Goal: Task Accomplishment & Management: Complete application form

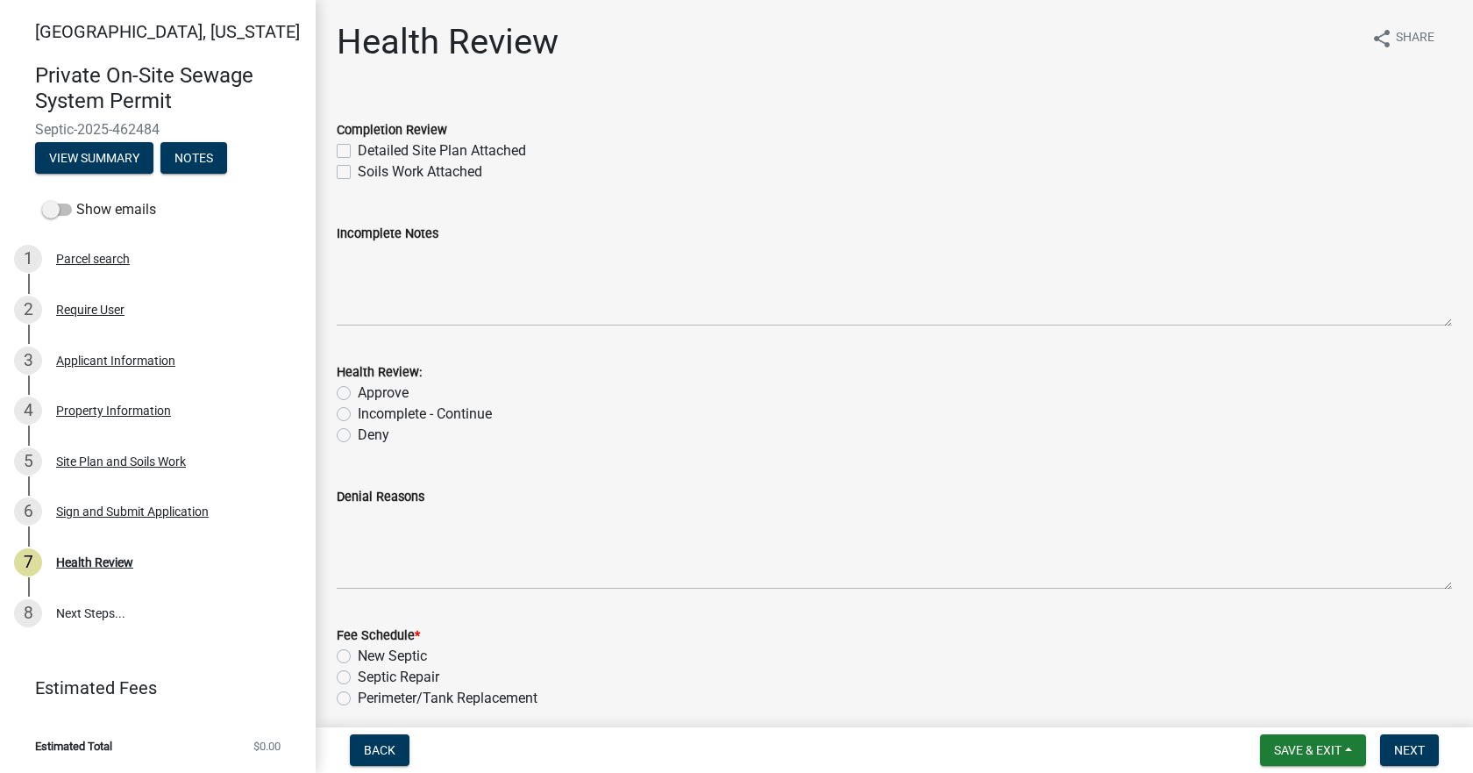
click at [358, 148] on label "Detailed Site Plan Attached" at bounding box center [442, 150] width 168 height 21
click at [358, 148] on input "Detailed Site Plan Attached" at bounding box center [363, 145] width 11 height 11
checkbox input "true"
click at [358, 169] on label "Soils Work Attached" at bounding box center [420, 171] width 125 height 21
click at [358, 169] on input "Soils Work Attached" at bounding box center [363, 166] width 11 height 11
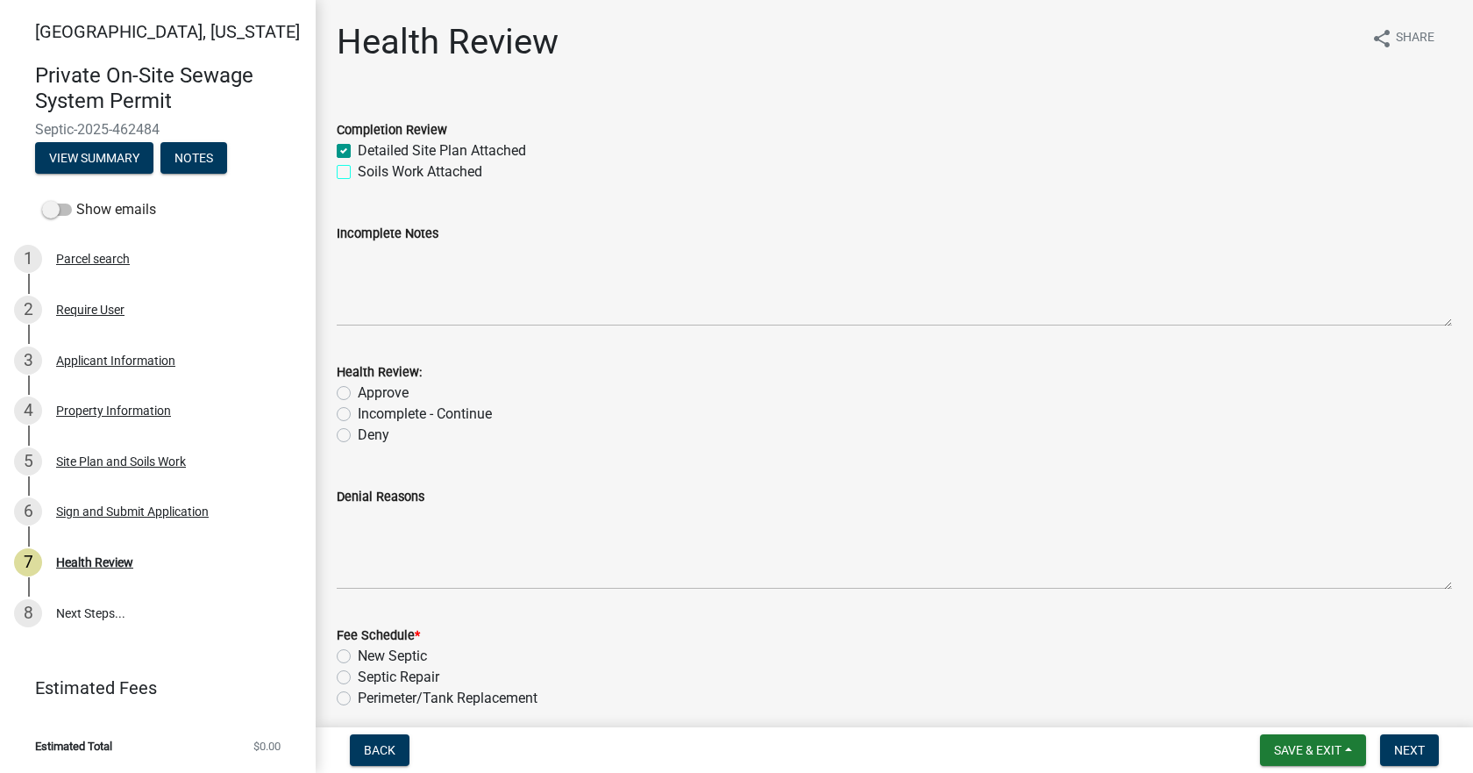
checkbox input "true"
click at [358, 395] on label "Approve" at bounding box center [383, 392] width 51 height 21
click at [358, 394] on input "Approve" at bounding box center [363, 387] width 11 height 11
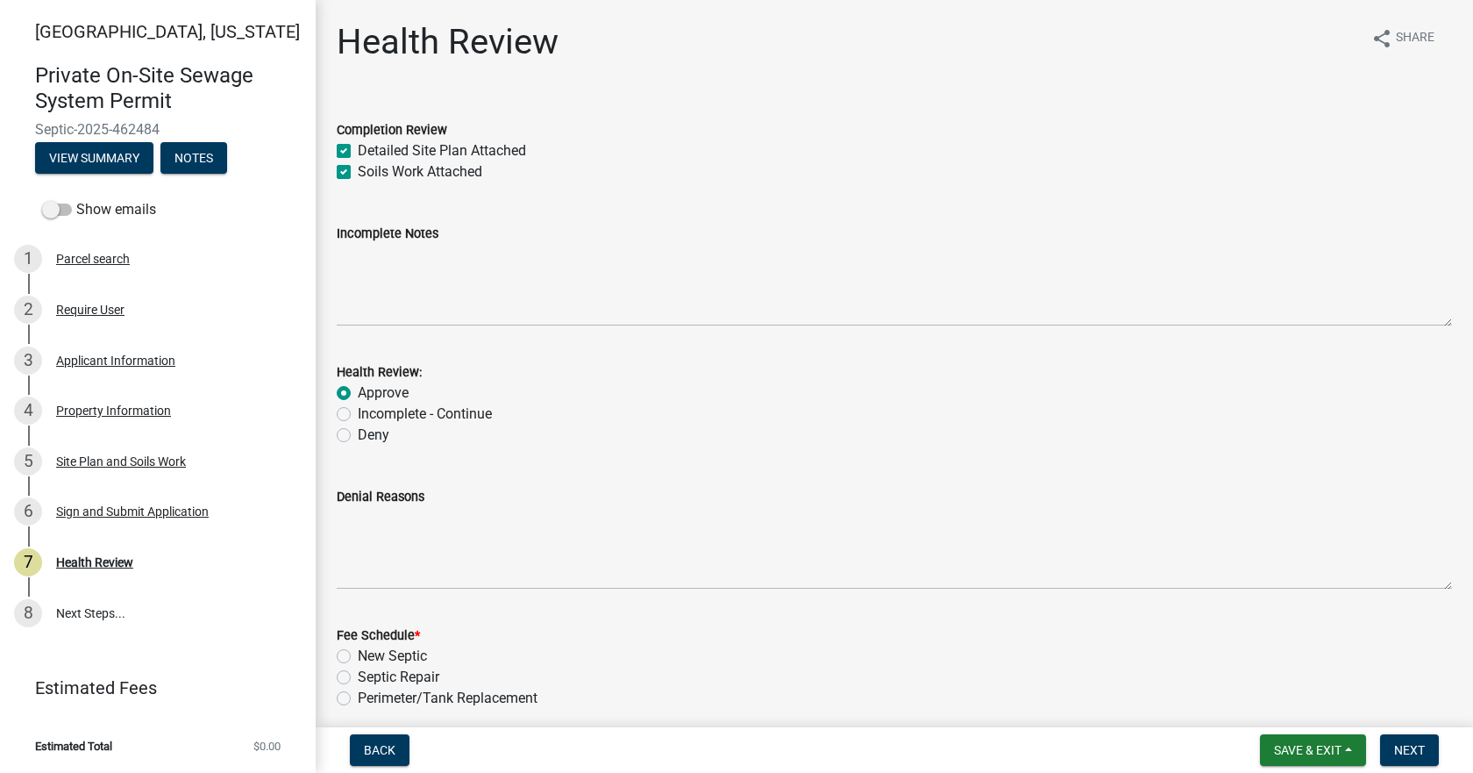
radio input "true"
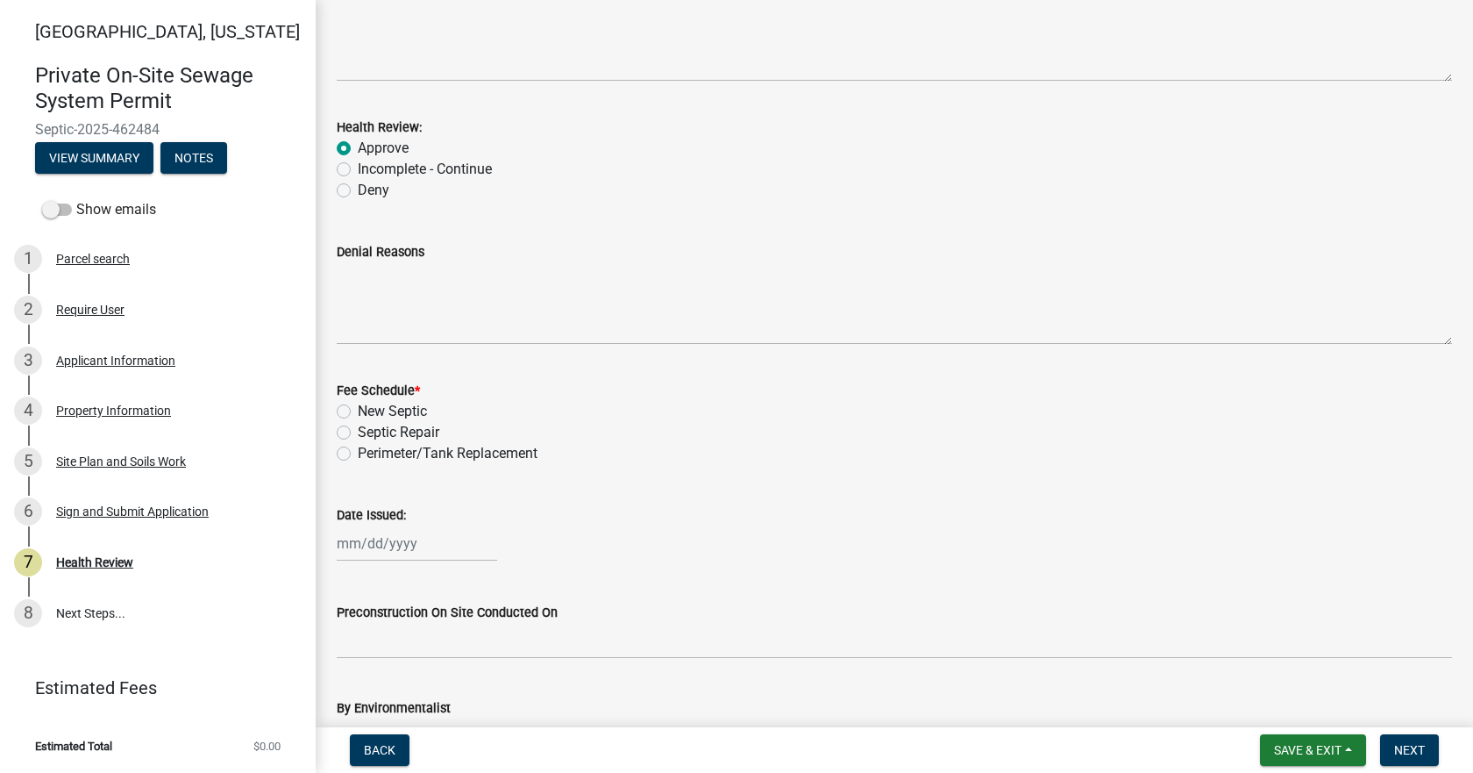
scroll to position [263, 0]
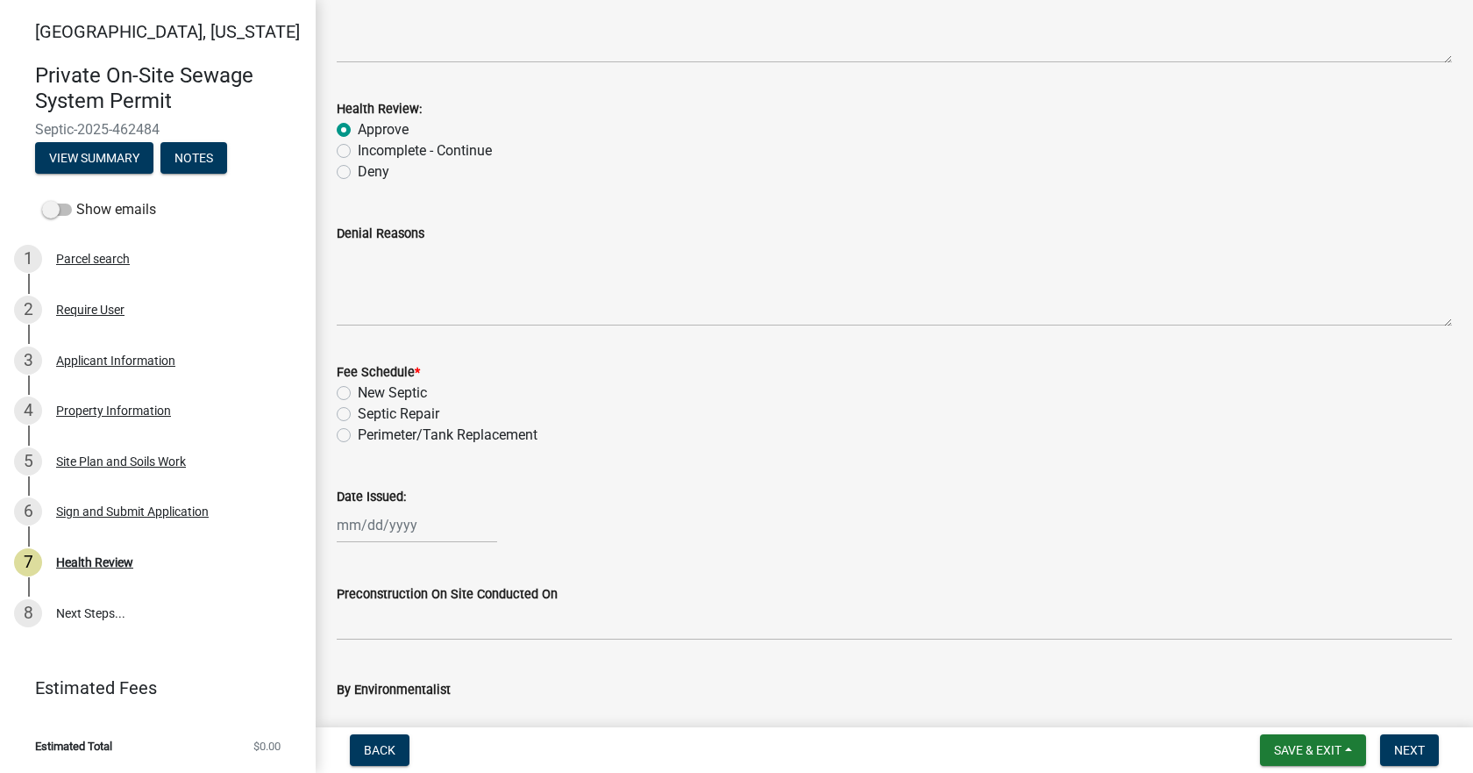
click at [358, 387] on label "New Septic" at bounding box center [392, 392] width 69 height 21
click at [358, 387] on input "New Septic" at bounding box center [363, 387] width 11 height 11
radio input "true"
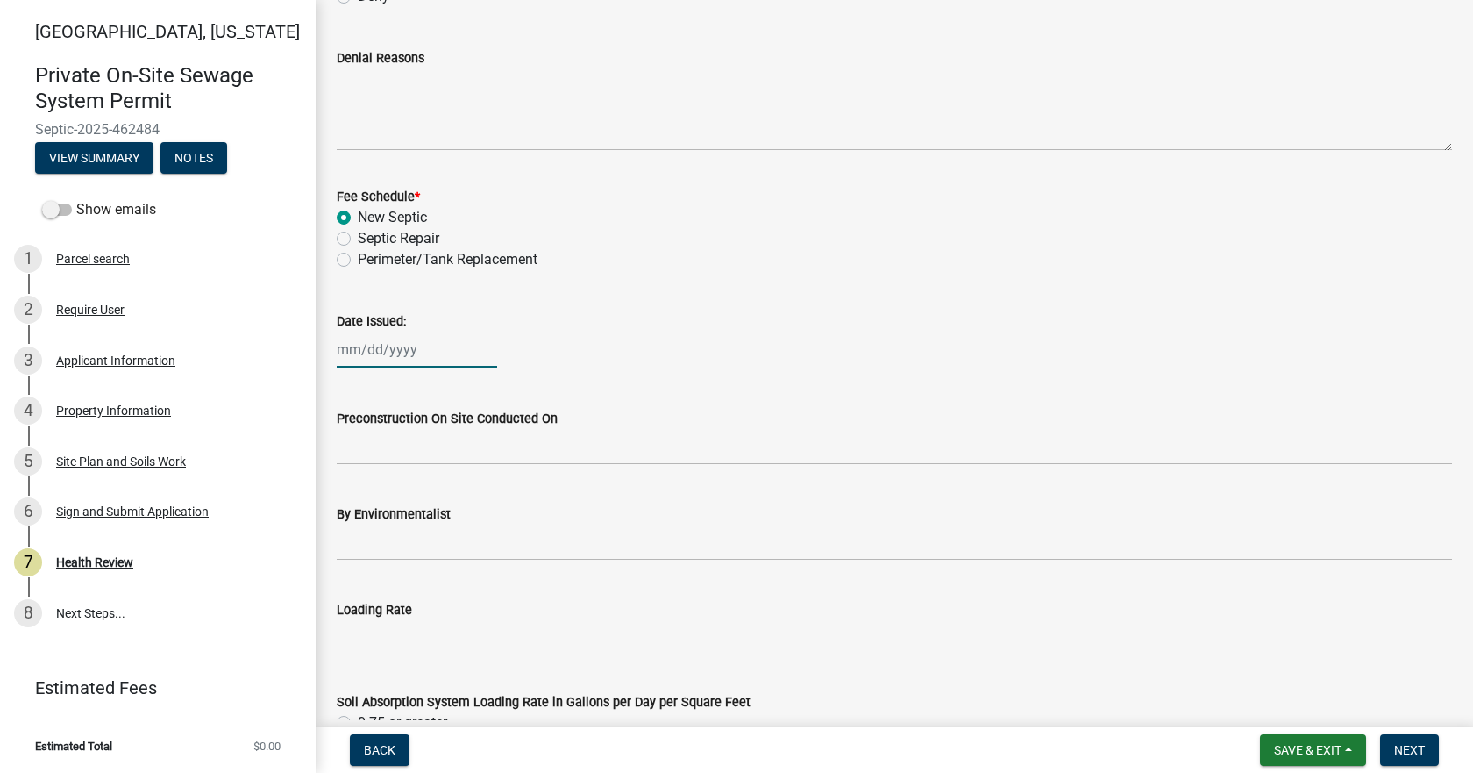
click at [409, 358] on div at bounding box center [417, 349] width 160 height 36
select select "8"
select select "2025"
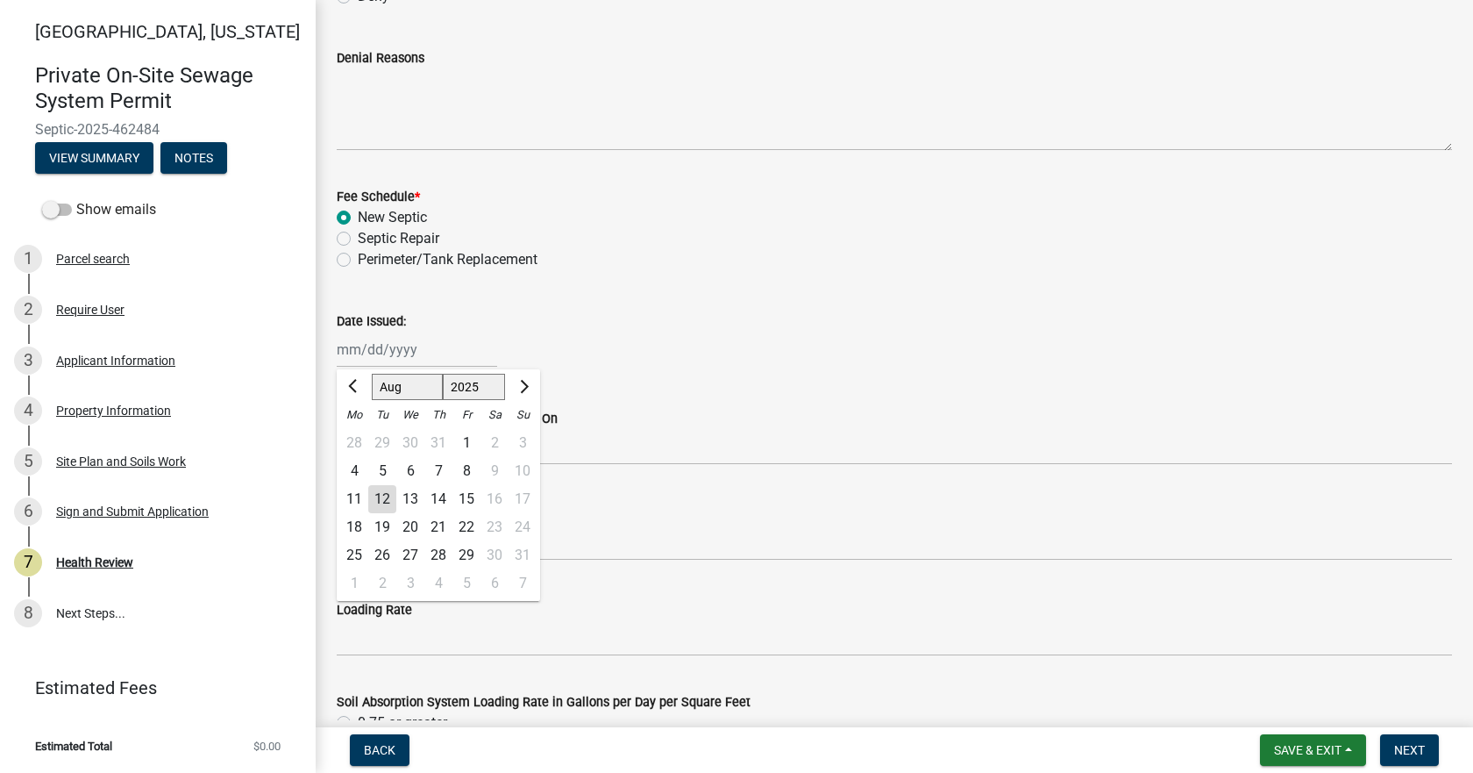
click at [386, 497] on div "12" at bounding box center [382, 499] width 28 height 28
type input "[DATE]"
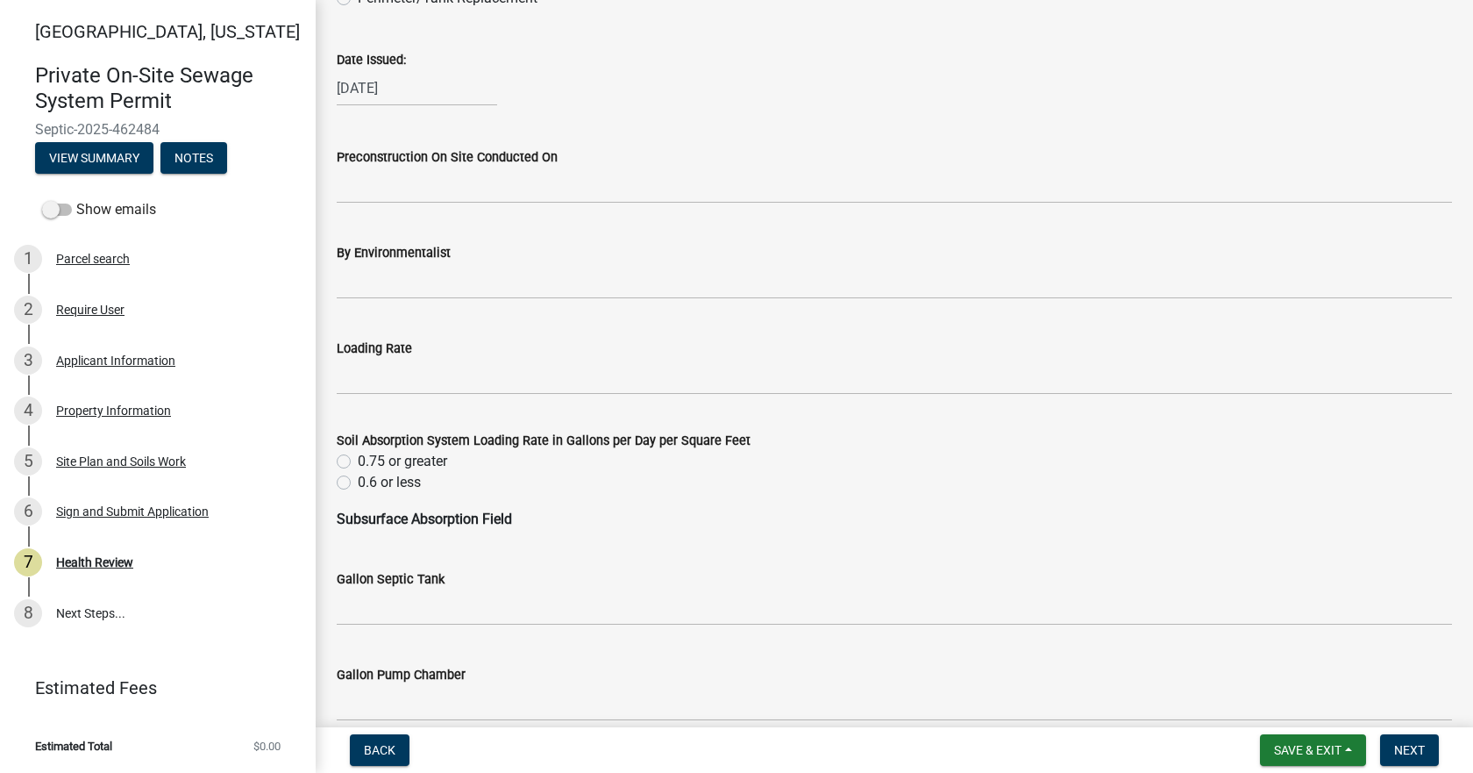
scroll to position [702, 0]
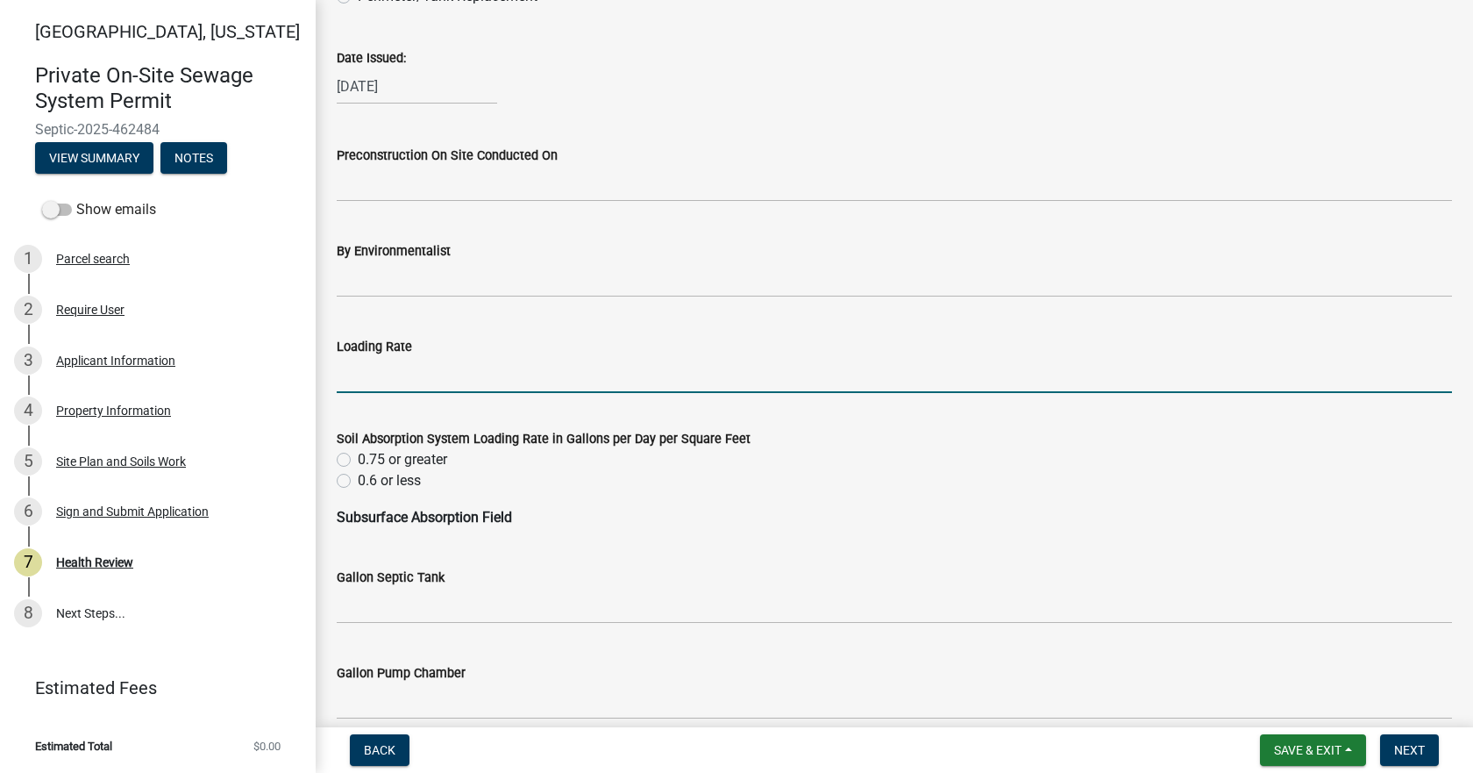
drag, startPoint x: 442, startPoint y: 379, endPoint x: 453, endPoint y: 384, distance: 12.6
click at [442, 379] on input "Loading Rate" at bounding box center [894, 375] width 1115 height 36
type input ".3"
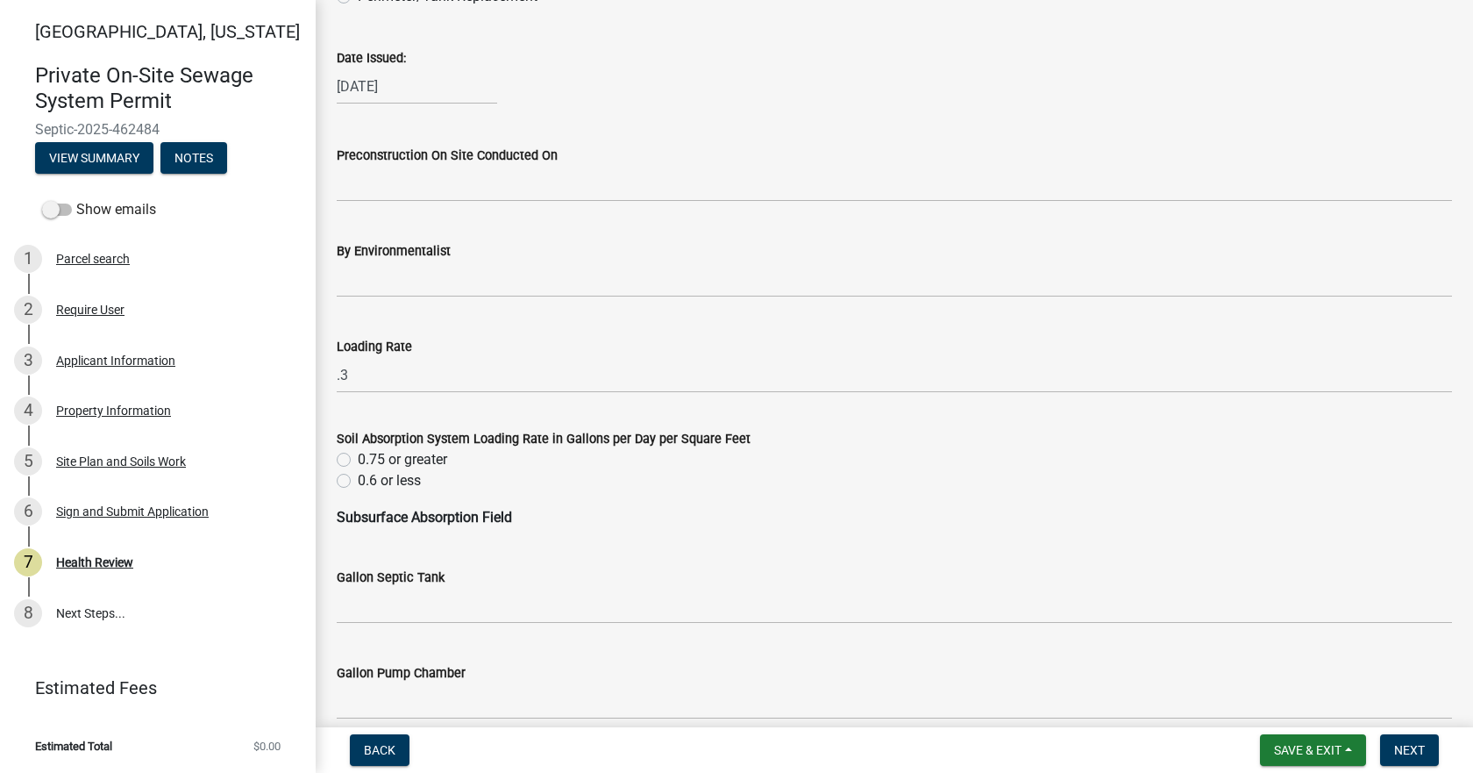
click at [358, 484] on label "0.6 or less" at bounding box center [389, 480] width 63 height 21
click at [358, 481] on input "0.6 or less" at bounding box center [363, 475] width 11 height 11
radio input "true"
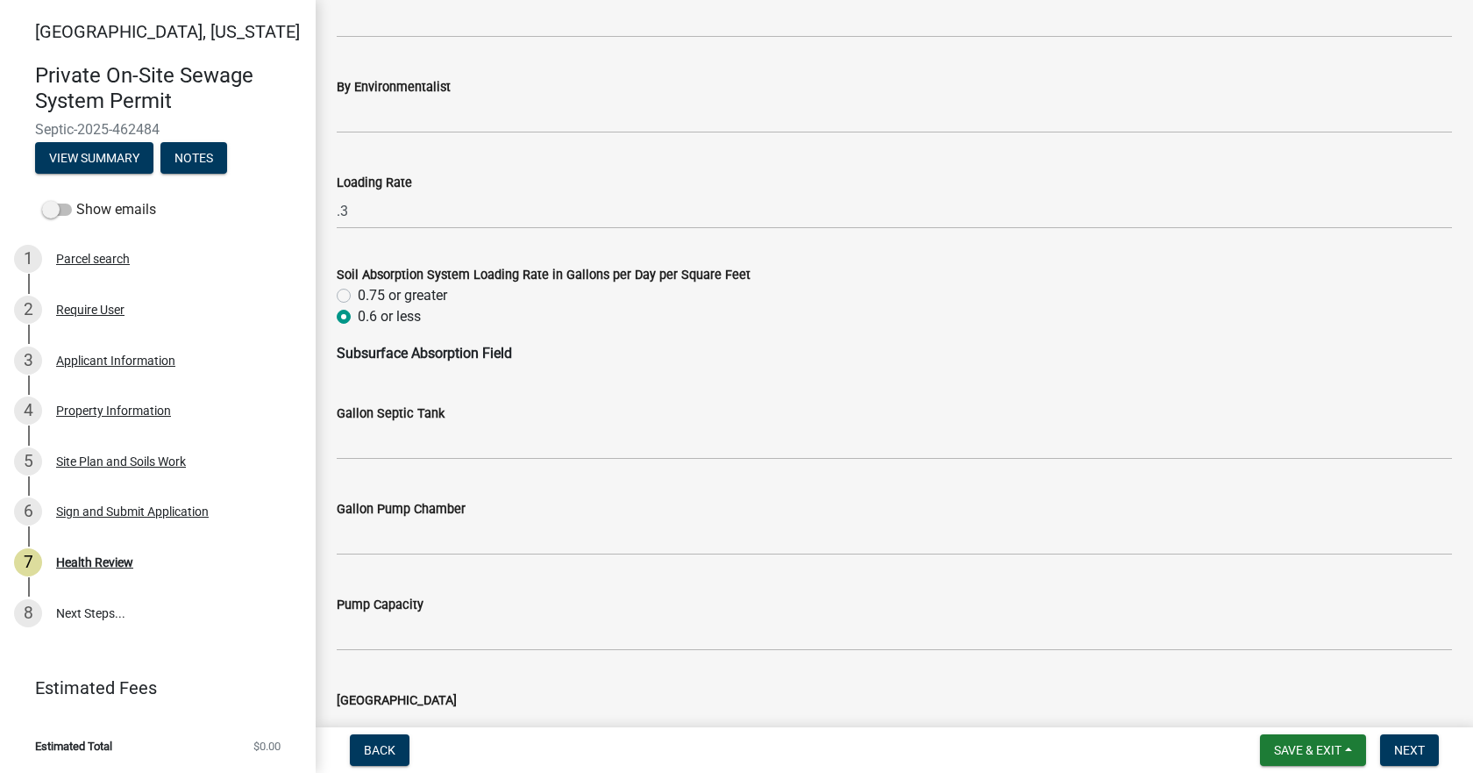
scroll to position [877, 0]
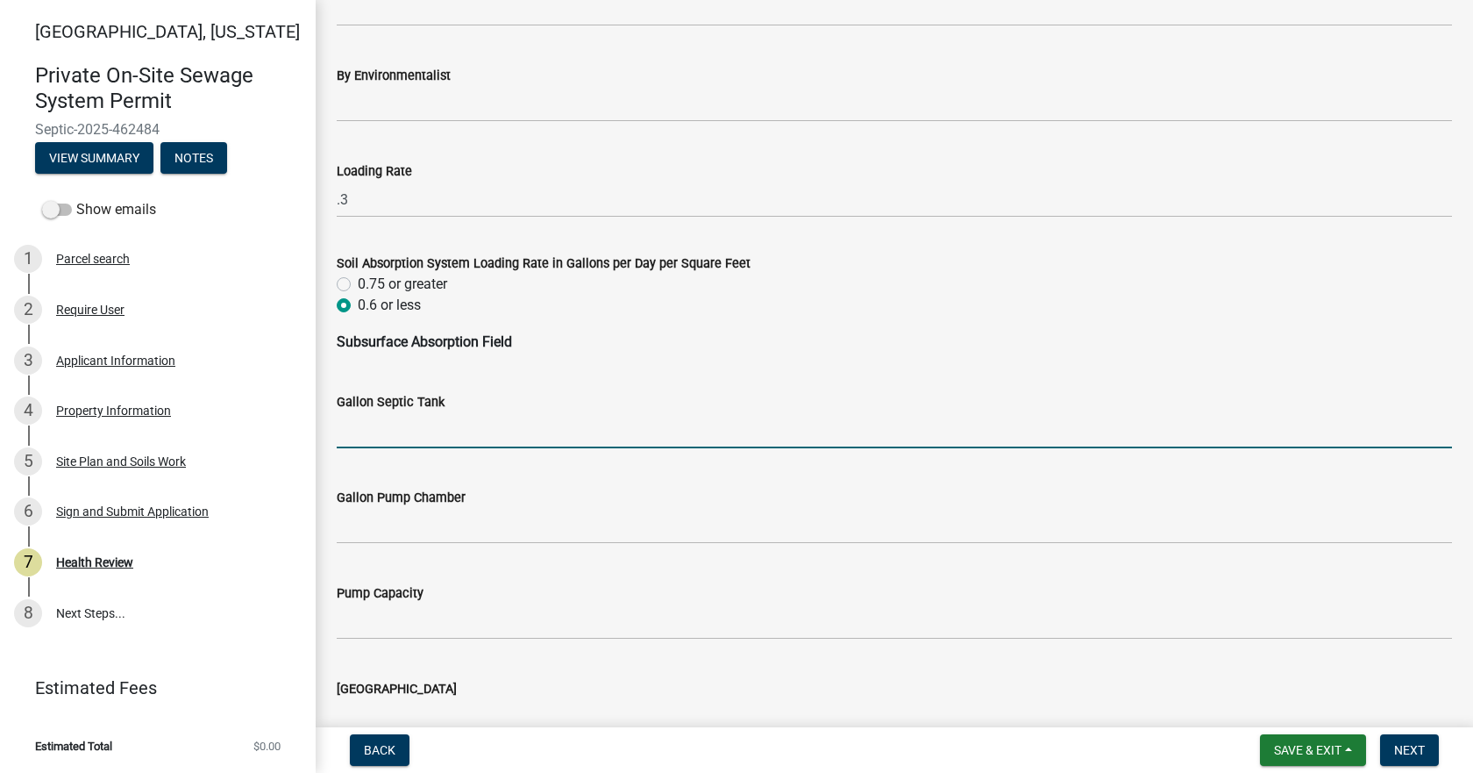
click at [391, 431] on input "Gallon Septic Tank" at bounding box center [894, 430] width 1115 height 36
type input "1000"
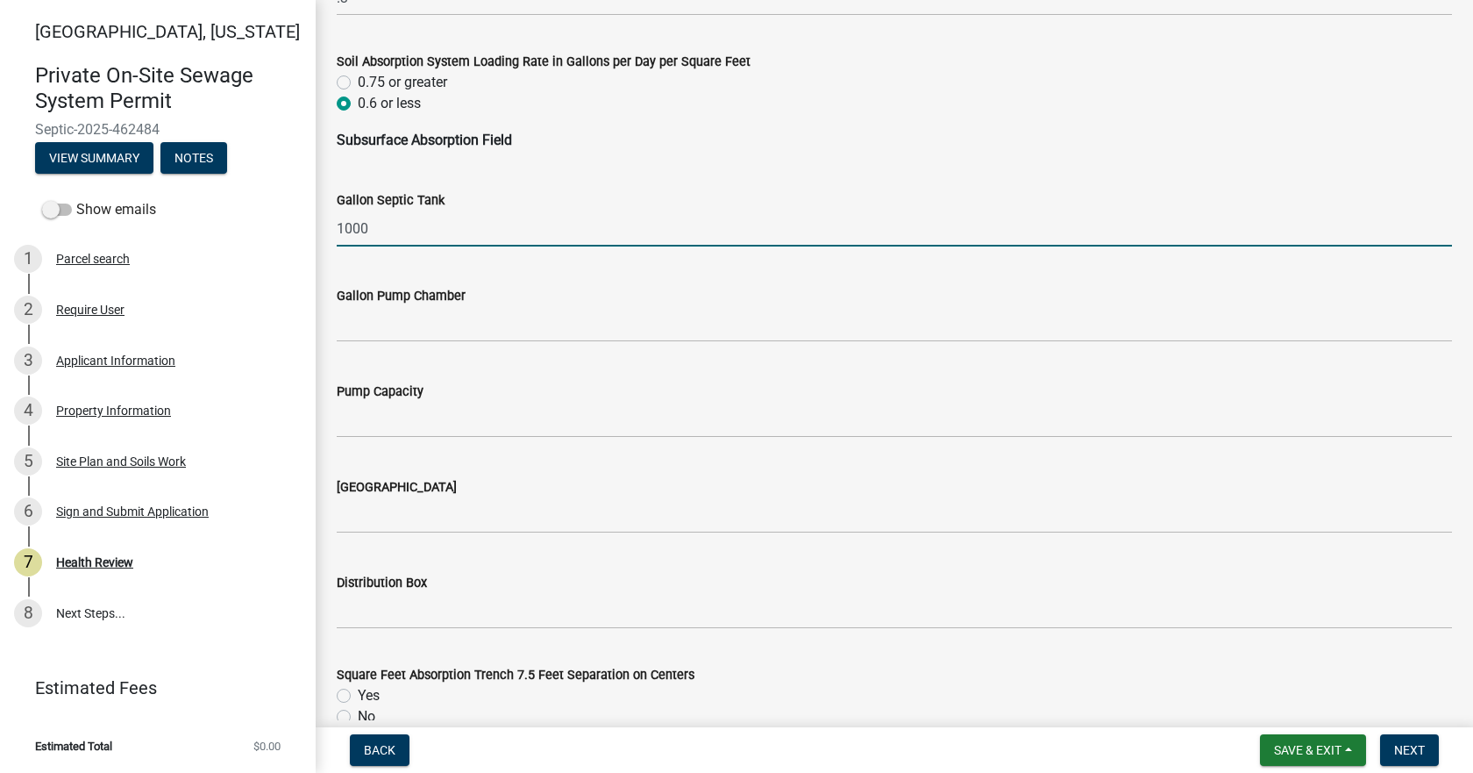
scroll to position [1140, 0]
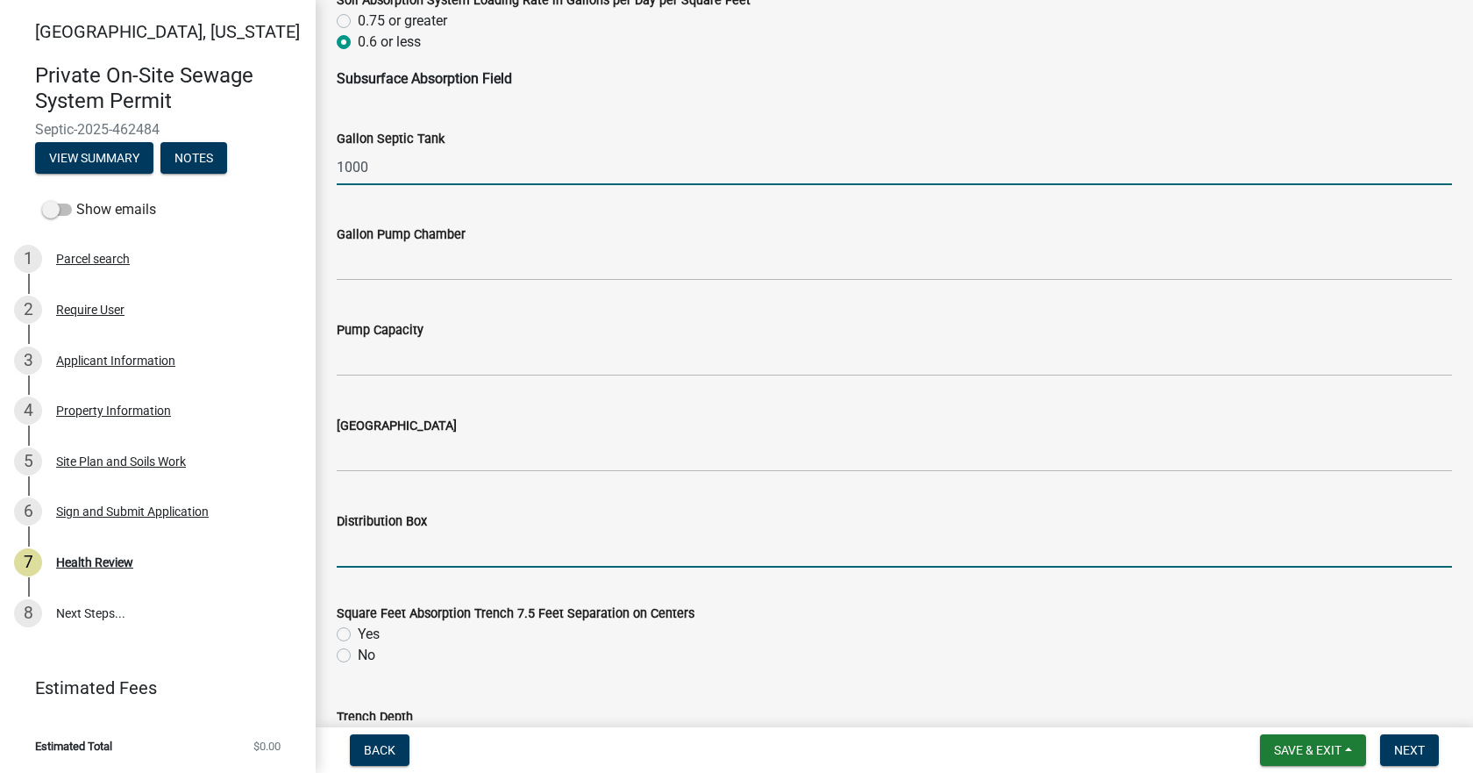
click at [371, 565] on input "Distribution Box" at bounding box center [894, 549] width 1115 height 36
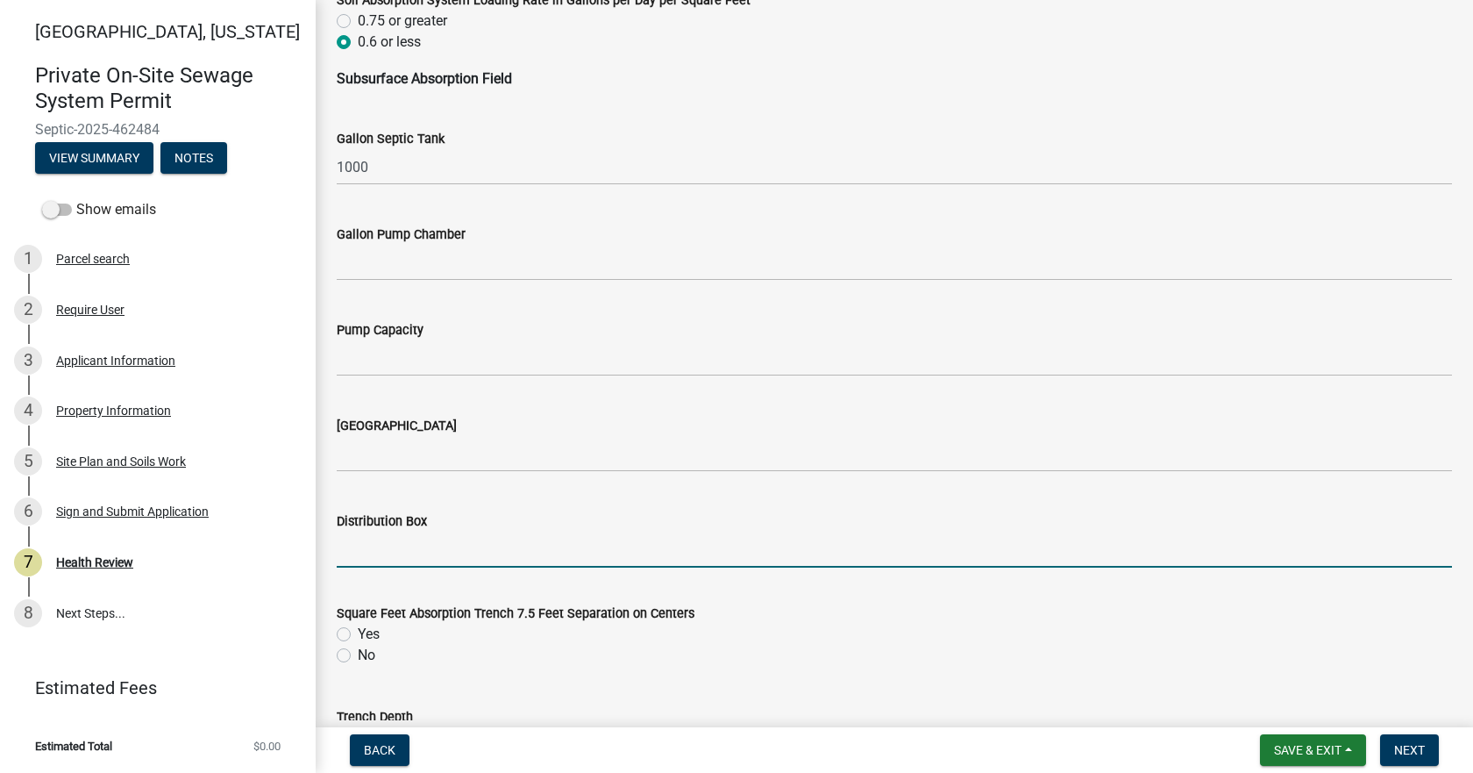
type input "Yes"
click at [358, 630] on label "Yes" at bounding box center [369, 633] width 22 height 21
click at [358, 630] on input "Yes" at bounding box center [363, 628] width 11 height 11
radio input "true"
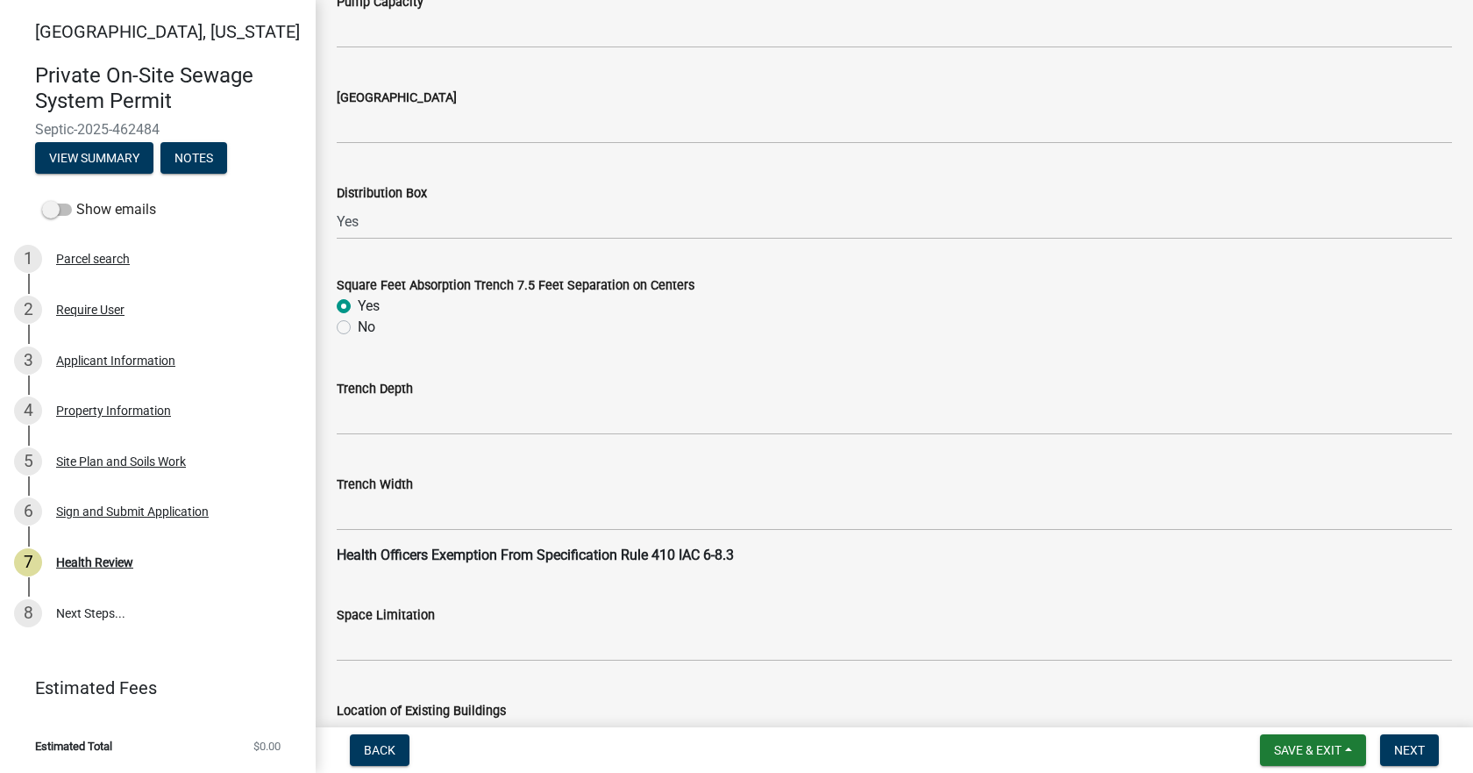
scroll to position [1491, 0]
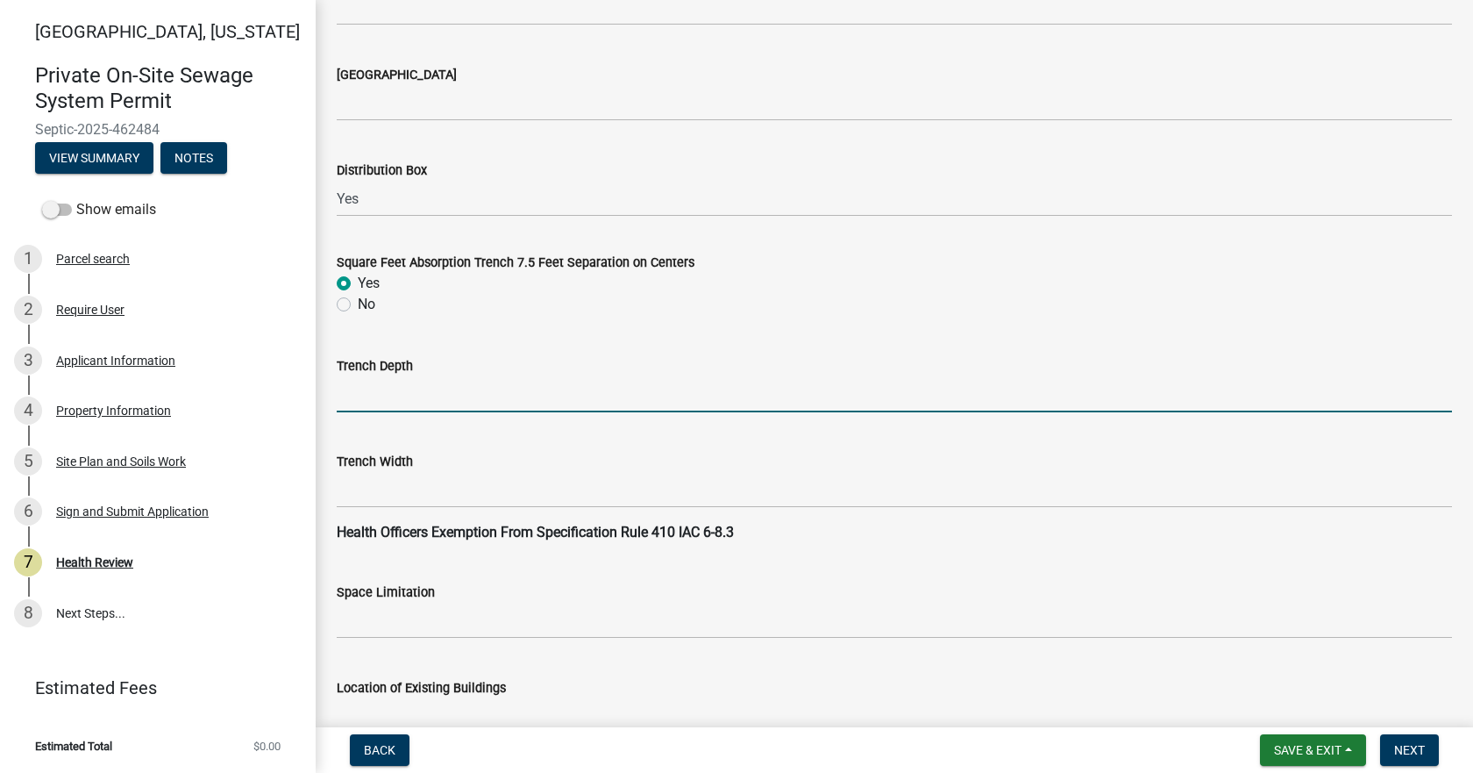
click at [402, 397] on input "Trench Depth" at bounding box center [894, 394] width 1115 height 36
type input "15""
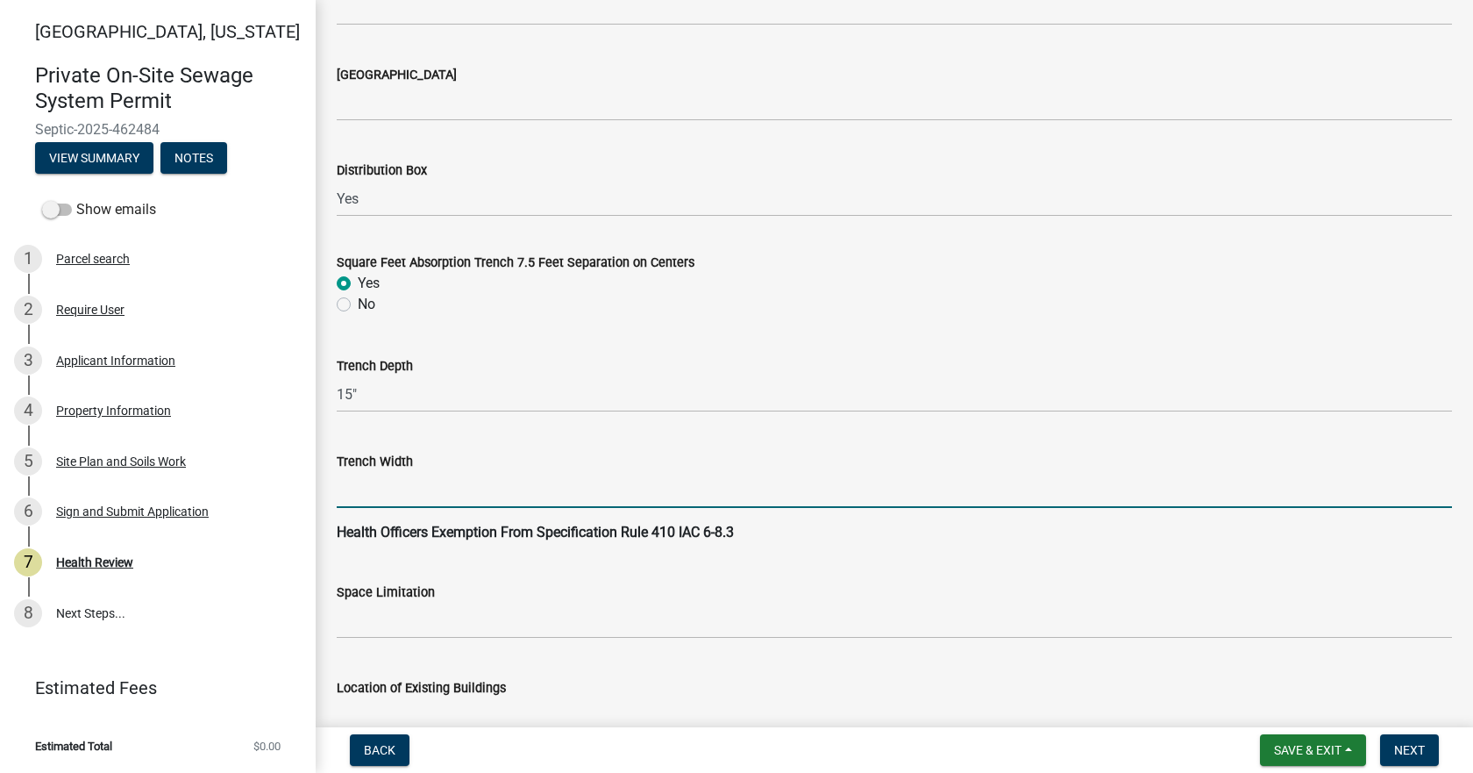
click at [417, 494] on input "Trench Width" at bounding box center [894, 490] width 1115 height 36
type input "36""
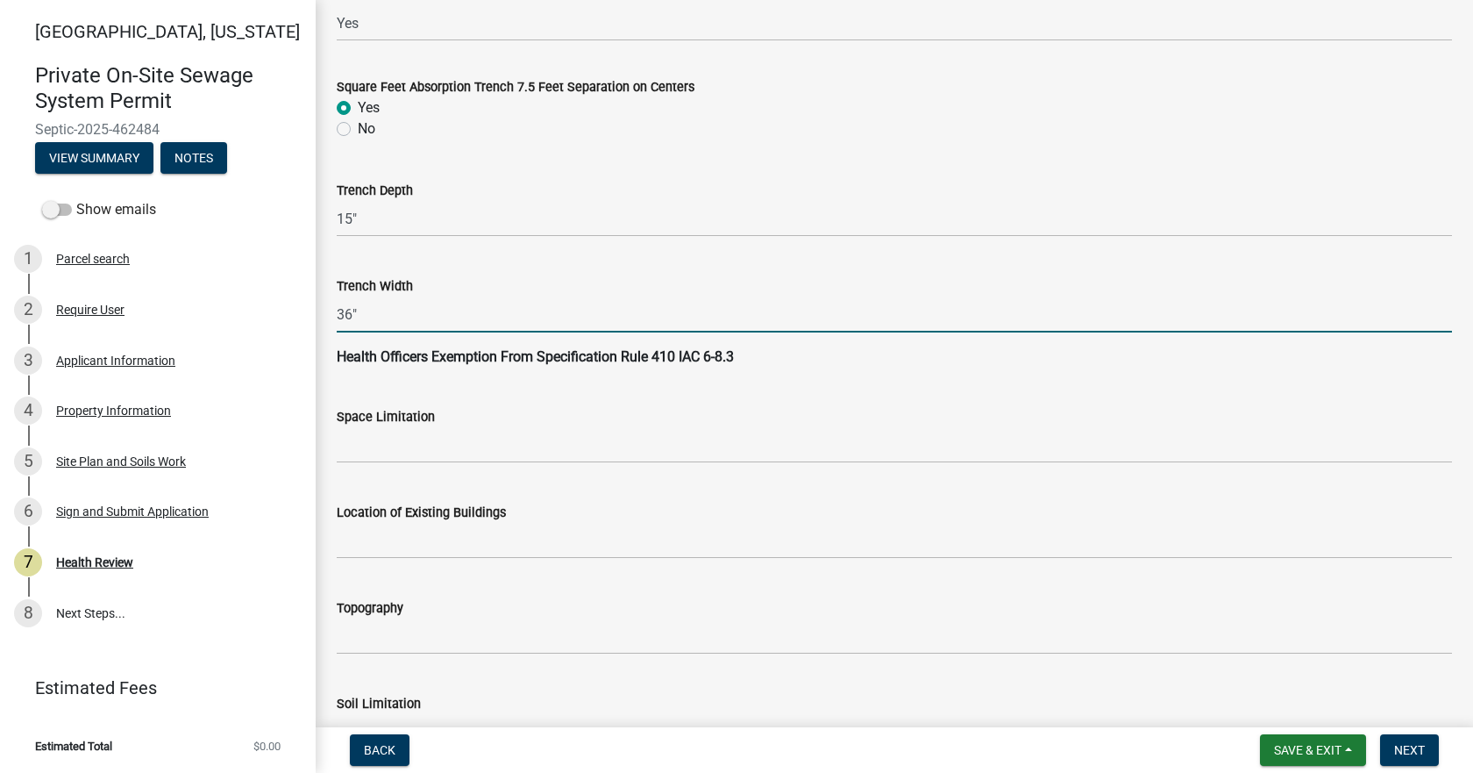
scroll to position [1754, 0]
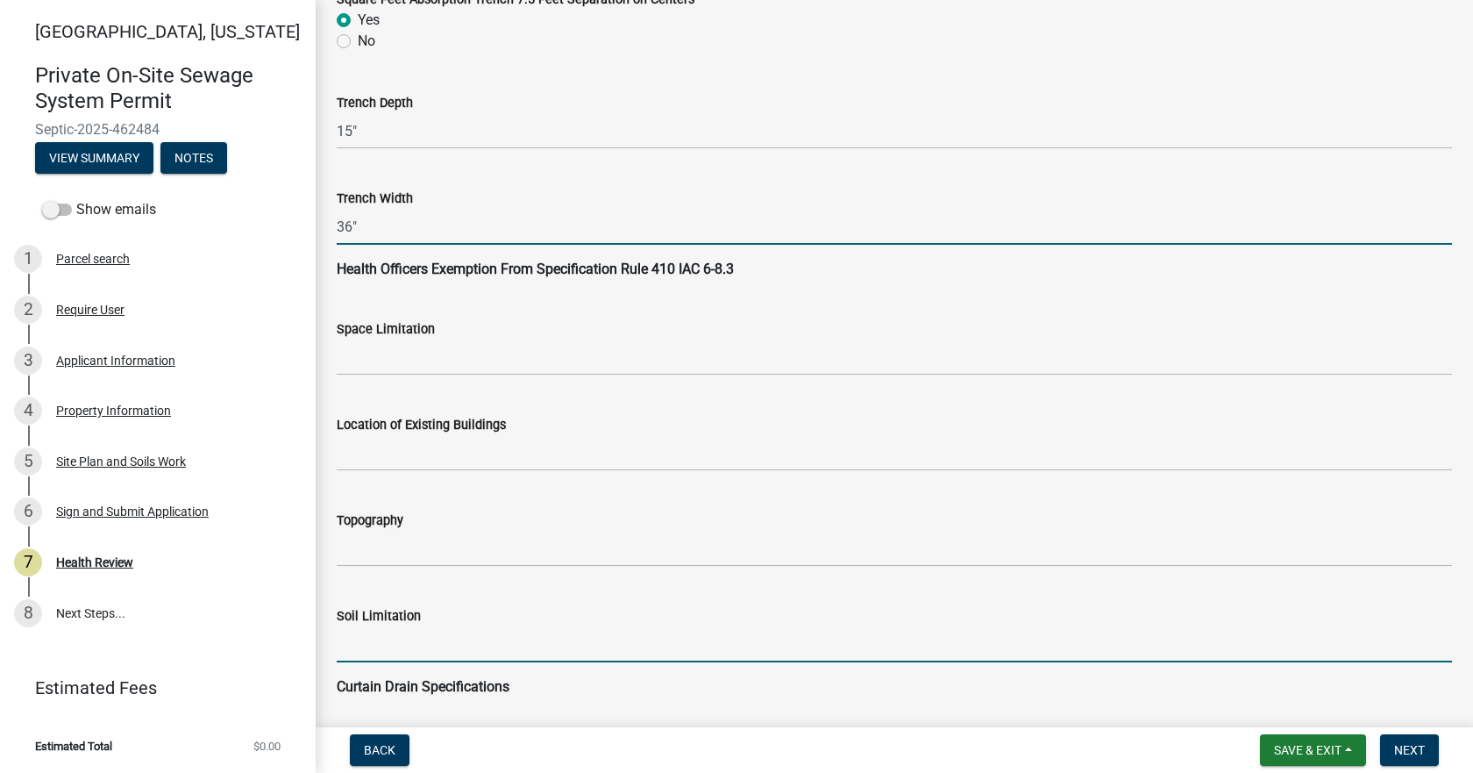
click at [413, 638] on input "Soil Limitation" at bounding box center [894, 644] width 1115 height 36
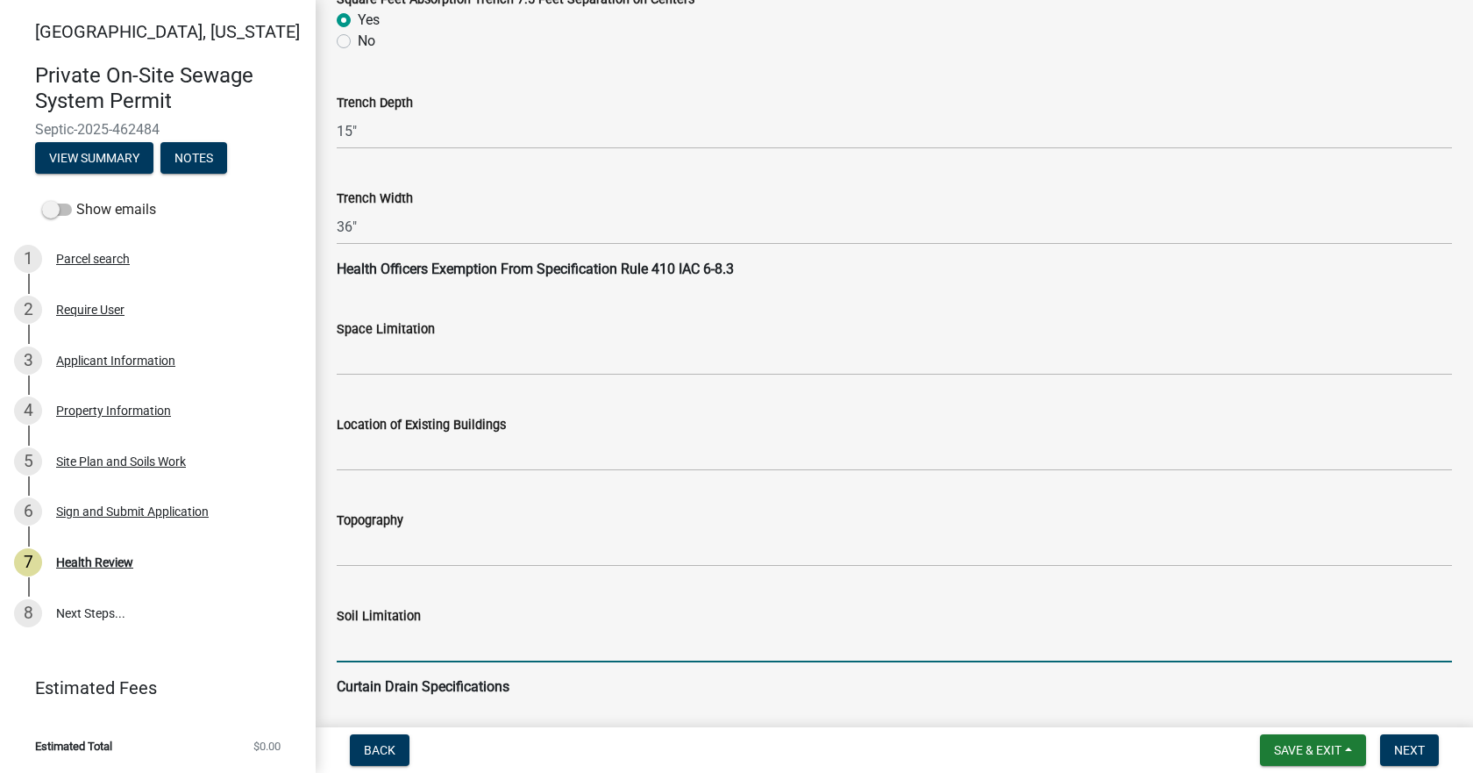
type input "Seasonal High Water Table"
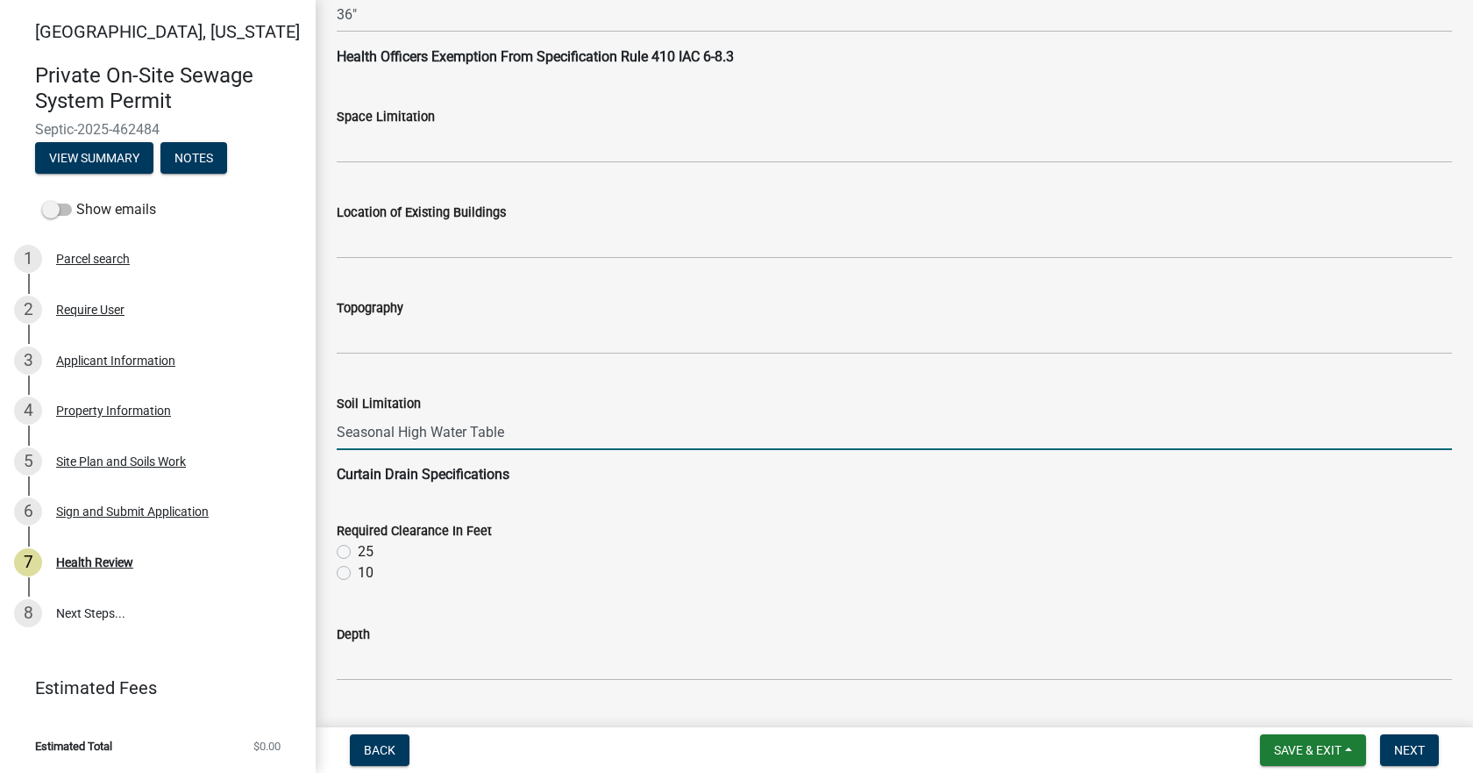
scroll to position [2017, 0]
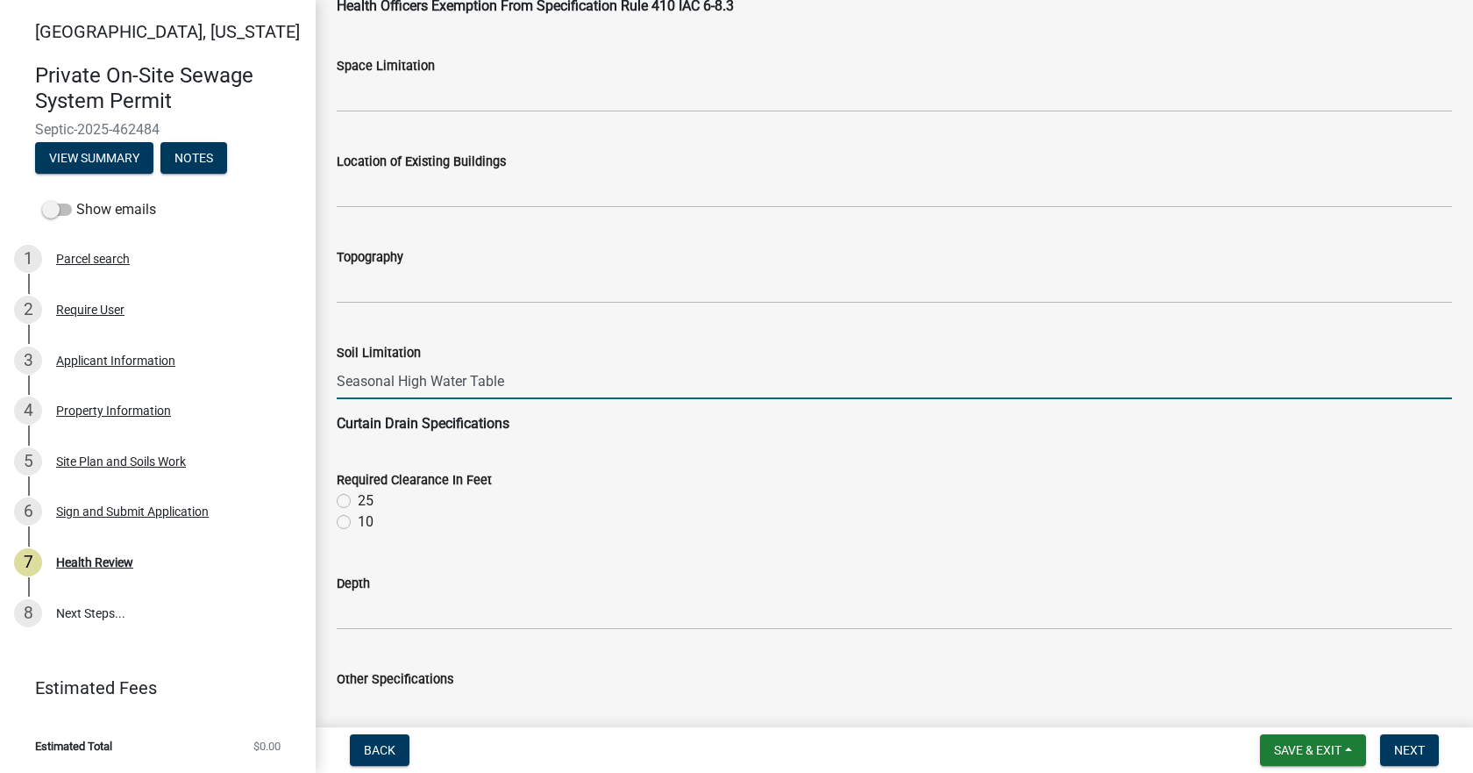
click at [358, 526] on label "10" at bounding box center [366, 521] width 16 height 21
click at [358, 523] on input "10" at bounding box center [363, 516] width 11 height 11
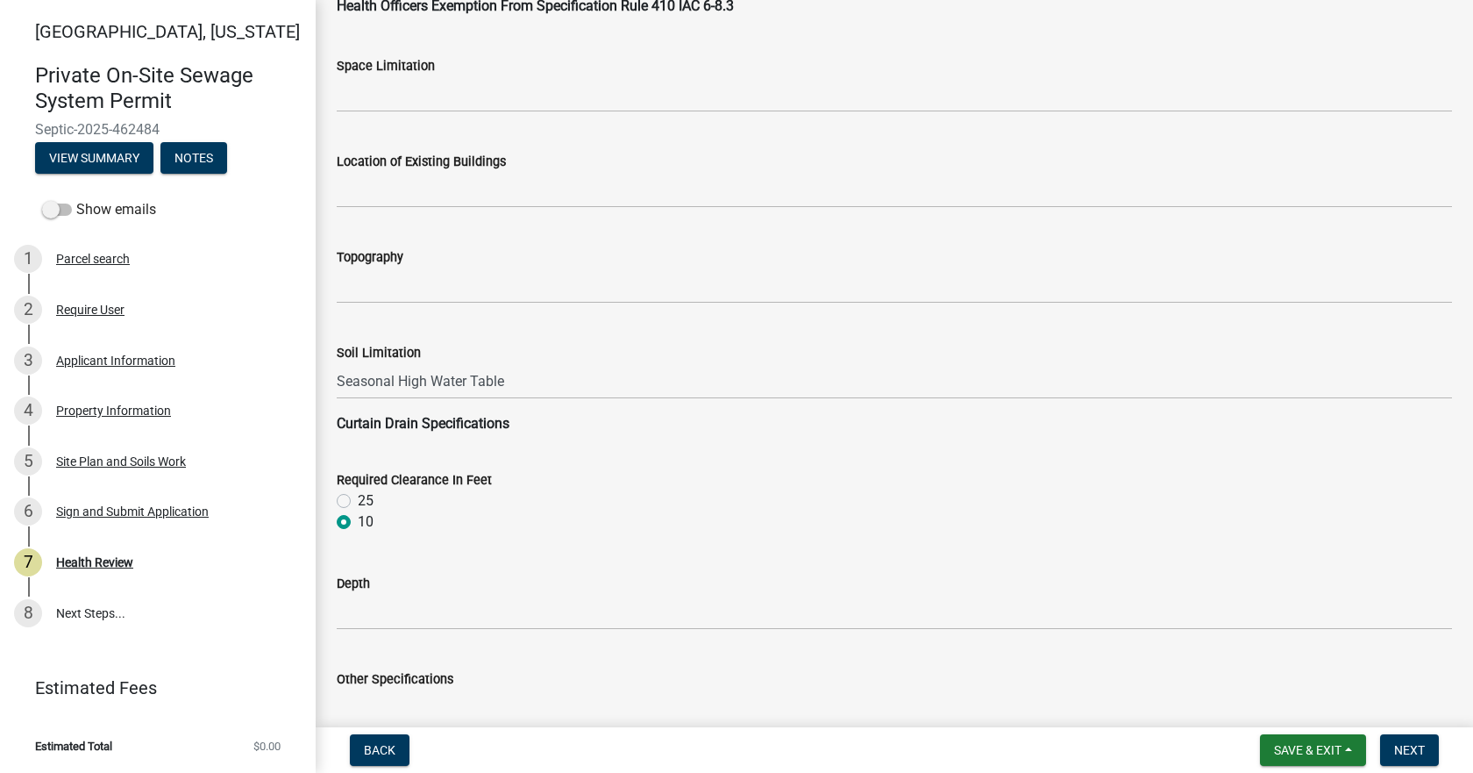
radio input "true"
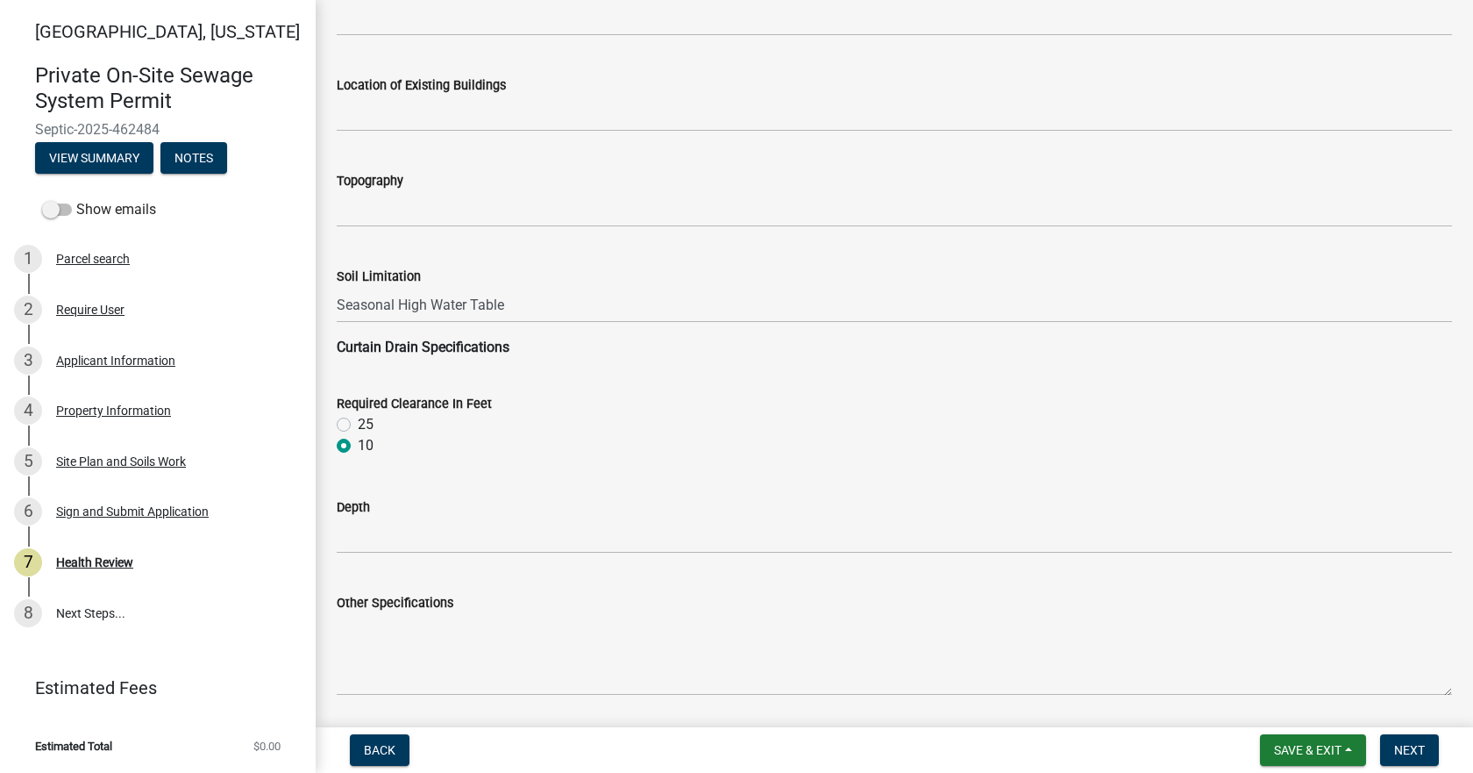
scroll to position [2192, 0]
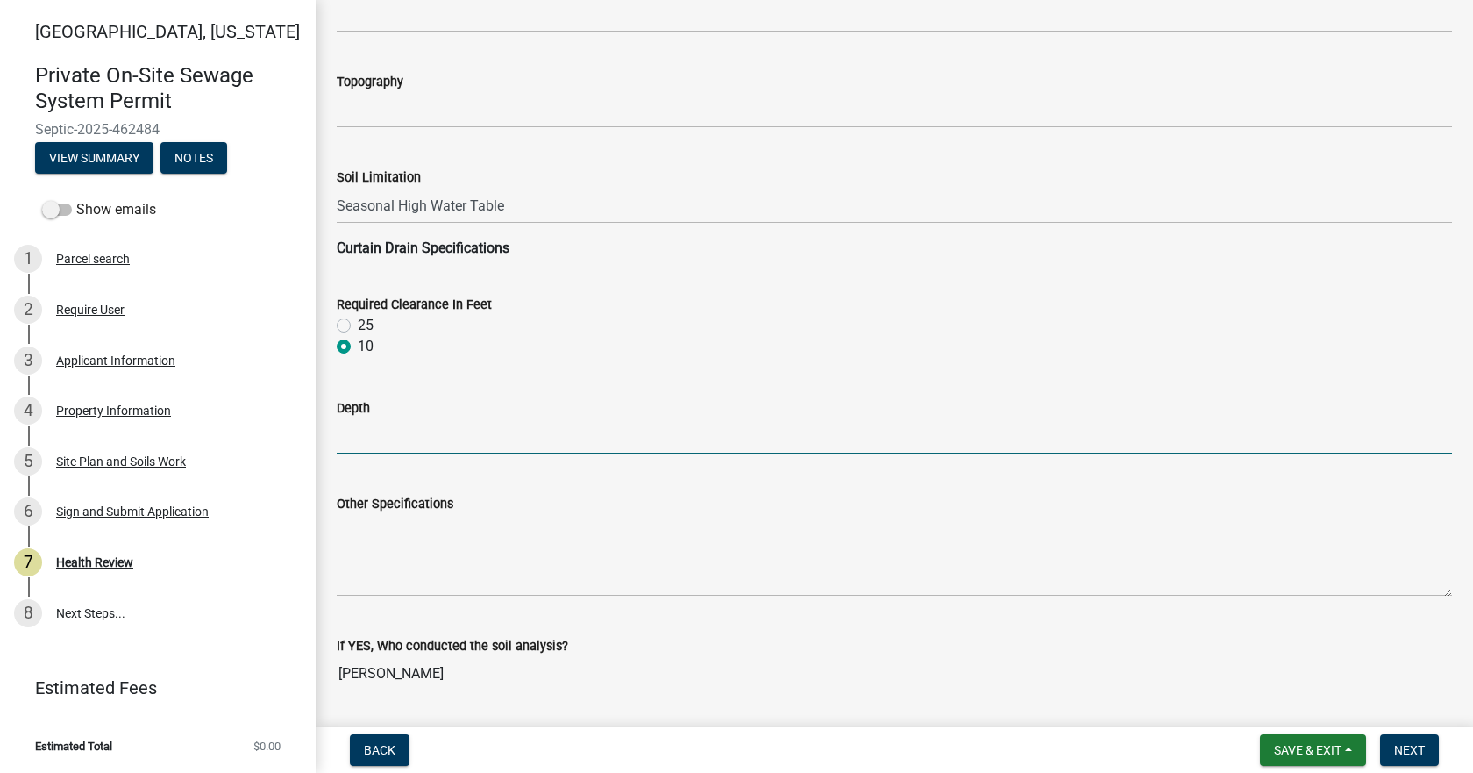
click at [398, 433] on input "Depth" at bounding box center [894, 436] width 1115 height 36
type input "36" below the bottom of the trench."
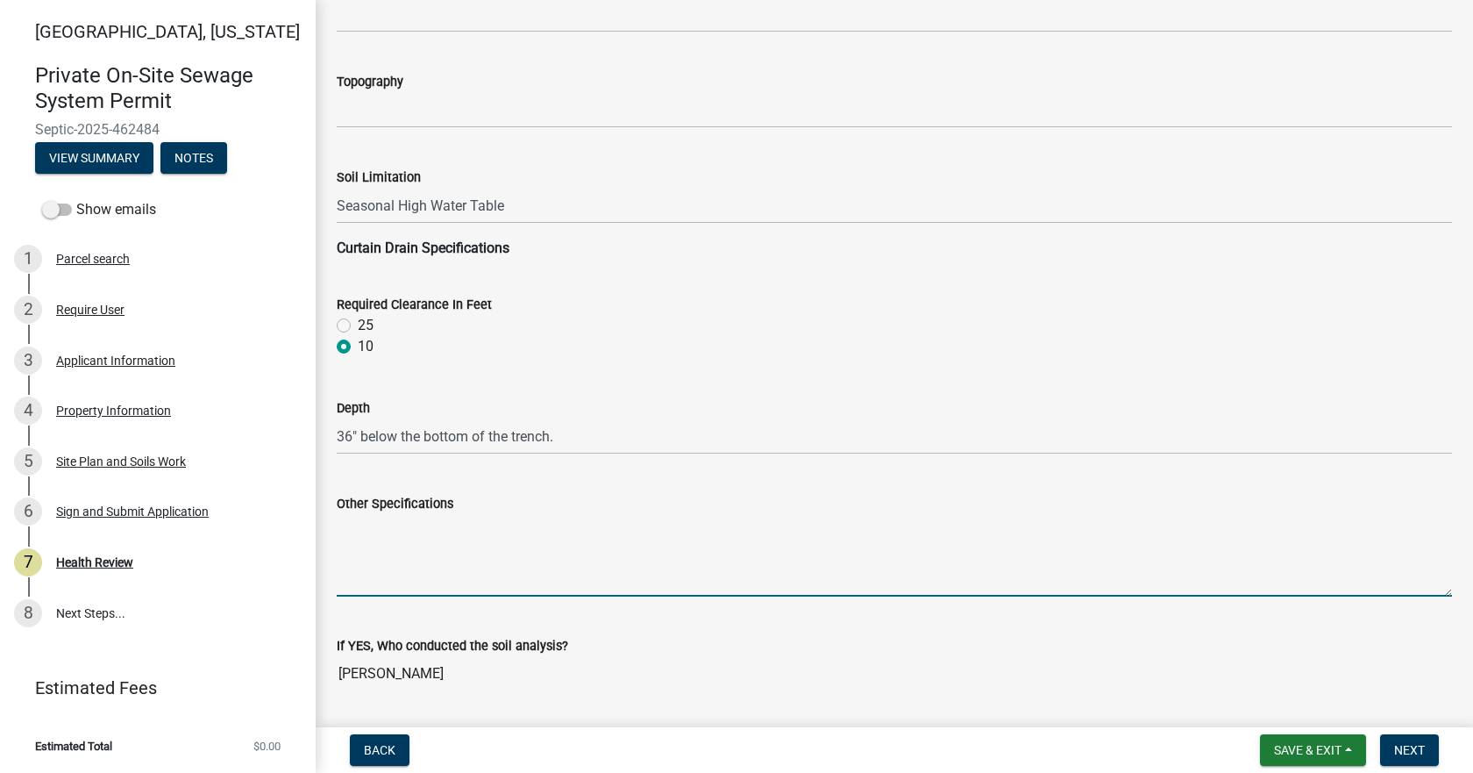
click at [416, 538] on textarea "Other Specifications" at bounding box center [894, 555] width 1115 height 82
click at [518, 527] on textarea "two lines of [PERSON_NAME] 62.5' wth a upslope perimeter drain" at bounding box center [894, 555] width 1115 height 82
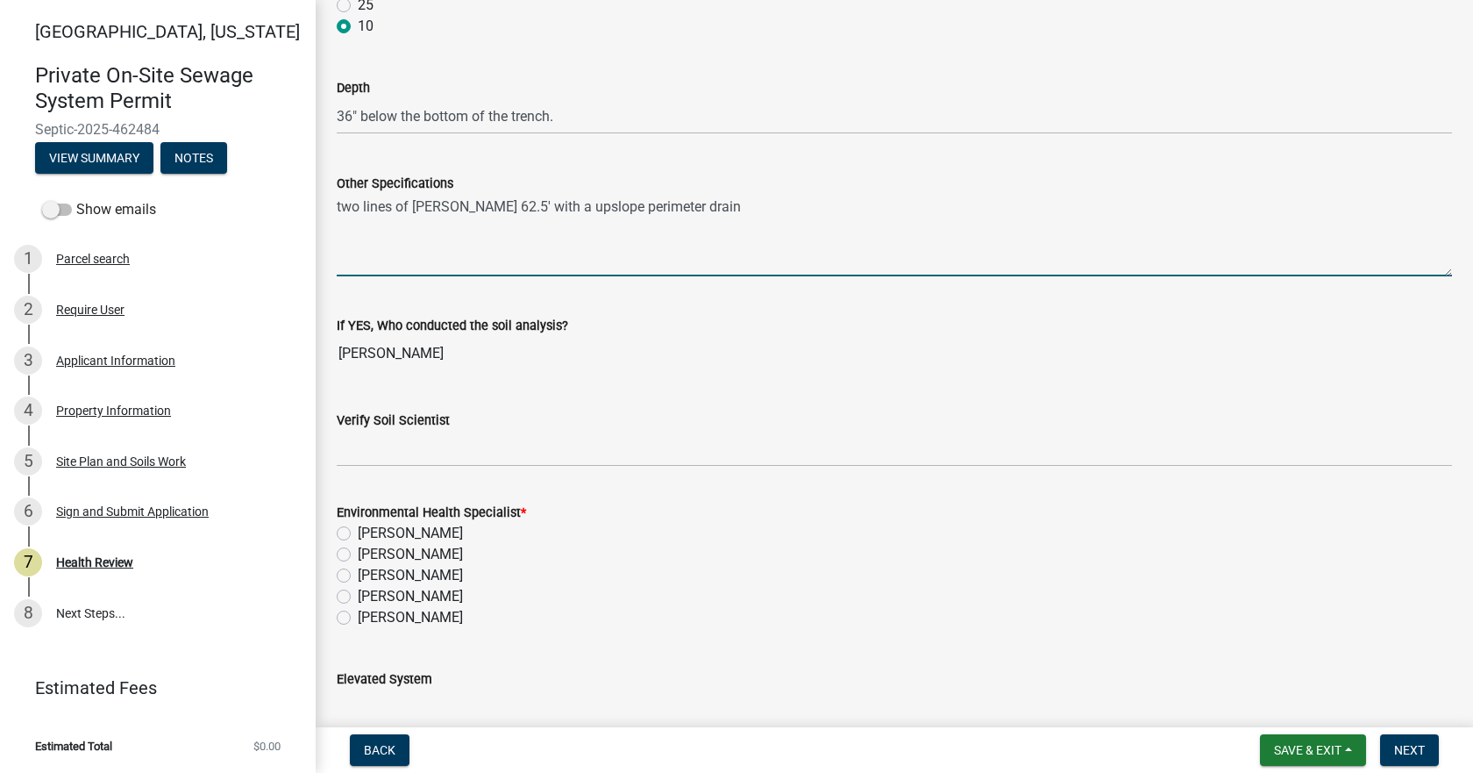
scroll to position [2543, 0]
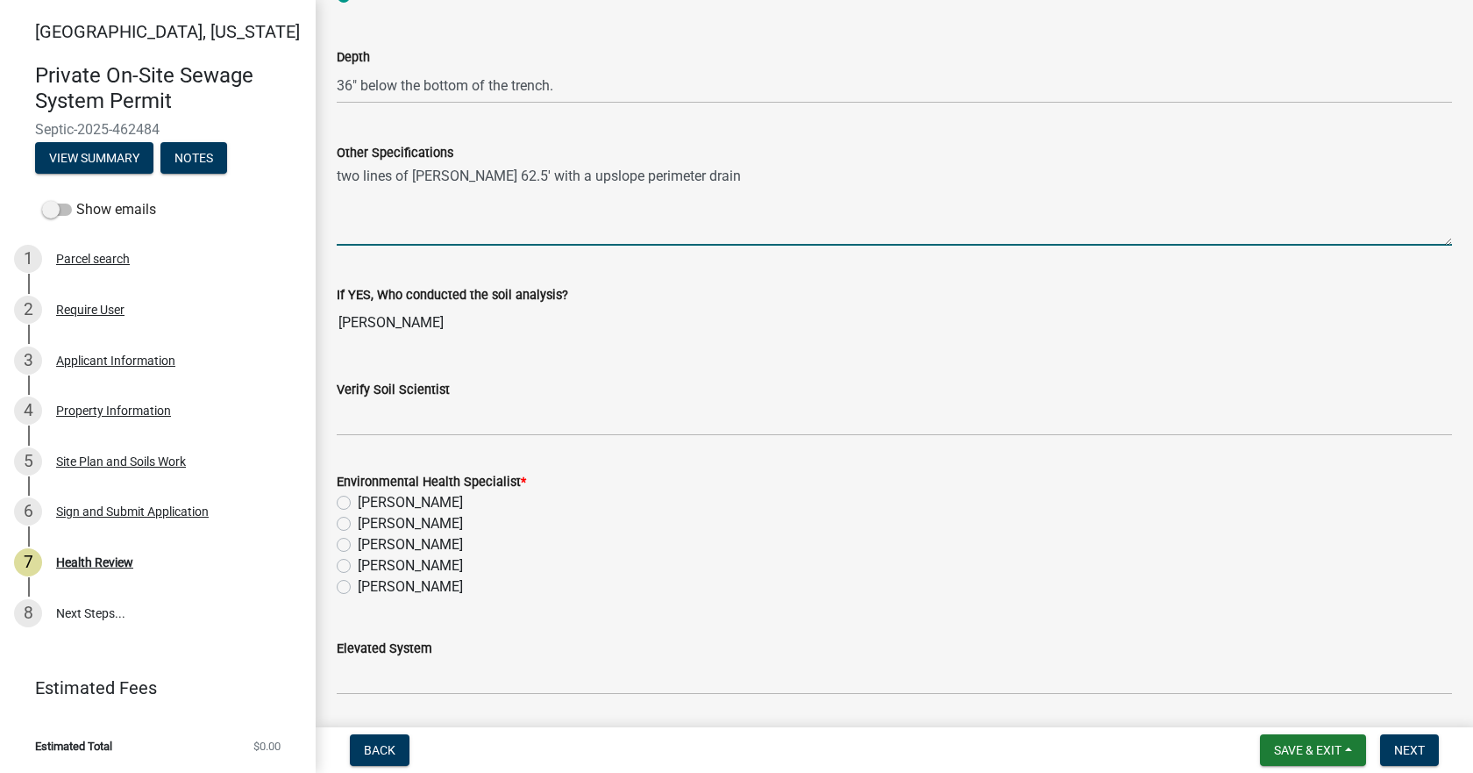
type textarea "two lines of [PERSON_NAME] 62.5' with a upslope perimeter drain"
click at [358, 588] on label "[PERSON_NAME]" at bounding box center [410, 586] width 105 height 21
click at [358, 588] on input "[PERSON_NAME]" at bounding box center [363, 581] width 11 height 11
radio input "true"
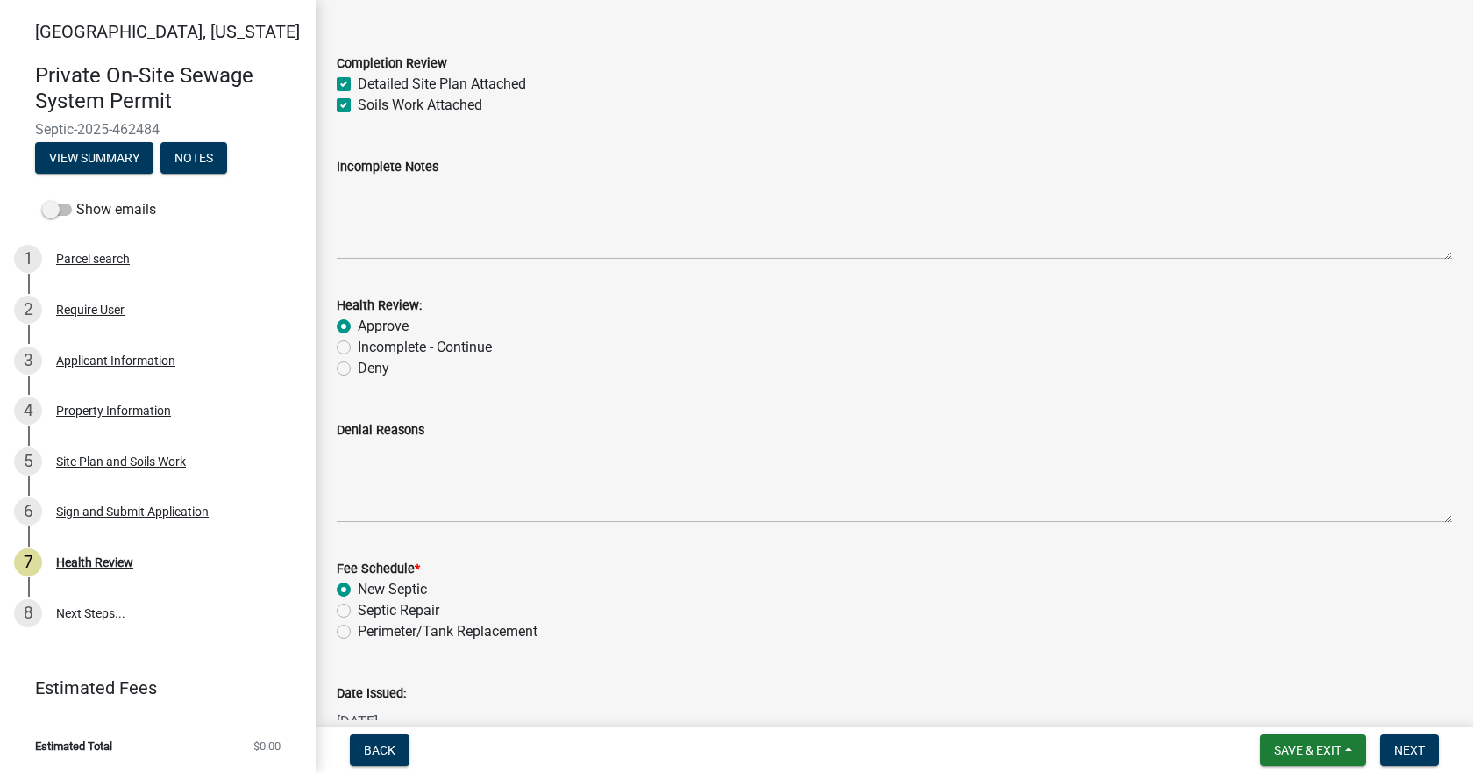
scroll to position [0, 0]
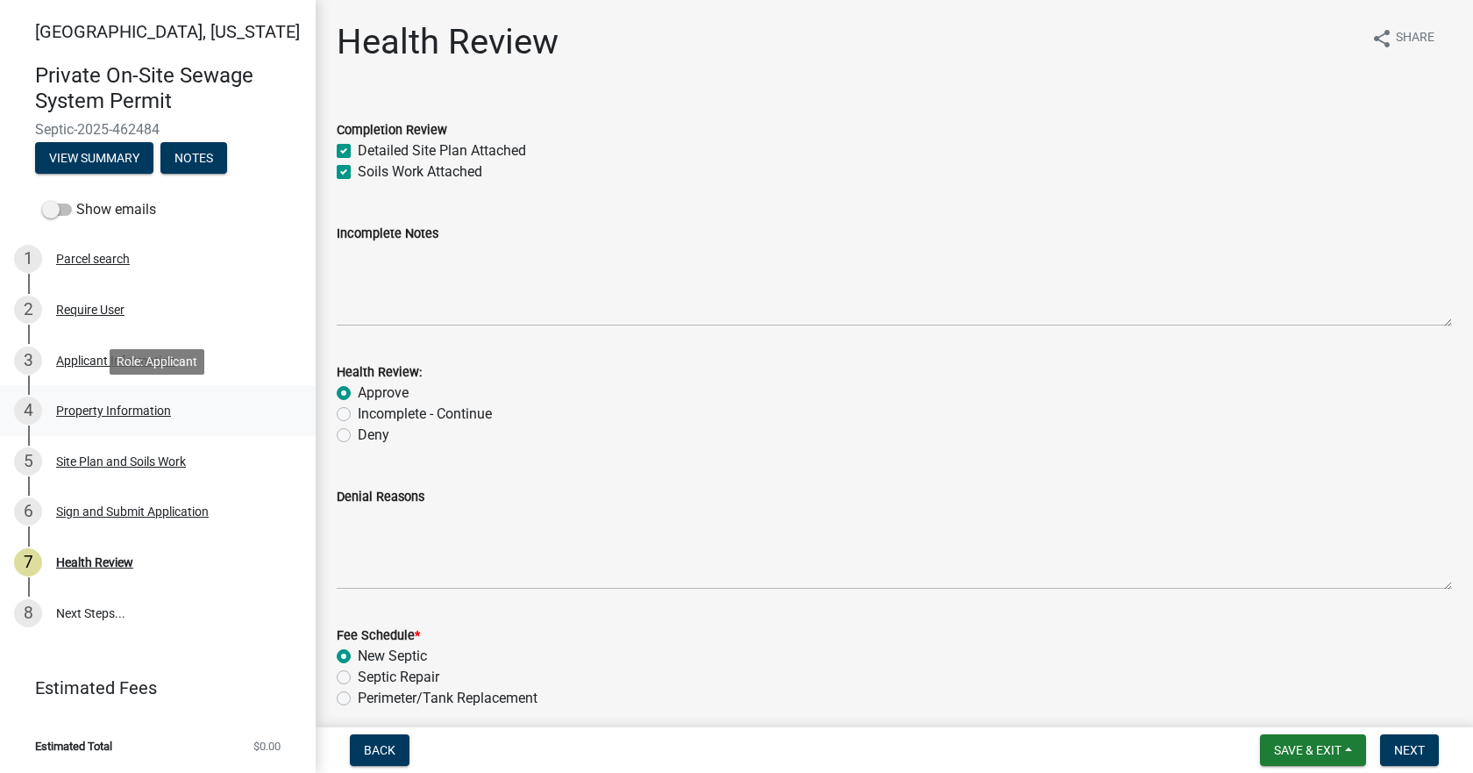
click at [89, 411] on div "Property Information" at bounding box center [113, 410] width 115 height 12
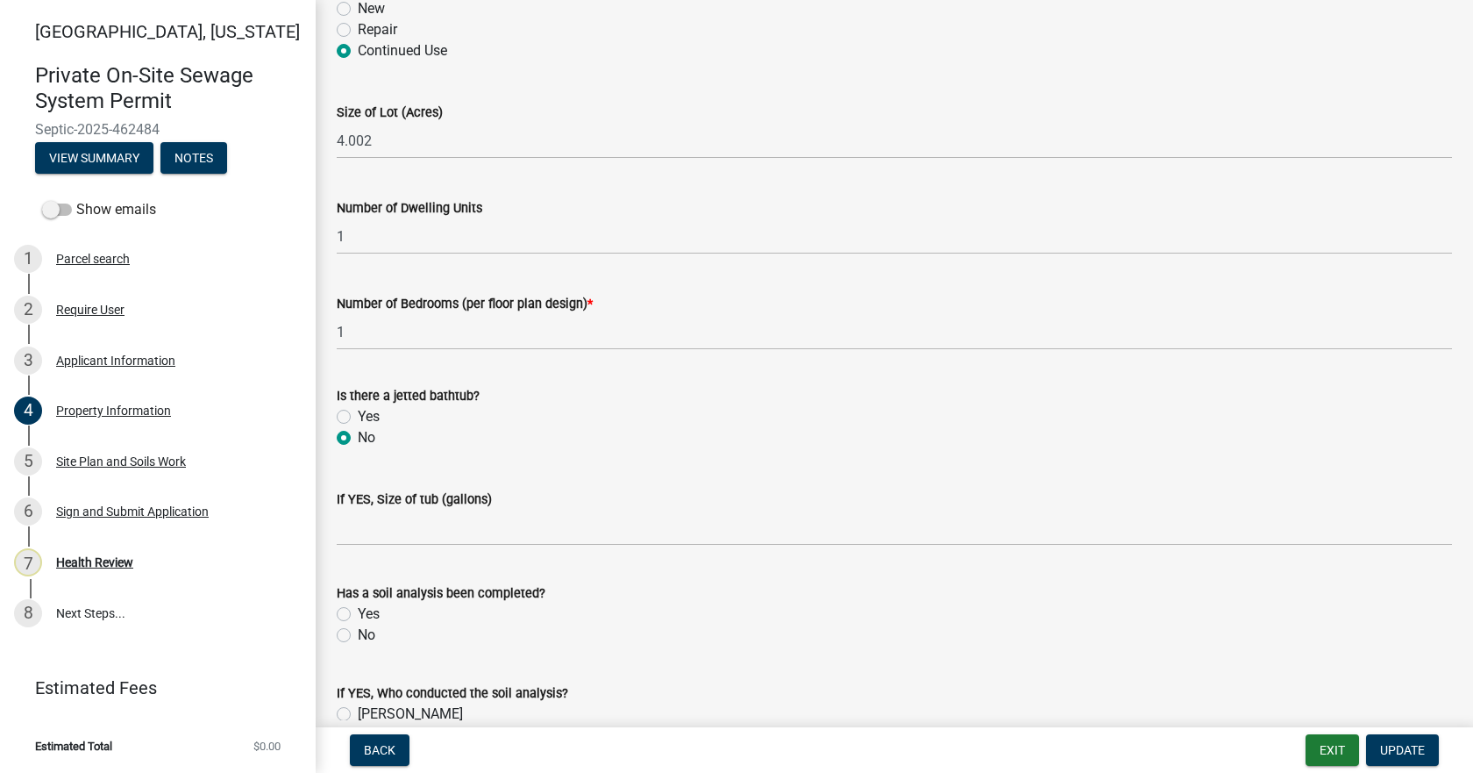
scroll to position [1021, 0]
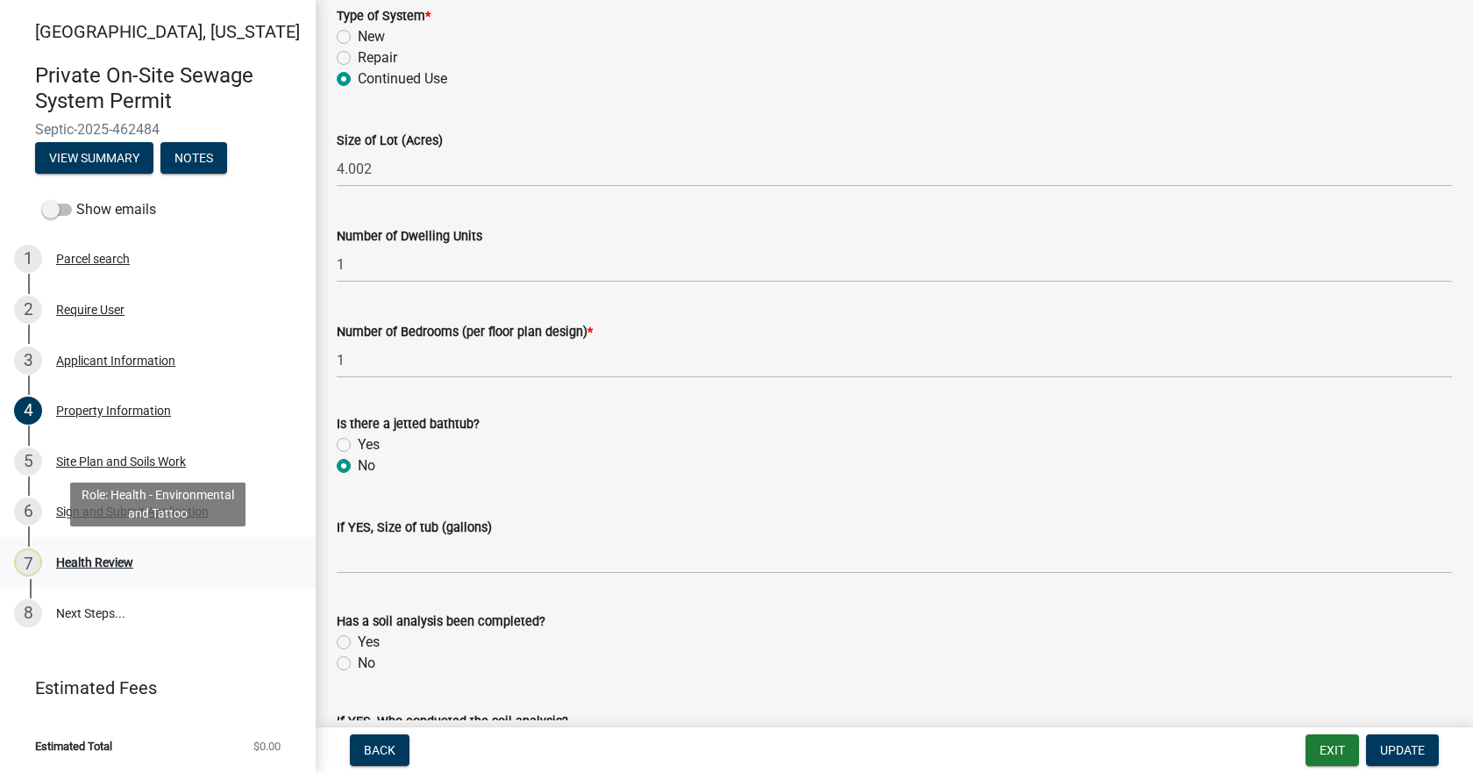
click at [76, 565] on div "Health Review" at bounding box center [94, 562] width 77 height 12
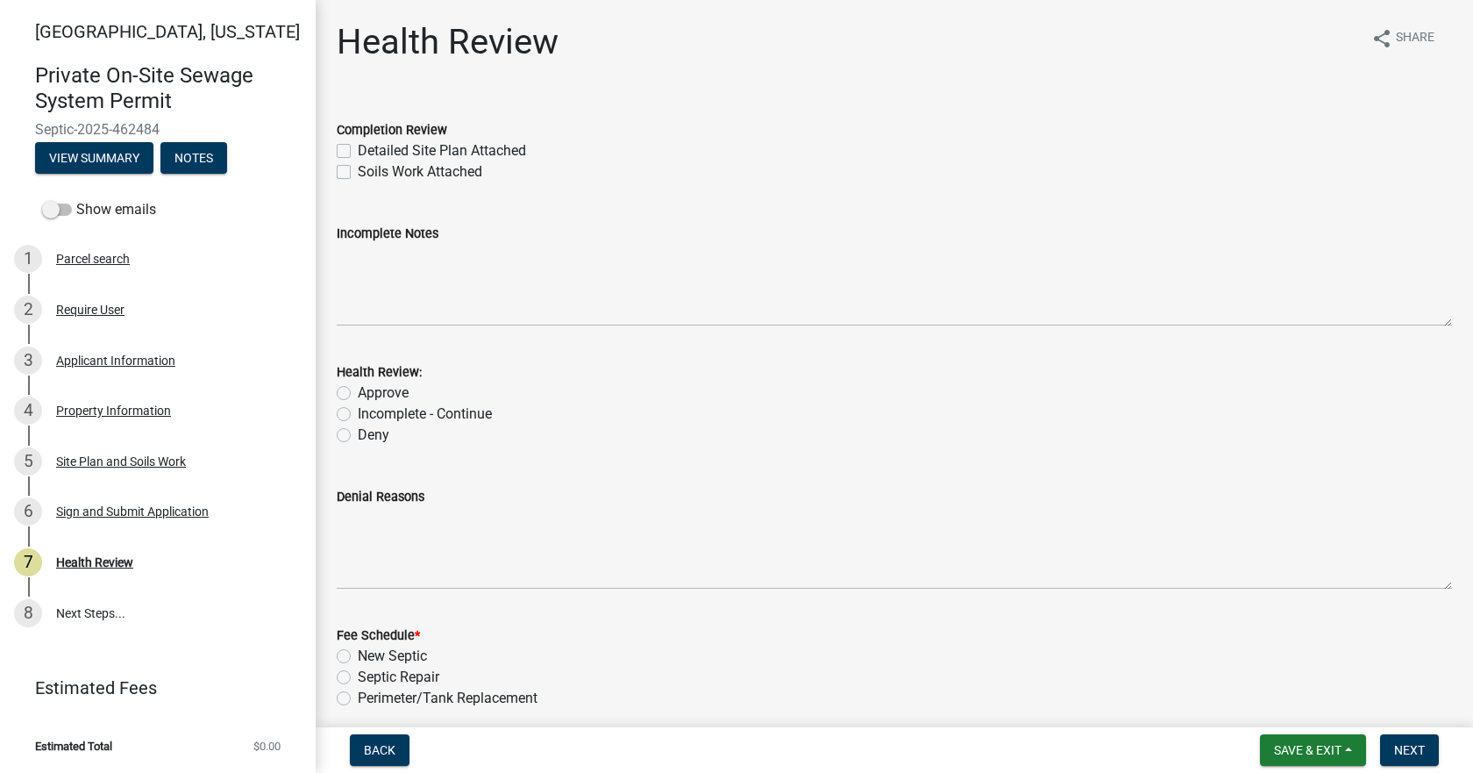
click at [358, 152] on label "Detailed Site Plan Attached" at bounding box center [442, 150] width 168 height 21
click at [358, 152] on input "Detailed Site Plan Attached" at bounding box center [363, 145] width 11 height 11
checkbox input "true"
click at [358, 171] on label "Soils Work Attached" at bounding box center [420, 171] width 125 height 21
click at [358, 171] on input "Soils Work Attached" at bounding box center [363, 166] width 11 height 11
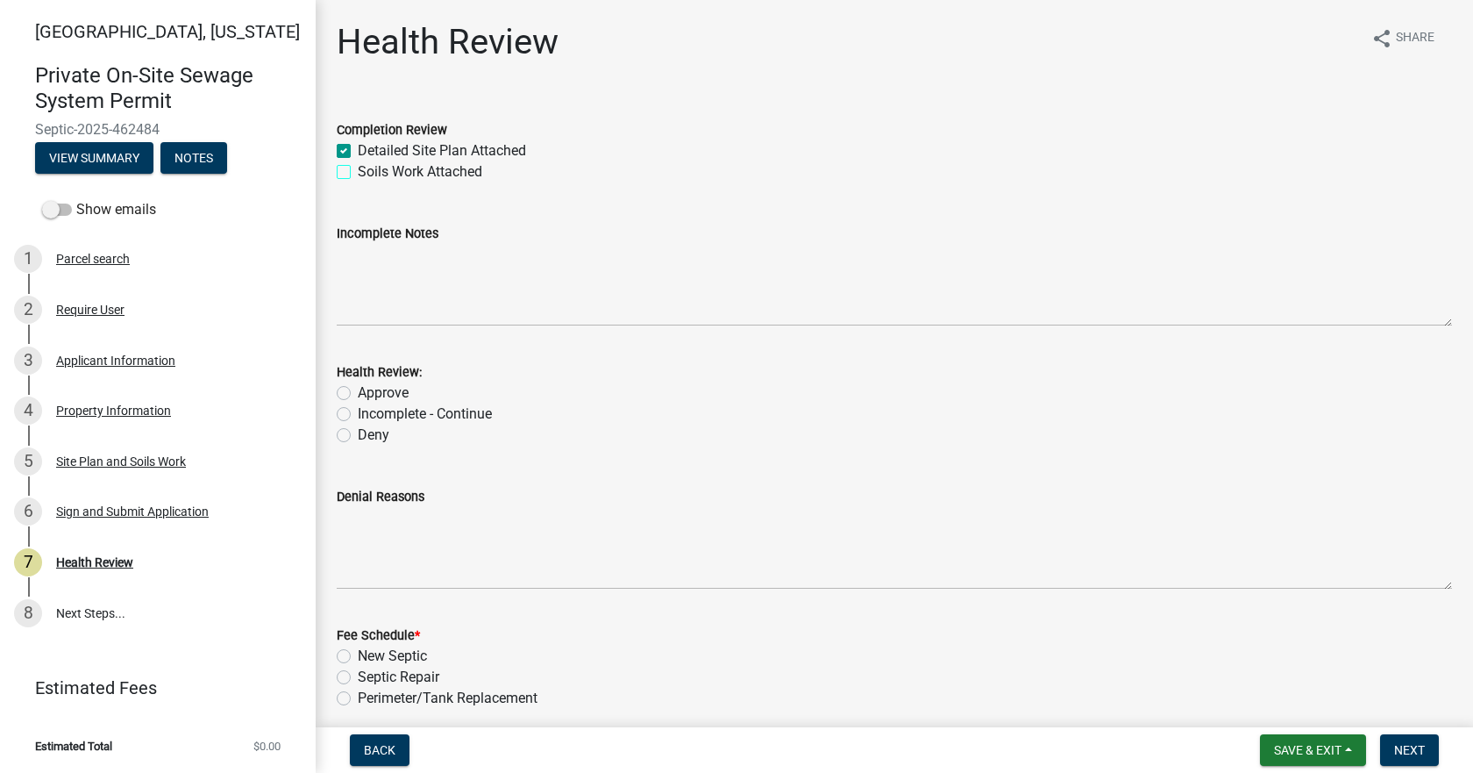
checkbox input "true"
click at [358, 386] on label "Approve" at bounding box center [383, 392] width 51 height 21
click at [358, 386] on input "Approve" at bounding box center [363, 387] width 11 height 11
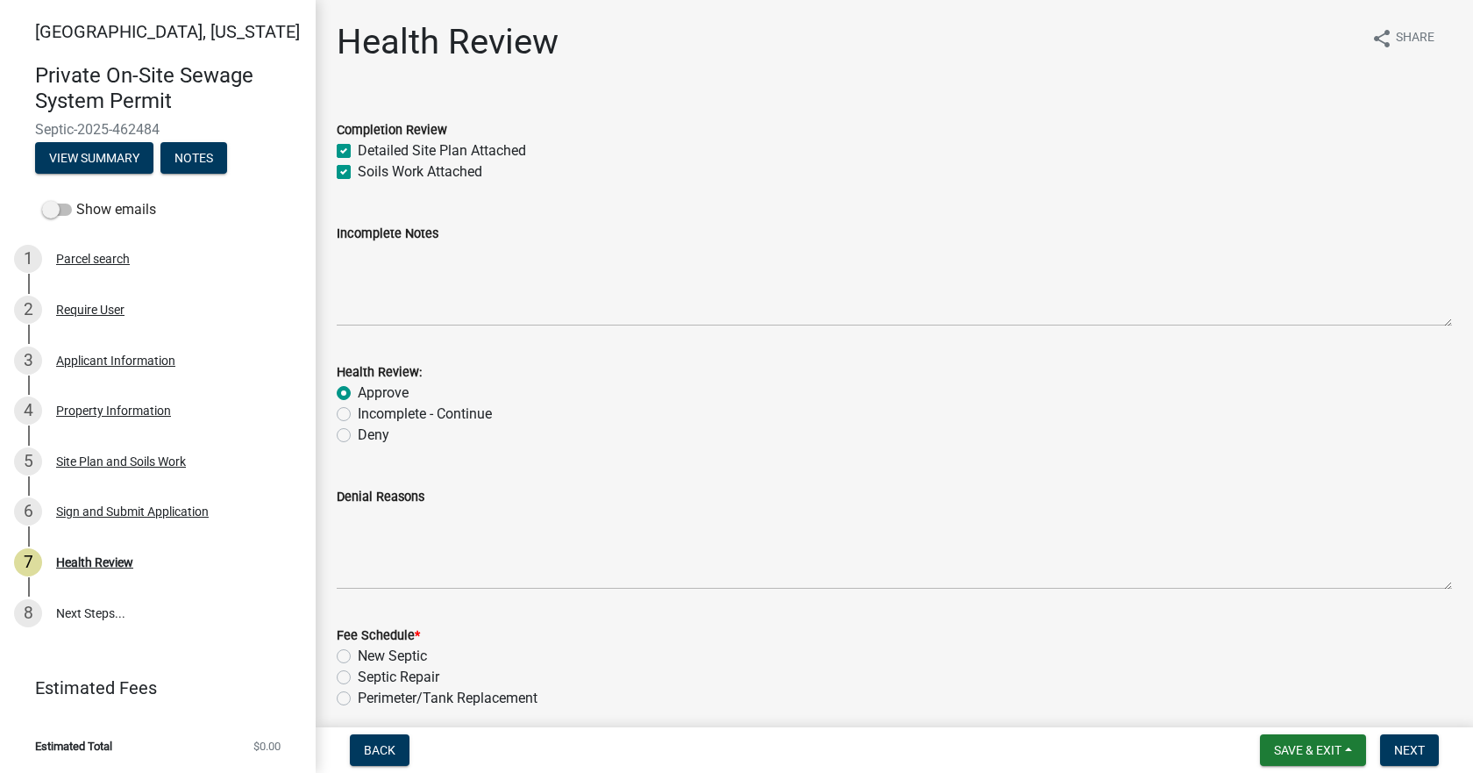
radio input "true"
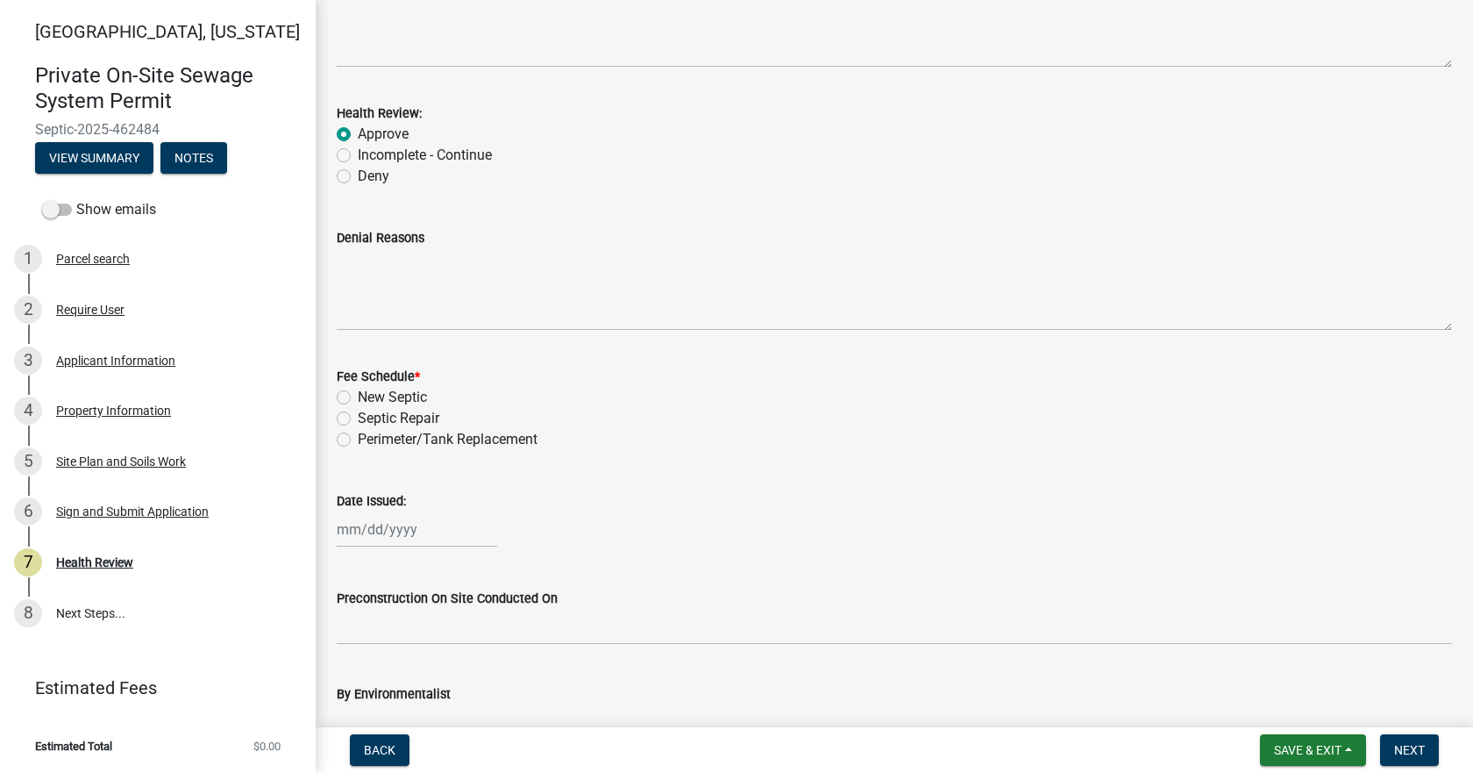
scroll to position [351, 0]
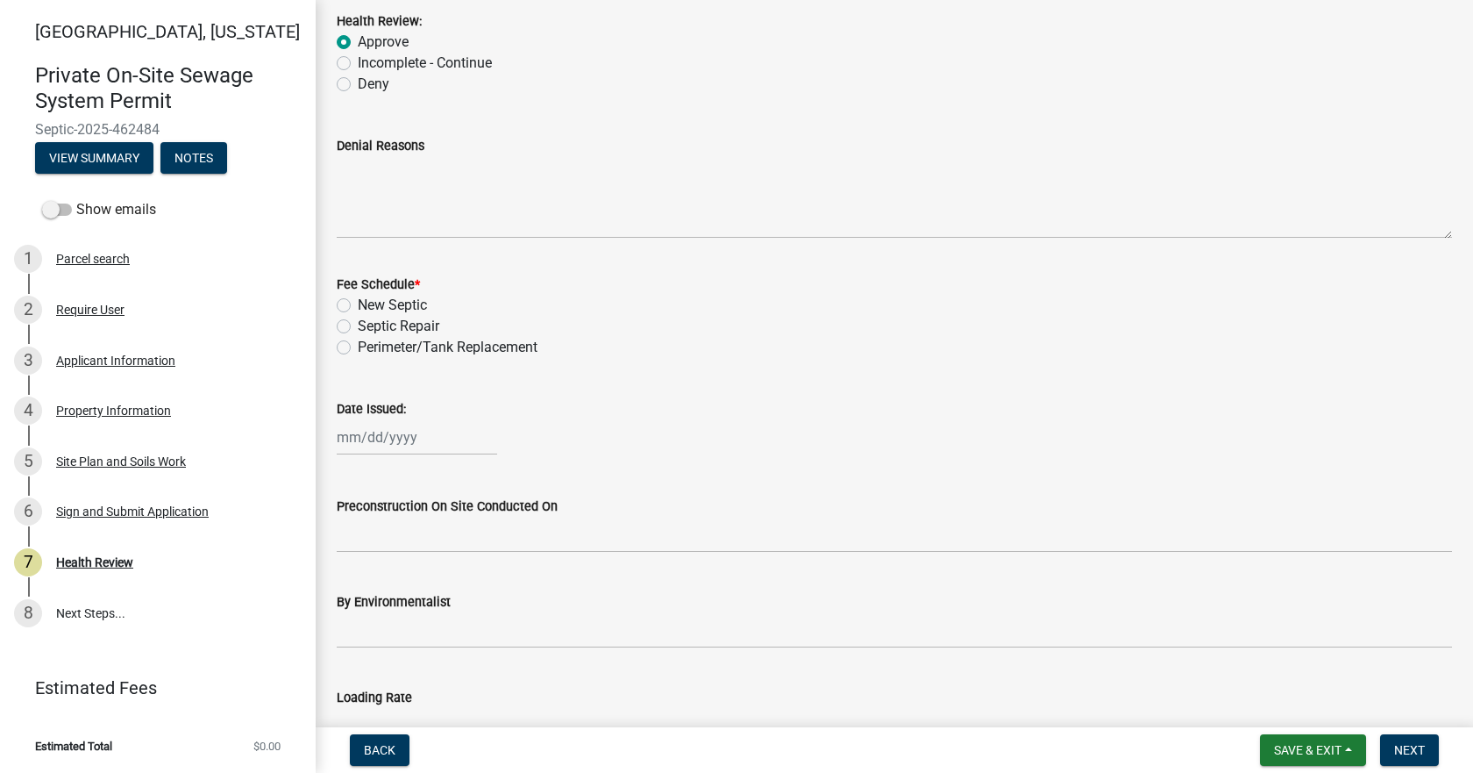
click at [358, 302] on label "New Septic" at bounding box center [392, 305] width 69 height 21
click at [358, 302] on input "New Septic" at bounding box center [363, 300] width 11 height 11
radio input "true"
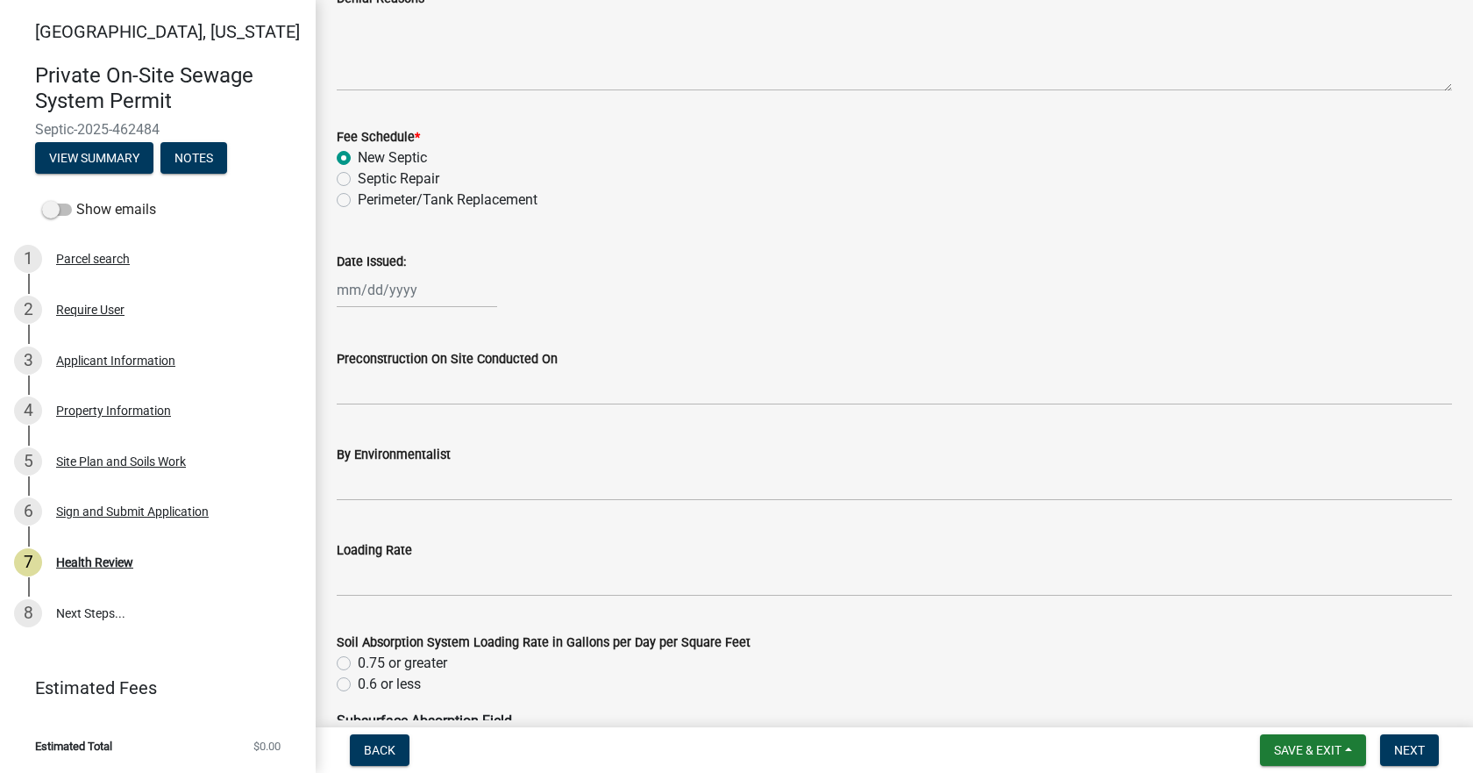
scroll to position [526, 0]
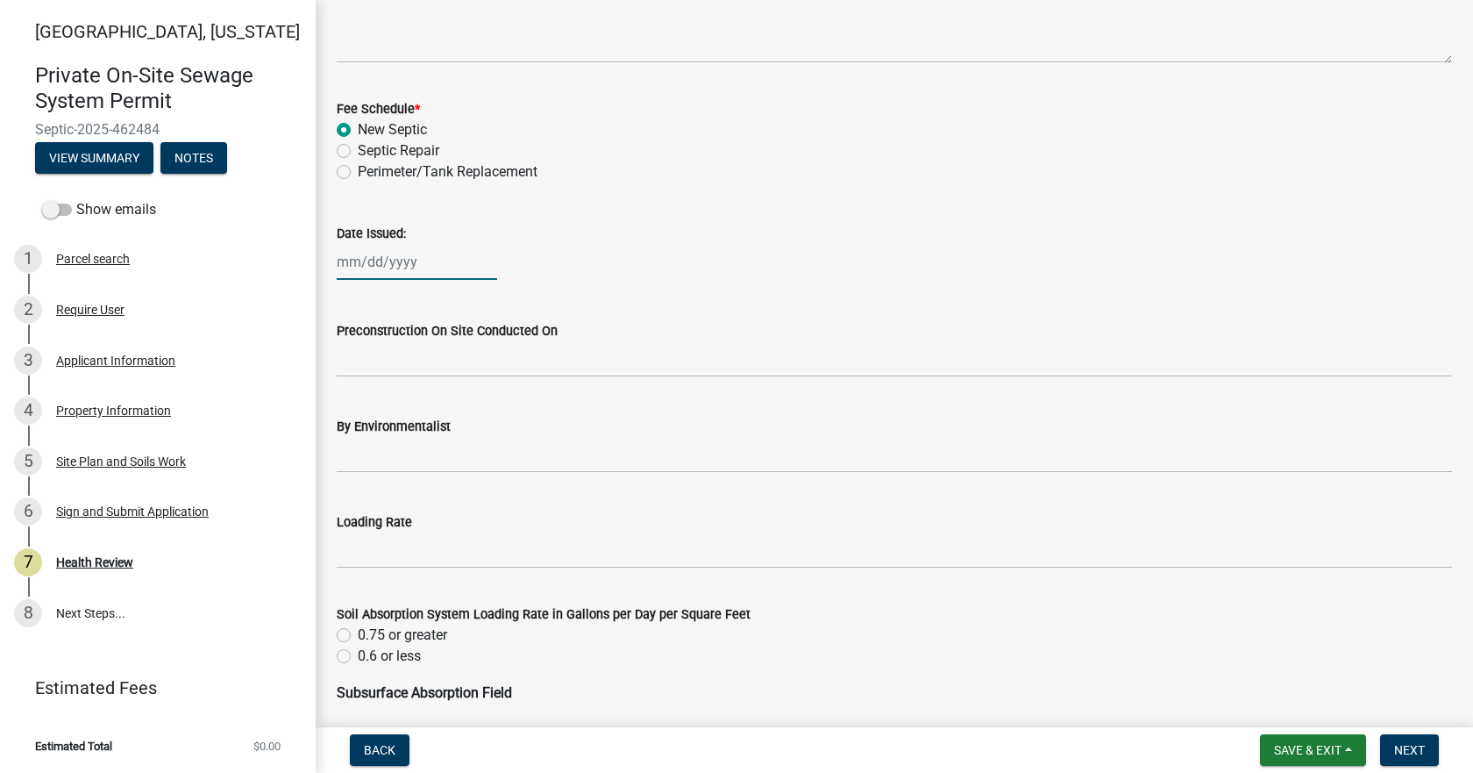
click at [370, 267] on div at bounding box center [417, 262] width 160 height 36
select select "8"
select select "2025"
click at [699, 250] on div "[PERSON_NAME] Feb Mar Apr [PERSON_NAME][DATE] Oct Nov [DATE] 1526 1527 1528 152…" at bounding box center [894, 262] width 1115 height 36
click at [393, 260] on div at bounding box center [417, 262] width 160 height 36
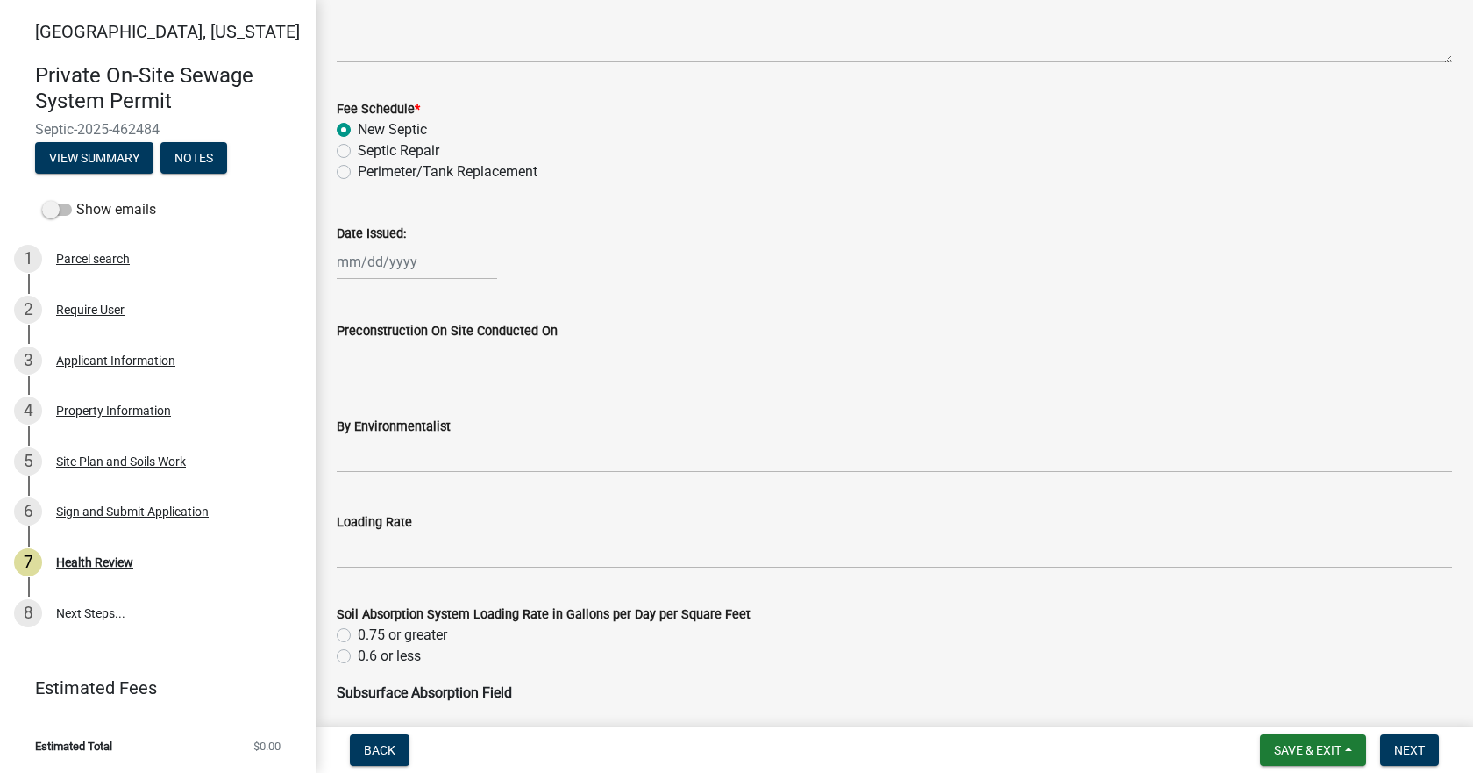
select select "8"
select select "2025"
click at [657, 214] on div "Date Issued: [PERSON_NAME] Apr May Jun [DATE] Aug Sep Oct Nov [DATE] 1526 1527 …" at bounding box center [894, 239] width 1115 height 82
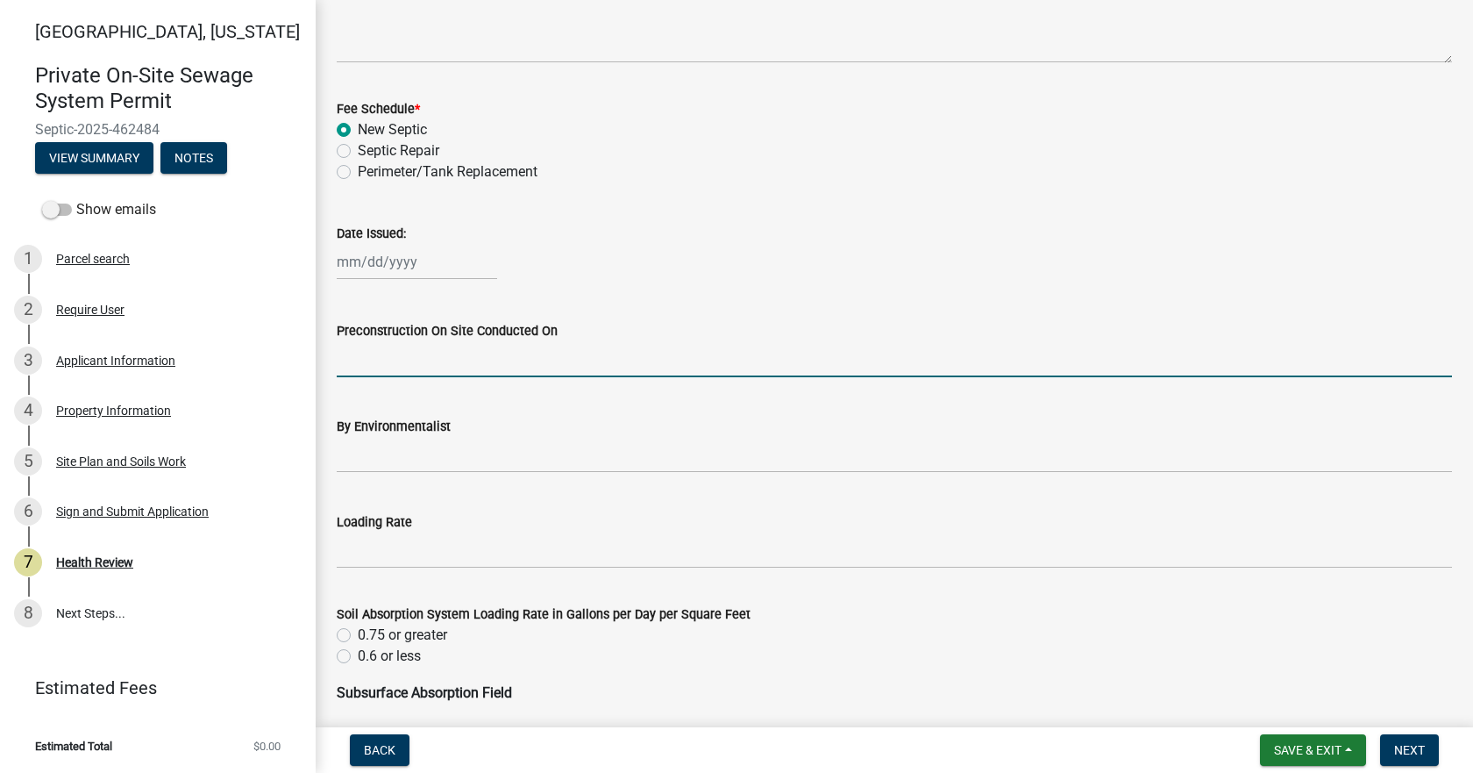
click at [777, 365] on input "Preconstruction On Site Conducted On" at bounding box center [894, 359] width 1115 height 36
click at [399, 267] on div at bounding box center [417, 262] width 160 height 36
select select "8"
select select "2025"
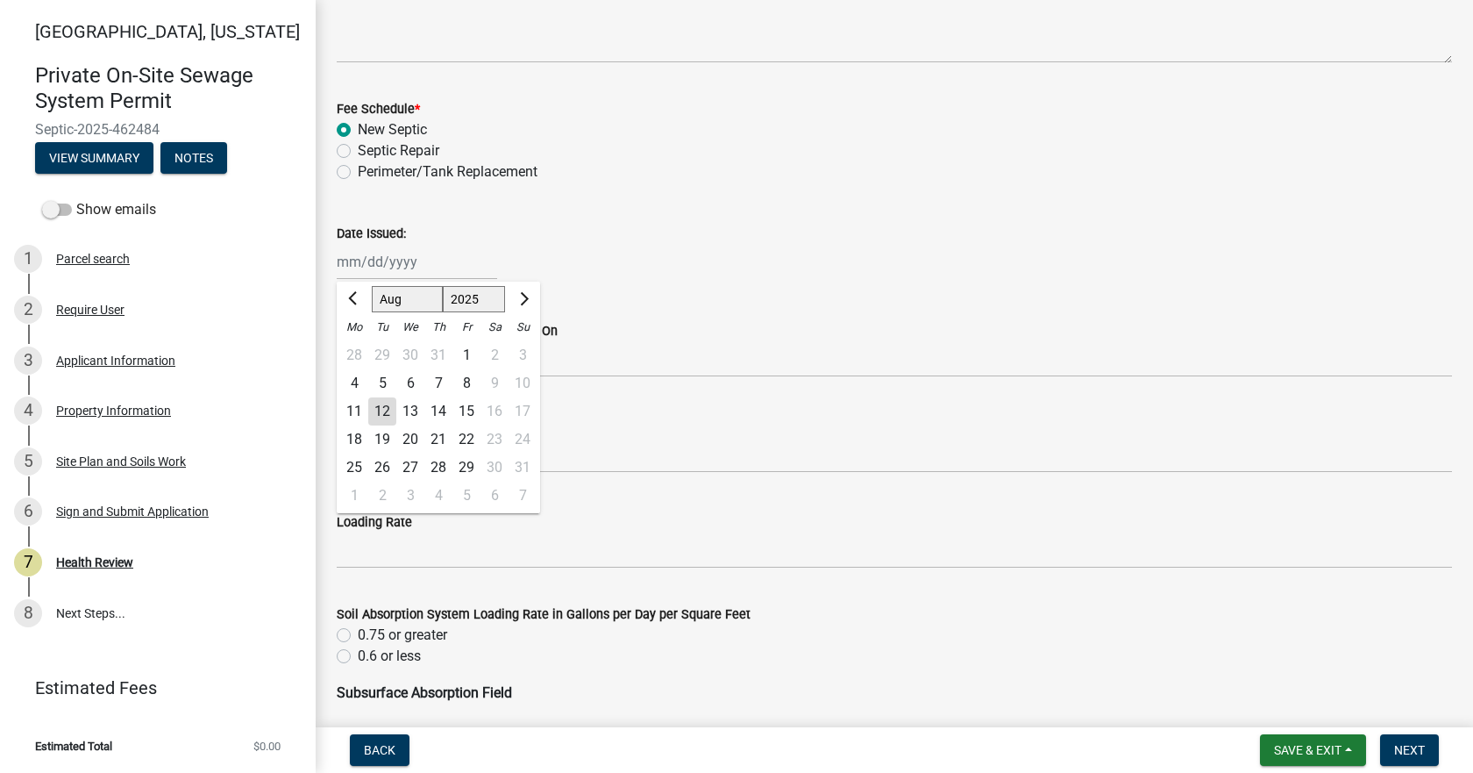
click at [381, 409] on div "12" at bounding box center [382, 411] width 28 height 28
type input "[DATE]"
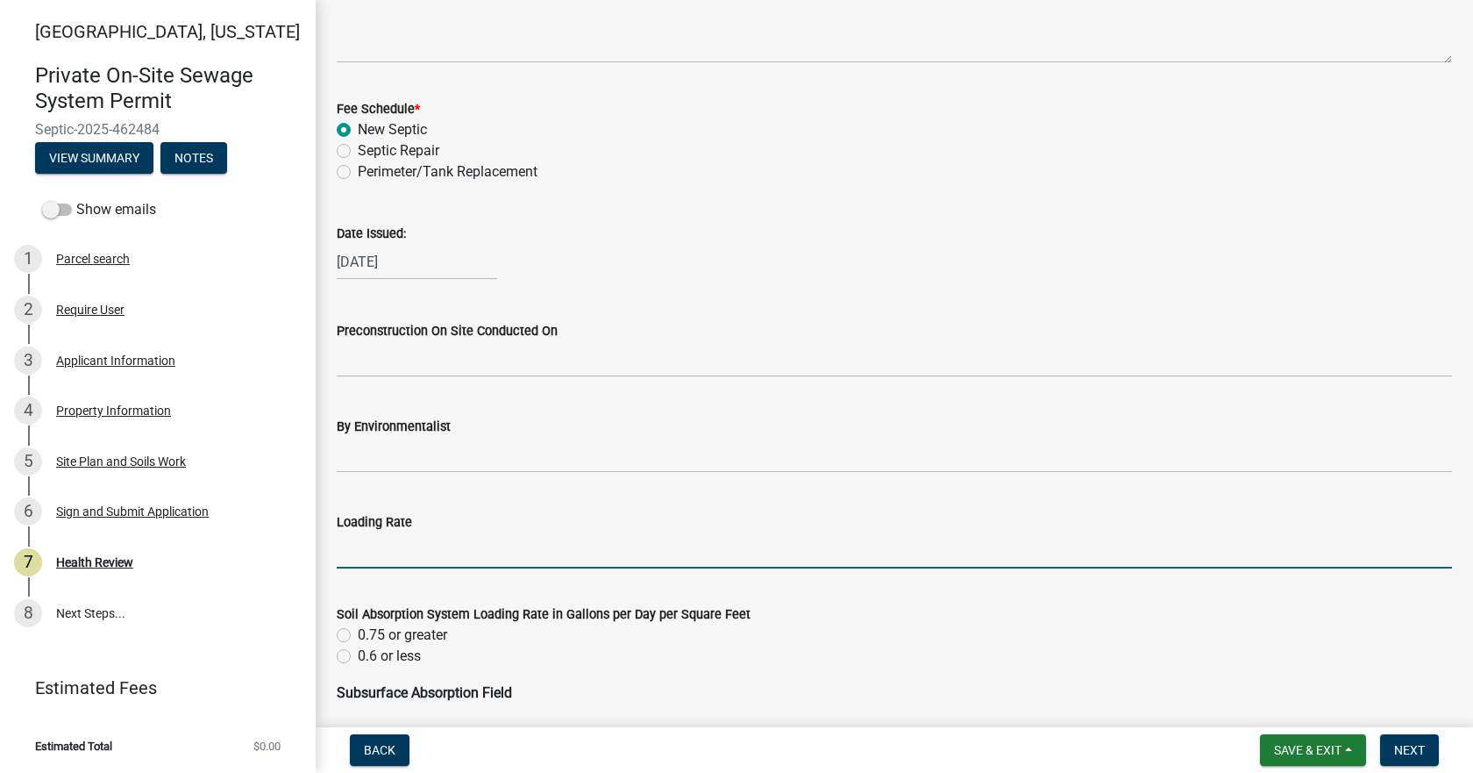
drag, startPoint x: 396, startPoint y: 542, endPoint x: 419, endPoint y: 539, distance: 23.0
click at [396, 542] on input "Loading Rate" at bounding box center [894, 550] width 1115 height 36
type input ".3"
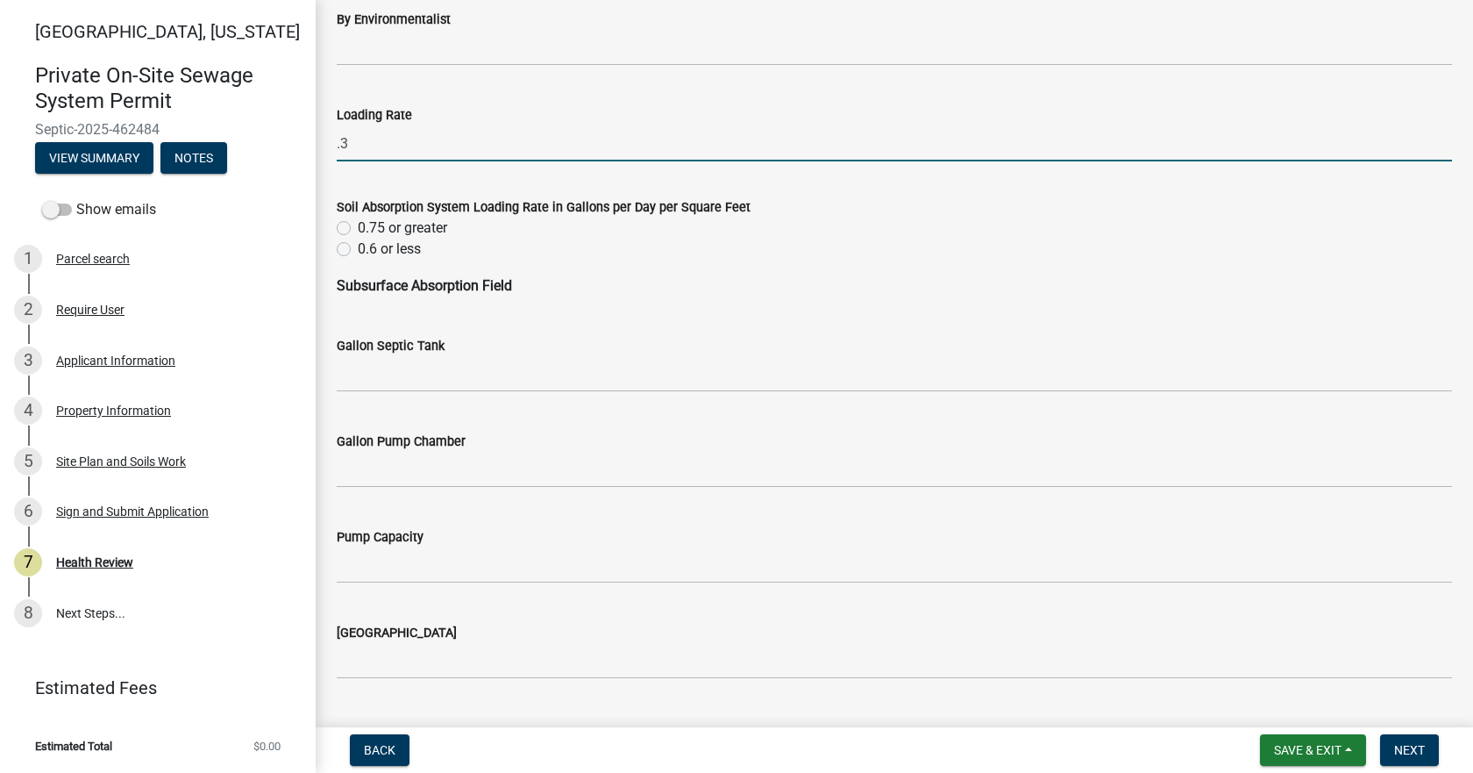
scroll to position [965, 0]
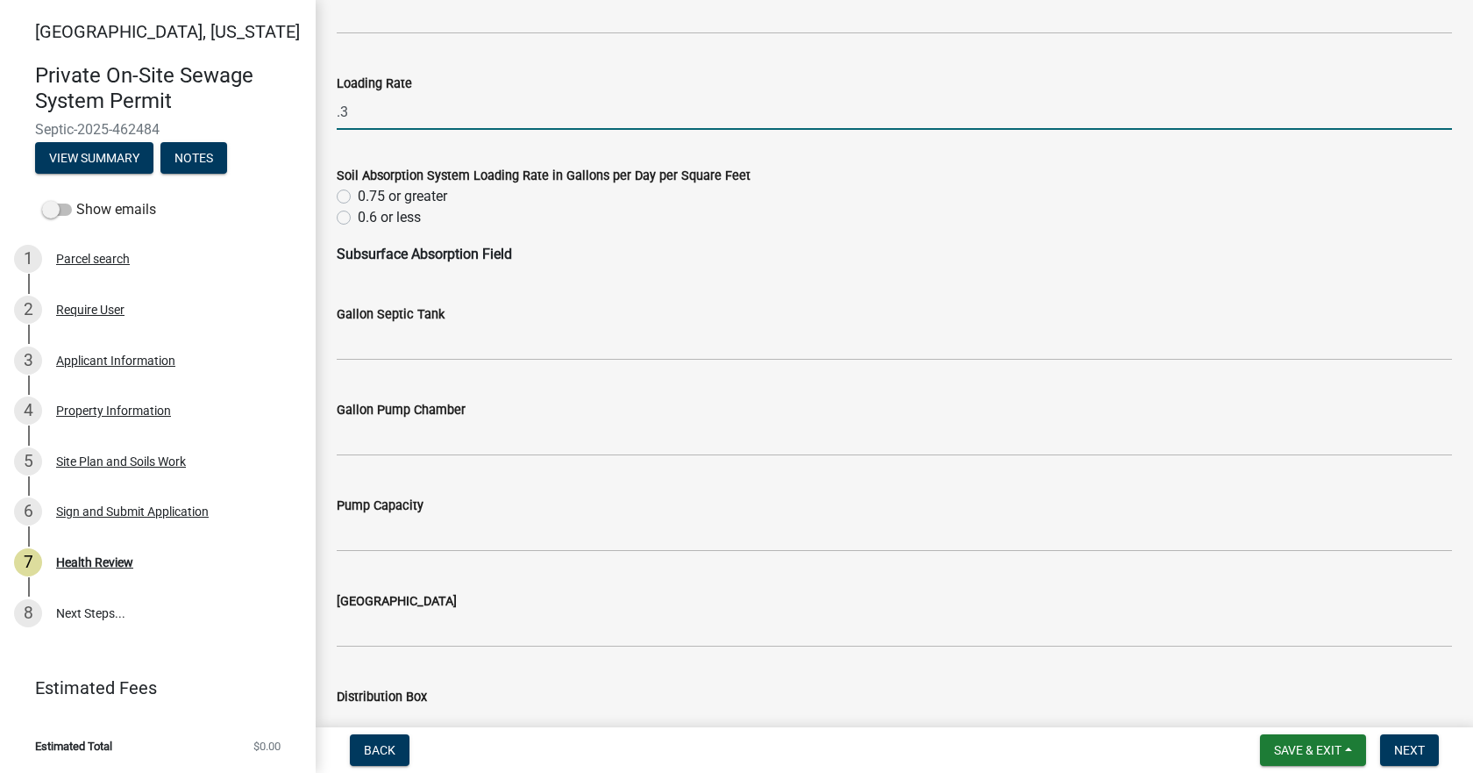
click at [358, 216] on label "0.6 or less" at bounding box center [389, 217] width 63 height 21
click at [358, 216] on input "0.6 or less" at bounding box center [363, 212] width 11 height 11
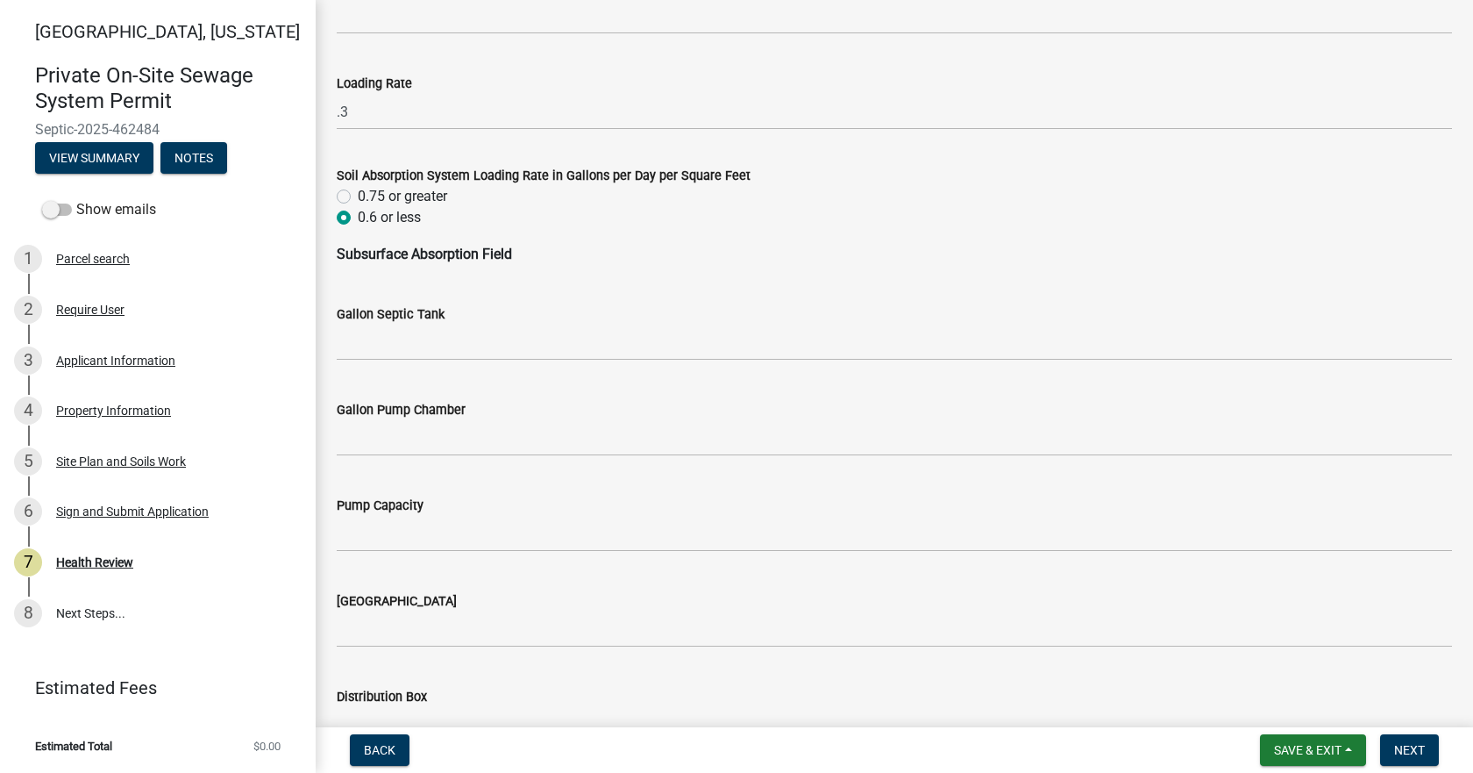
radio input "true"
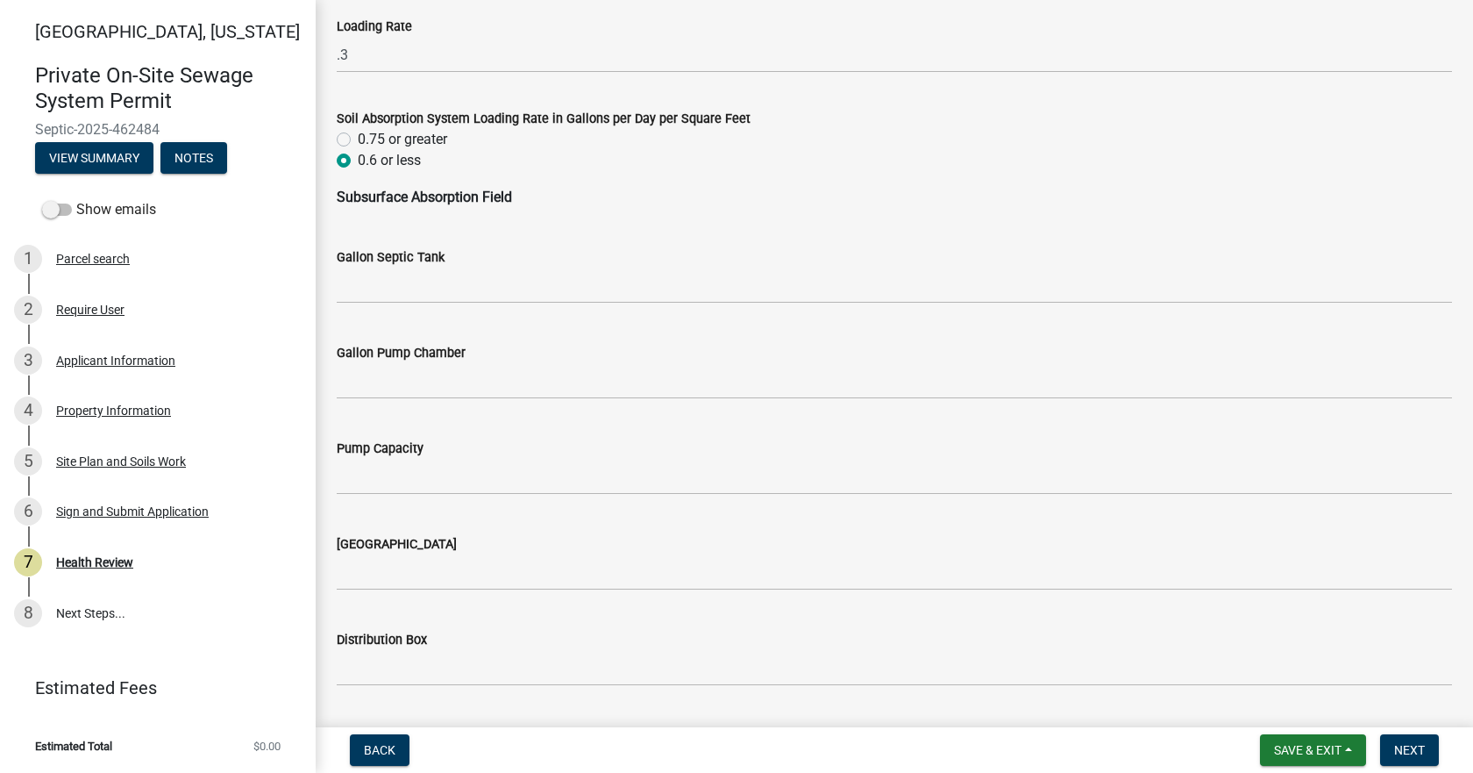
scroll to position [1052, 0]
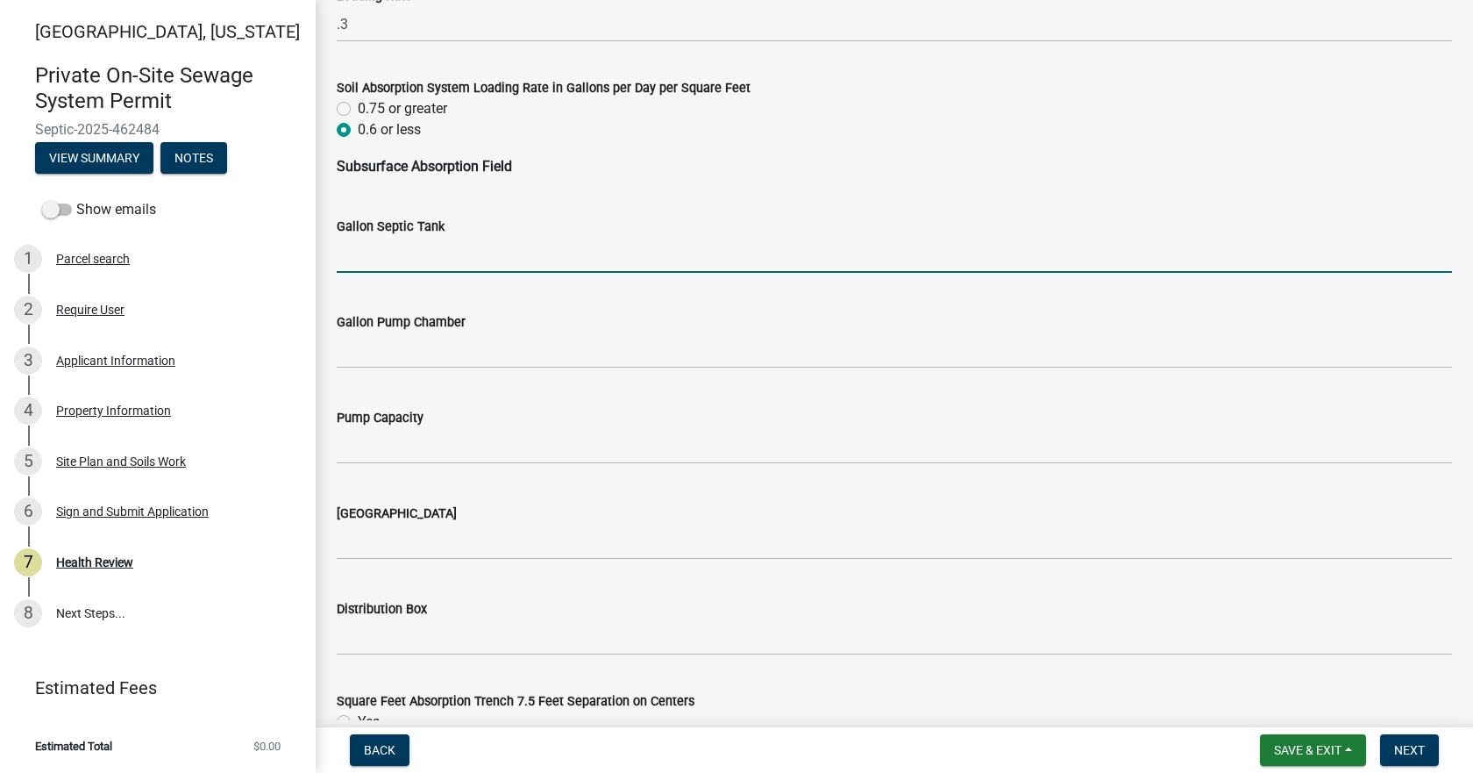
click at [386, 253] on input "Gallon Septic Tank" at bounding box center [894, 255] width 1115 height 36
type input "1000"
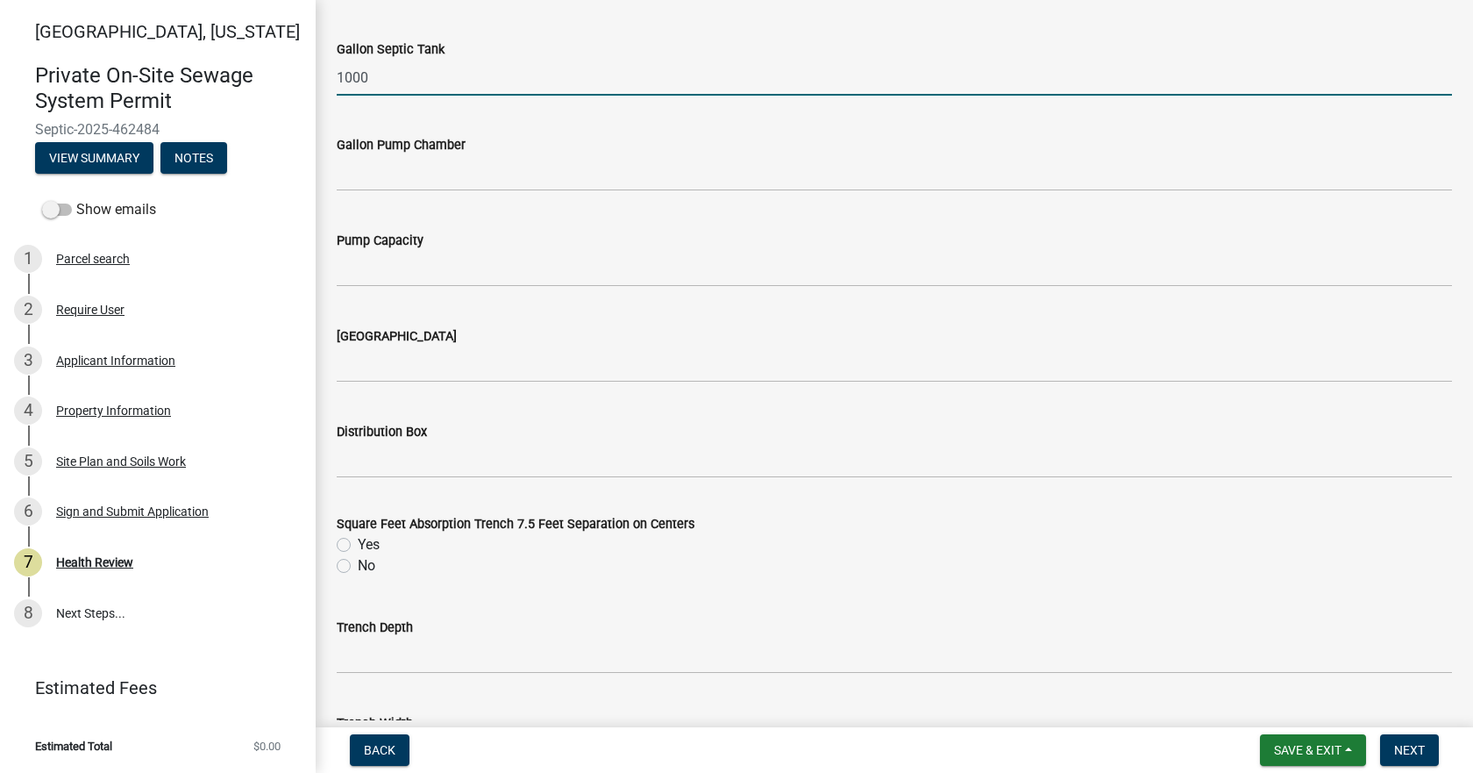
scroll to position [1315, 0]
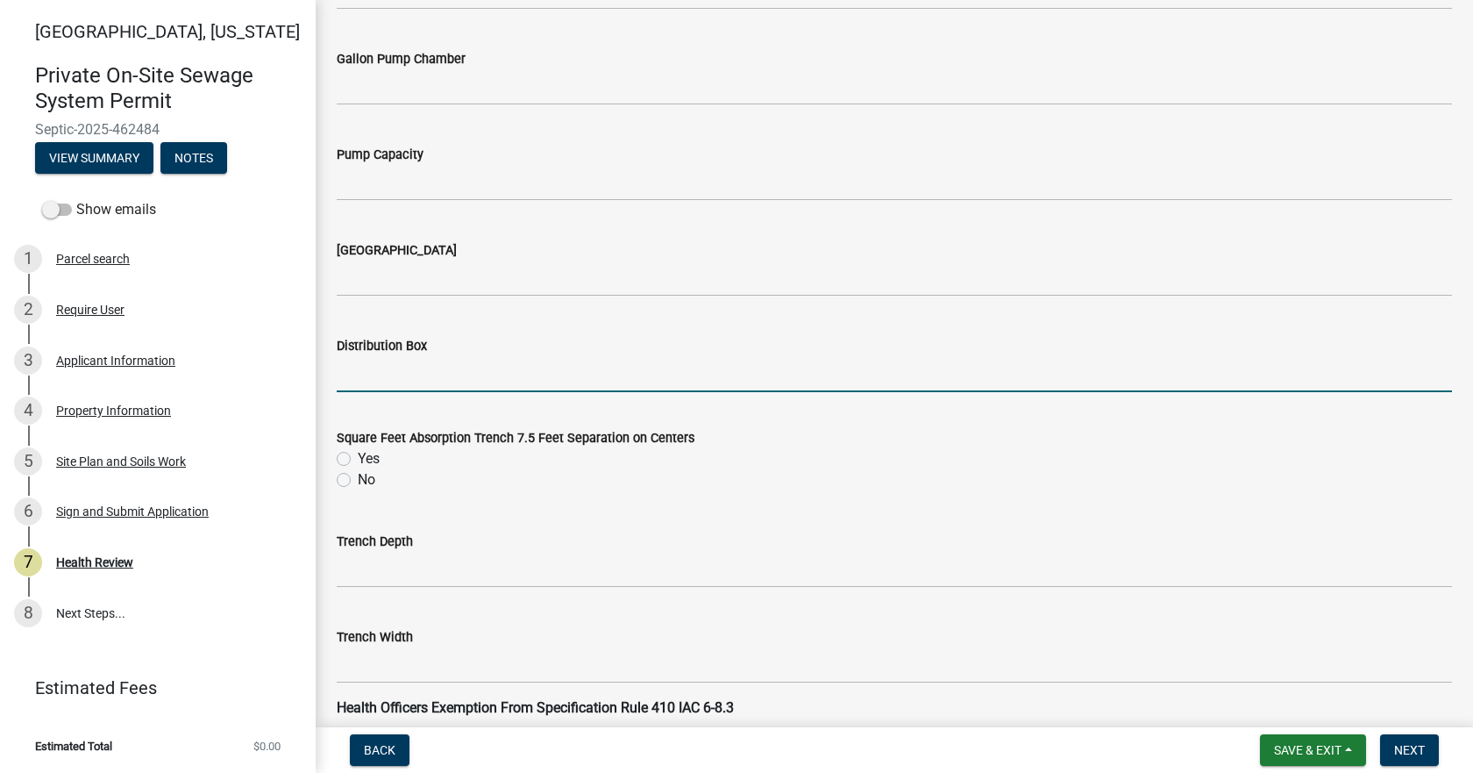
drag, startPoint x: 379, startPoint y: 380, endPoint x: 392, endPoint y: 391, distance: 17.4
click at [379, 380] on input "Distribution Box" at bounding box center [894, 374] width 1115 height 36
type input "Yes"
click at [358, 460] on label "Yes" at bounding box center [369, 458] width 22 height 21
click at [358, 459] on input "Yes" at bounding box center [363, 453] width 11 height 11
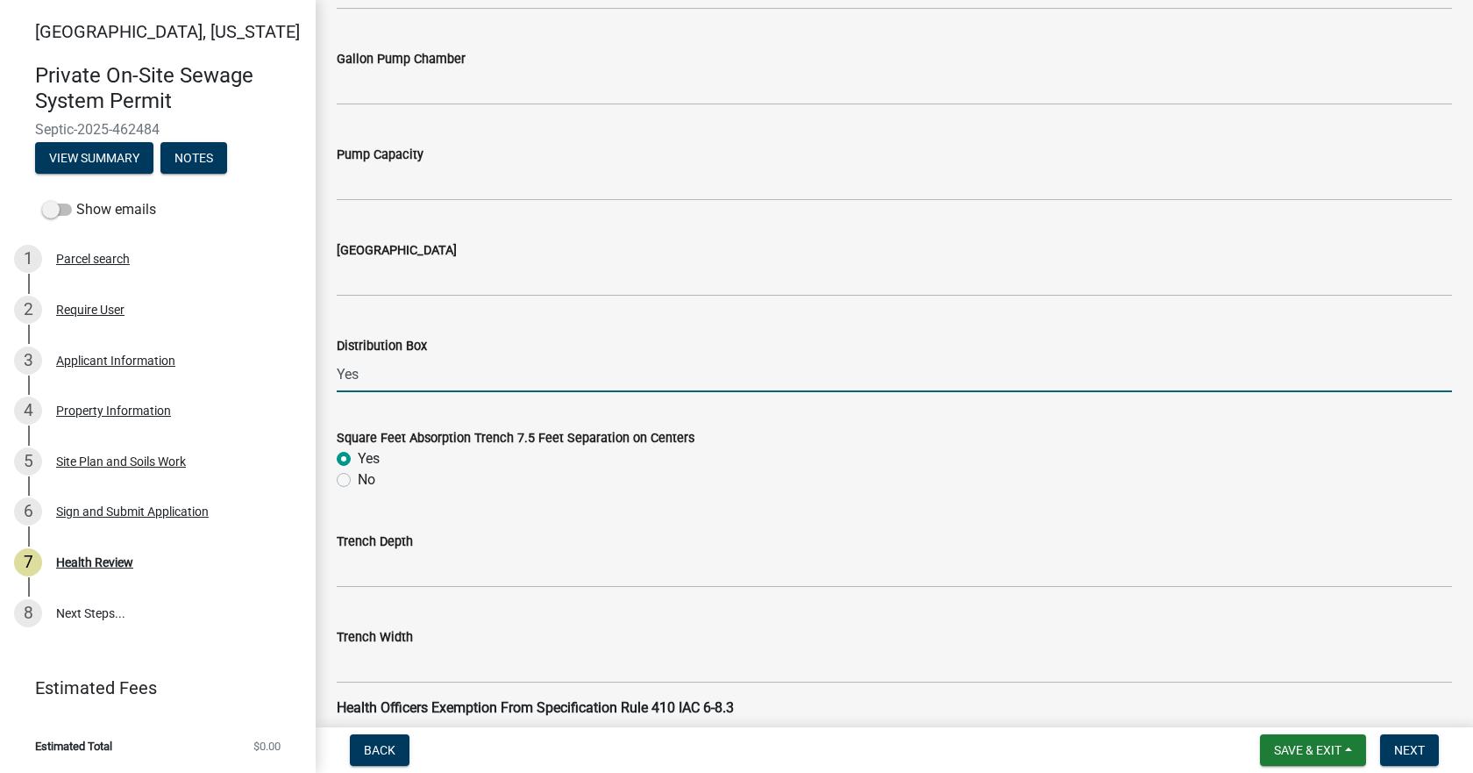
radio input "true"
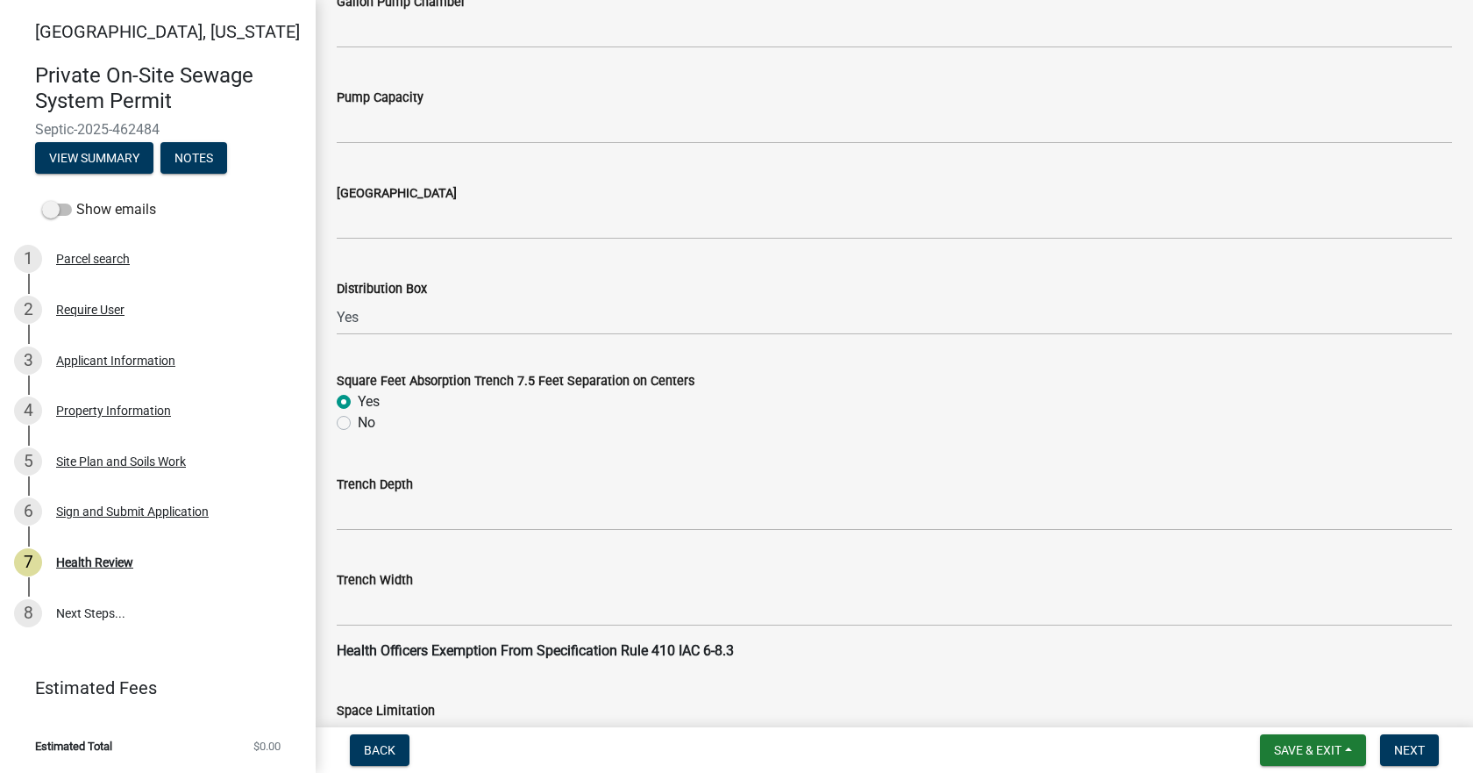
scroll to position [1491, 0]
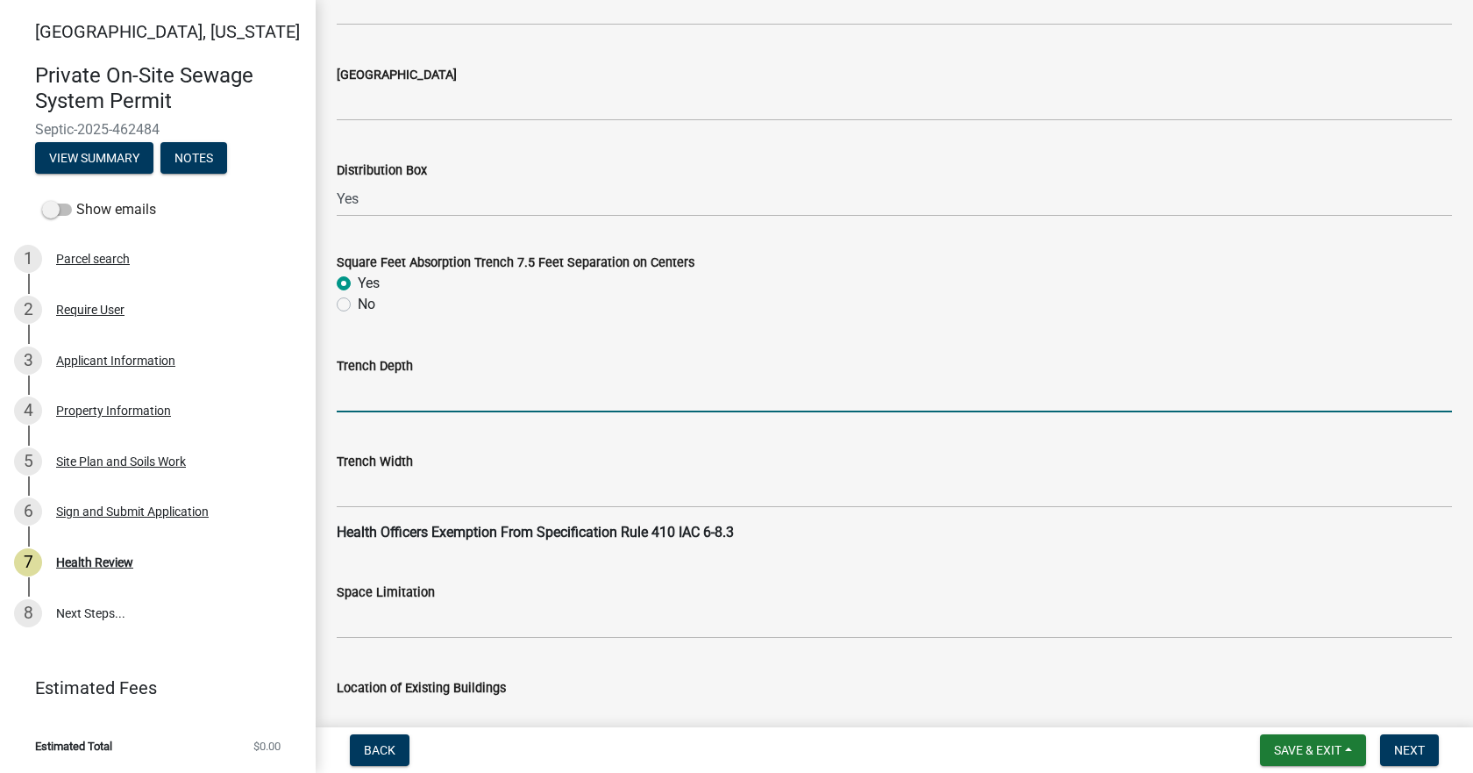
click at [389, 385] on input "Trench Depth" at bounding box center [894, 394] width 1115 height 36
type input "15""
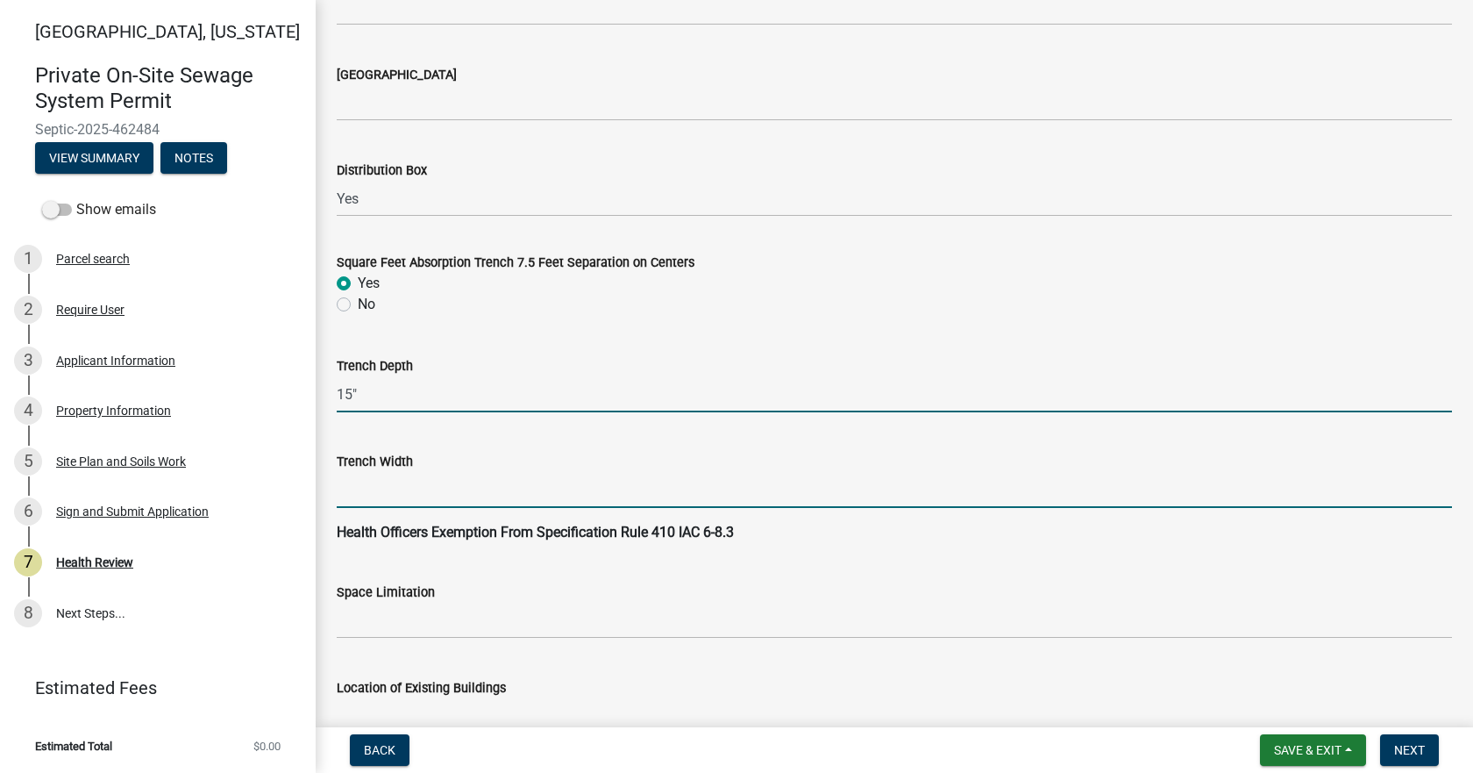
click at [434, 495] on input "Trench Width" at bounding box center [894, 490] width 1115 height 36
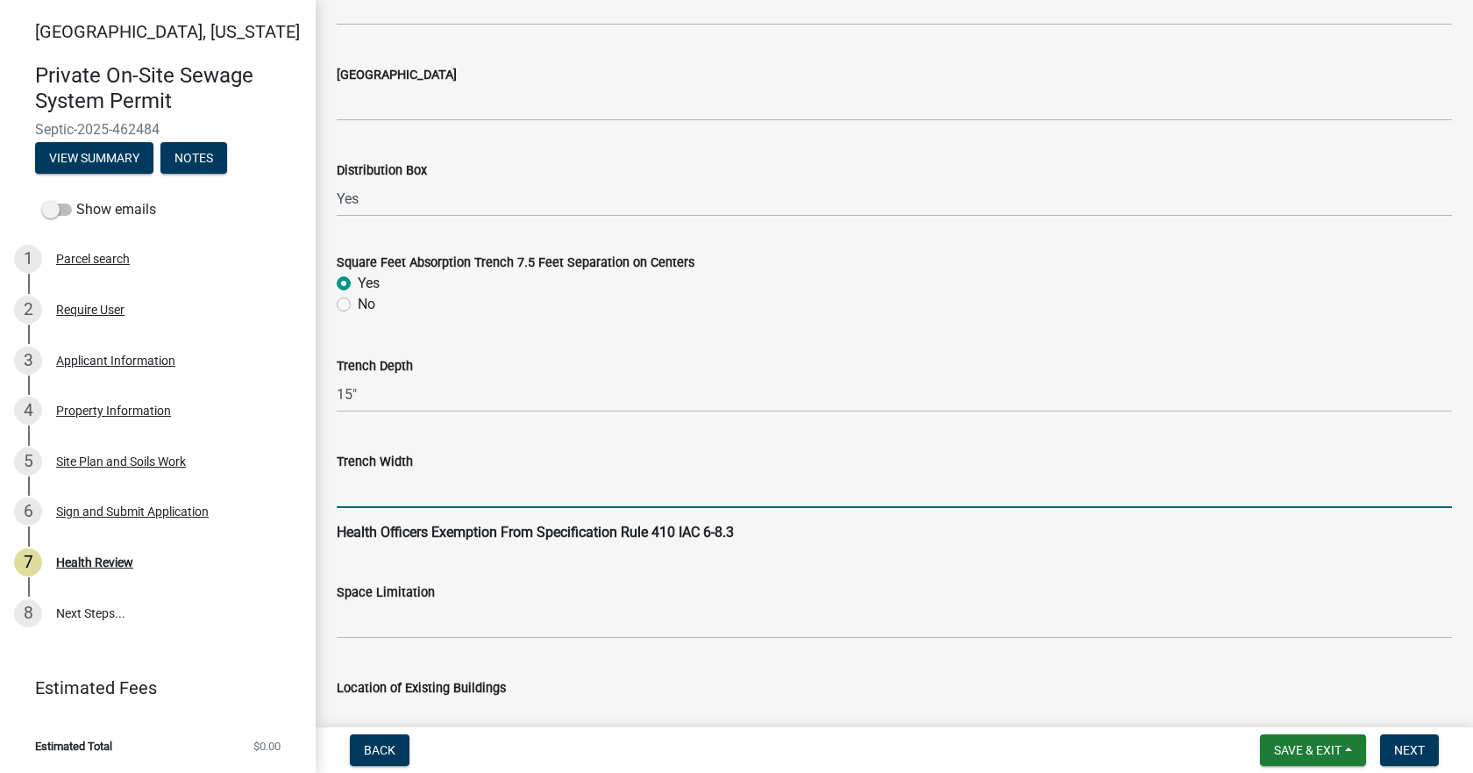
type input "36""
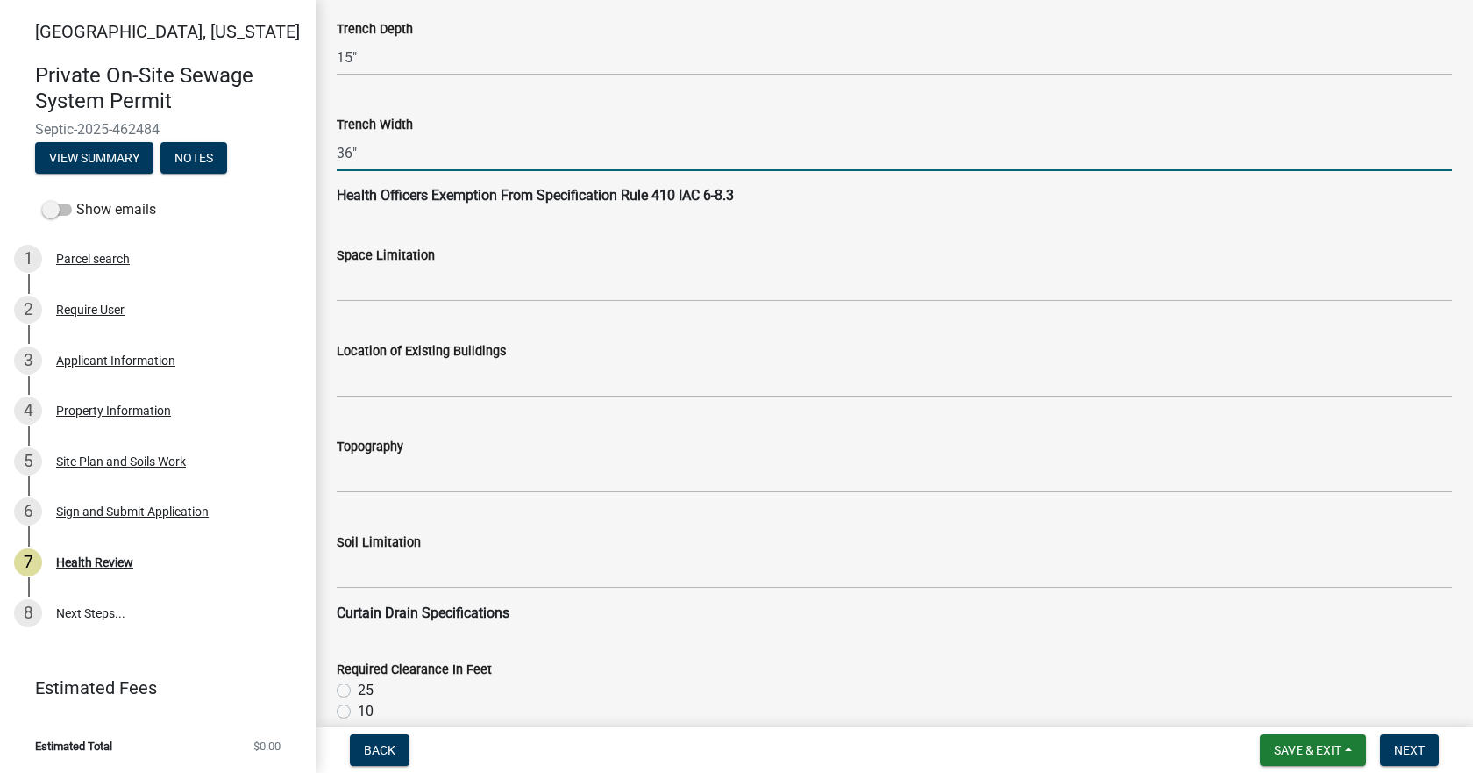
scroll to position [1841, 0]
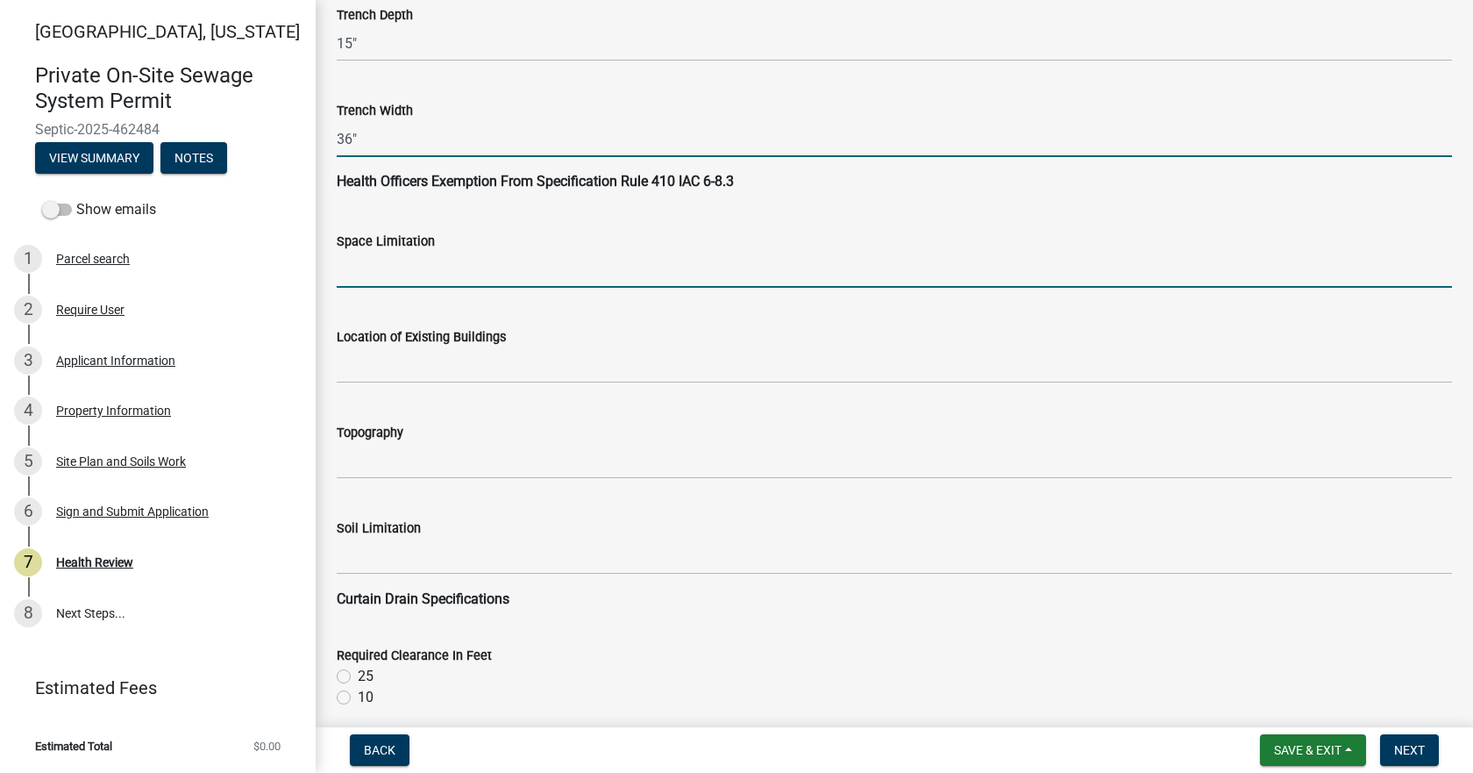
click at [391, 273] on input "Space Limitation" at bounding box center [894, 270] width 1115 height 36
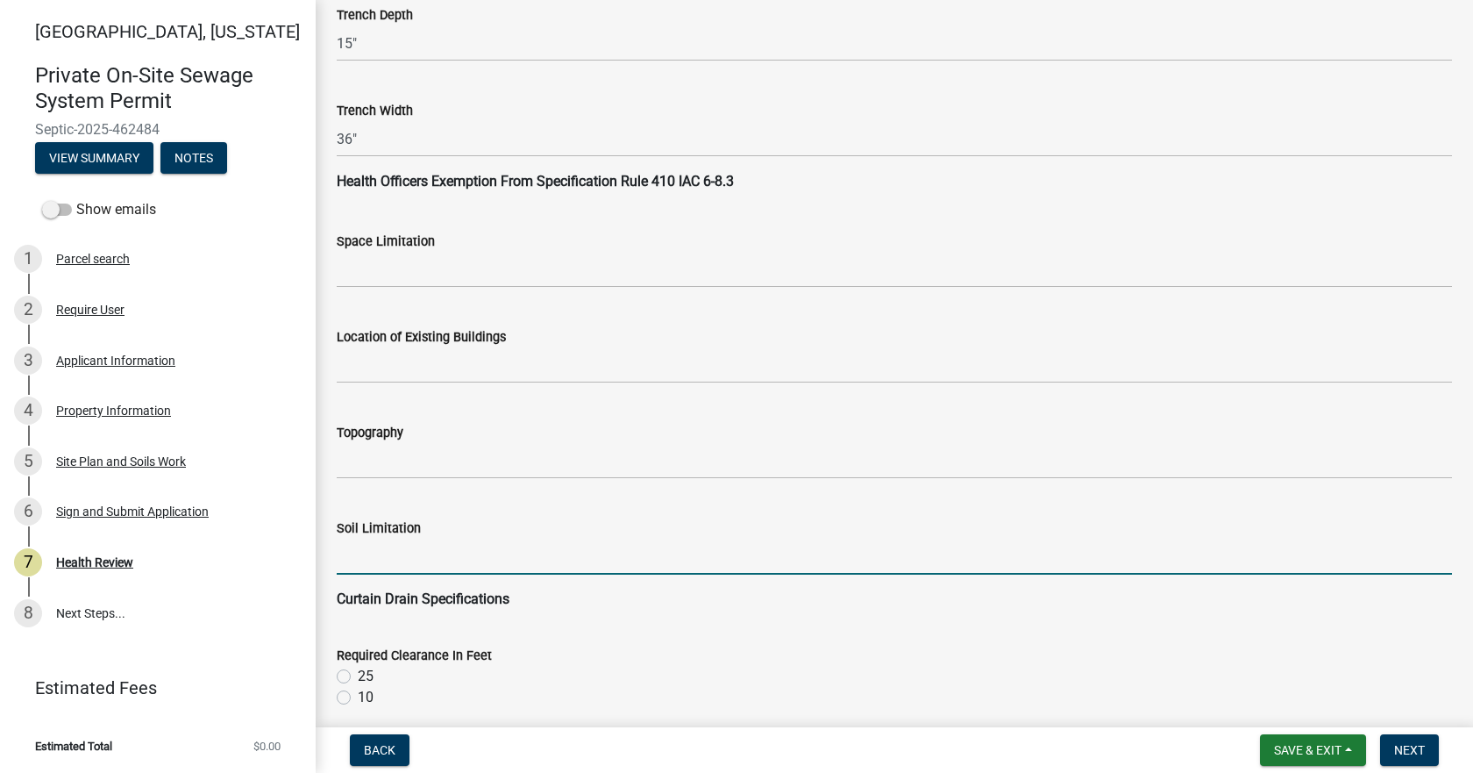
click at [373, 554] on input "Soil Limitation" at bounding box center [894, 556] width 1115 height 36
type input "Seasonal High Water Table"
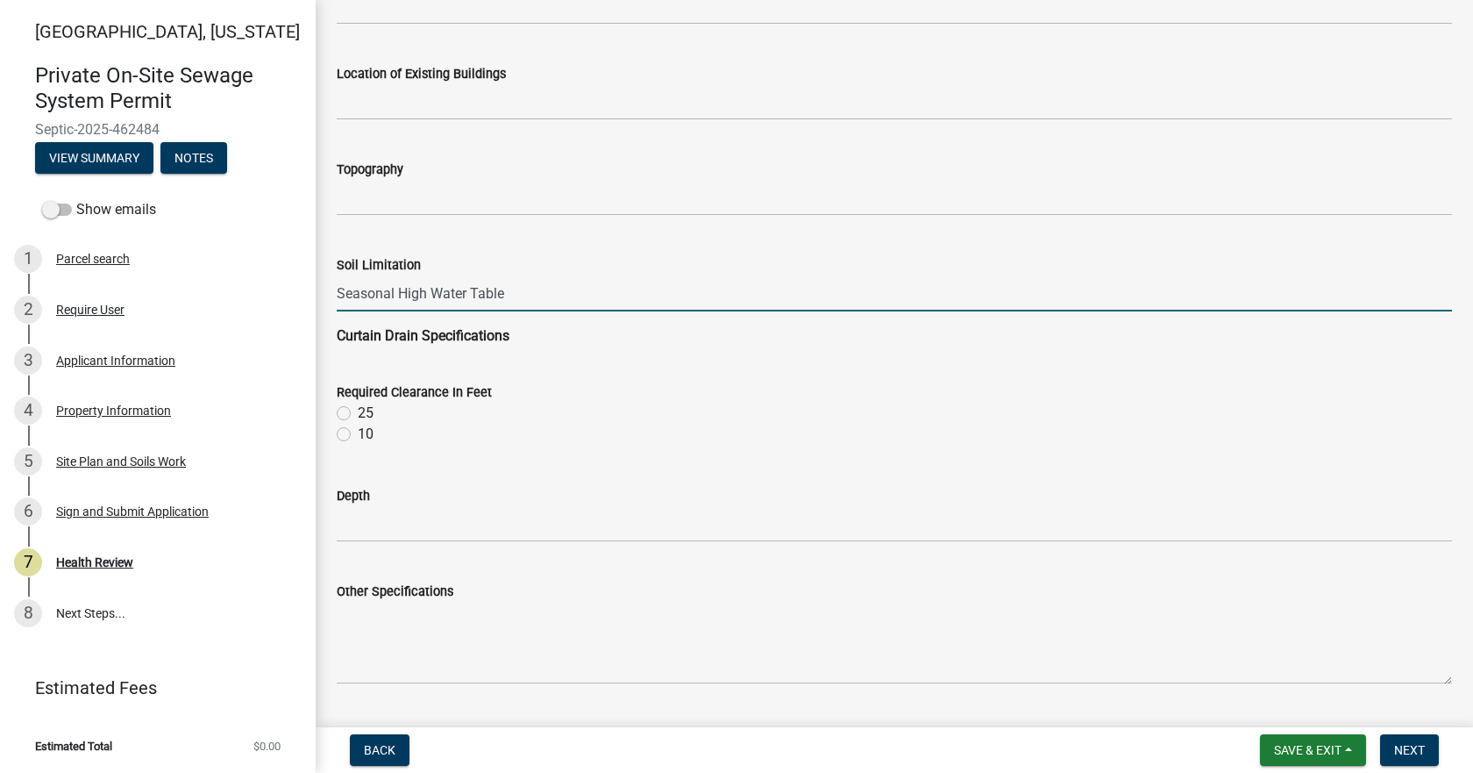
click at [358, 435] on label "10" at bounding box center [366, 434] width 16 height 21
click at [358, 435] on input "10" at bounding box center [363, 429] width 11 height 11
radio input "true"
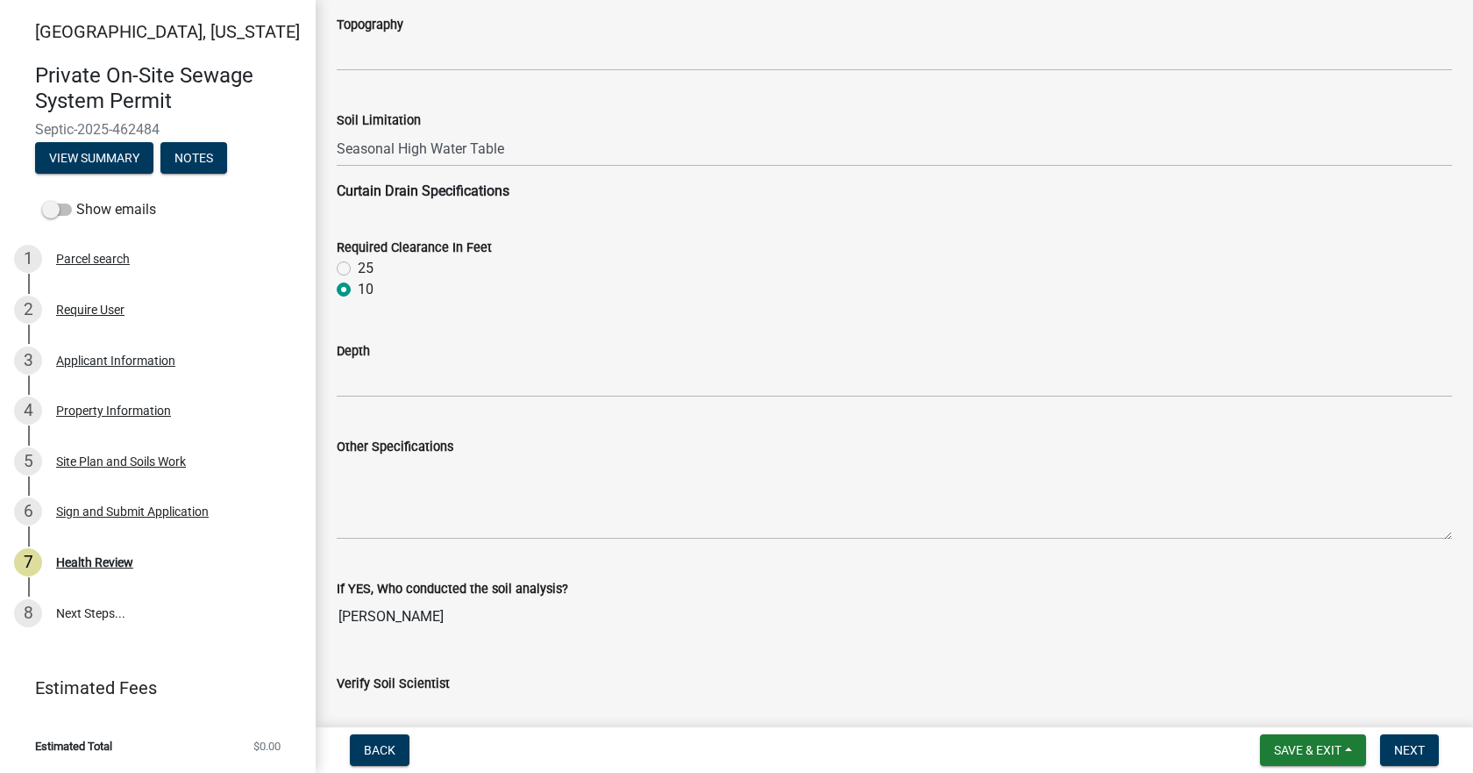
scroll to position [2280, 0]
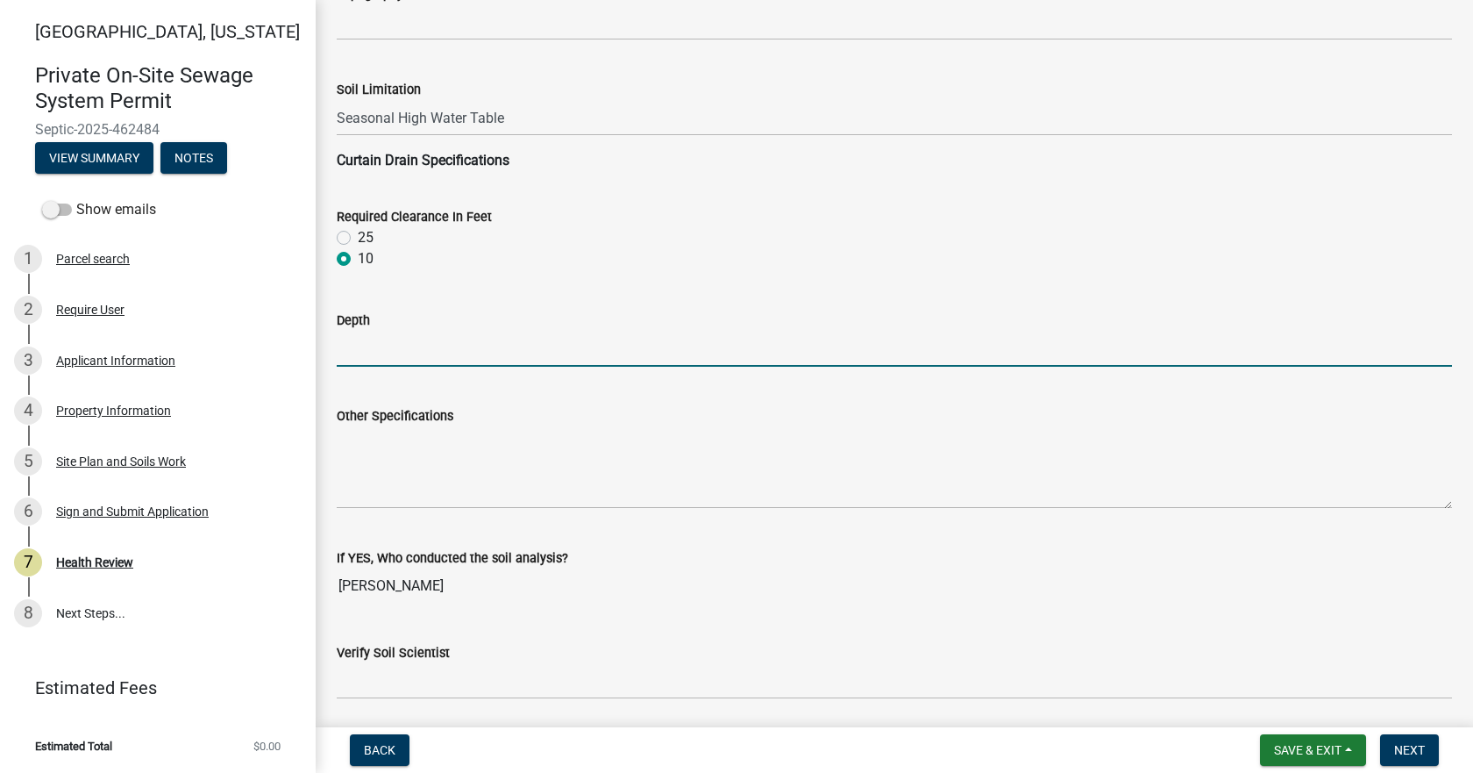
click at [402, 349] on input "Depth" at bounding box center [894, 349] width 1115 height 36
type input "36" below the bottom of the bed."
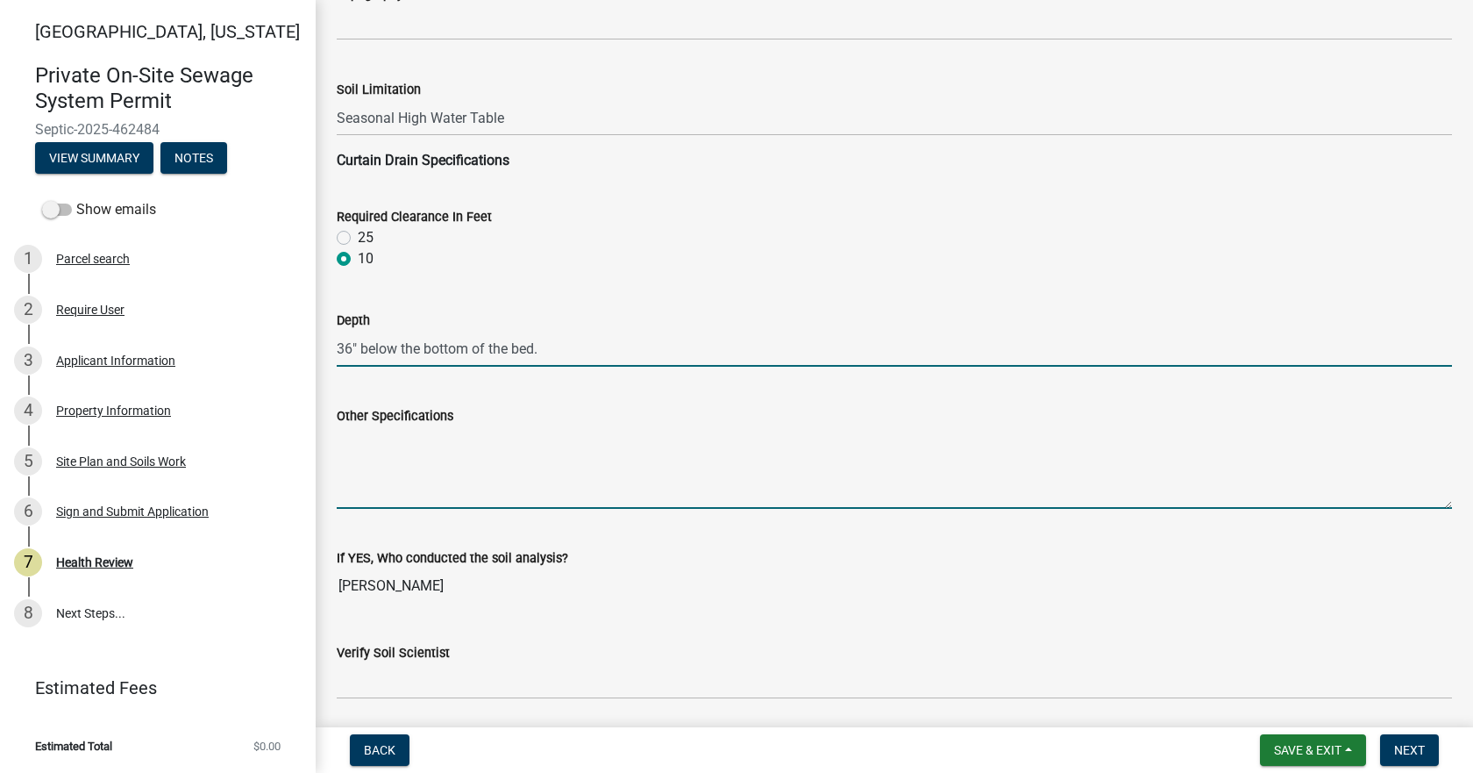
click at [459, 456] on textarea "Other Specifications" at bounding box center [894, 467] width 1115 height 82
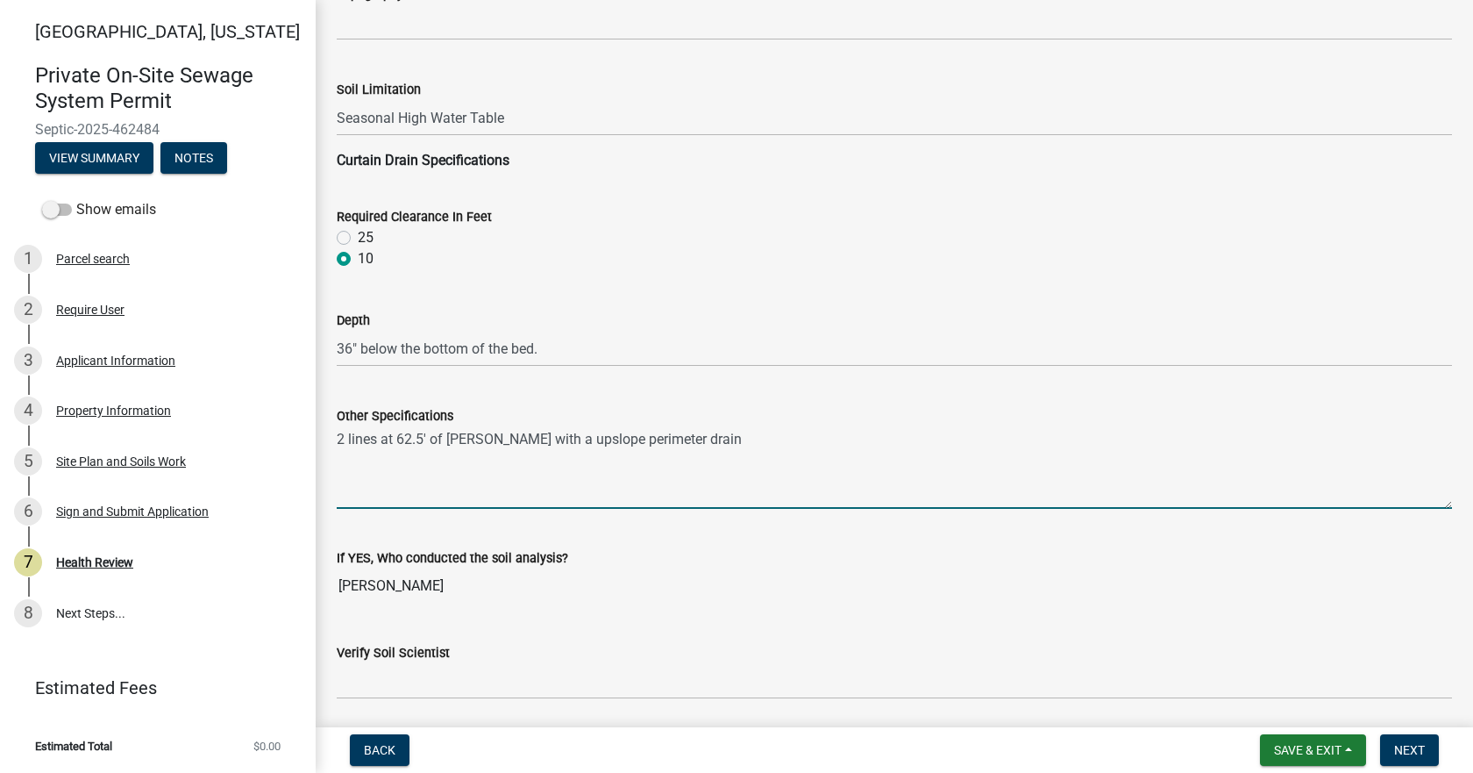
scroll to position [2543, 0]
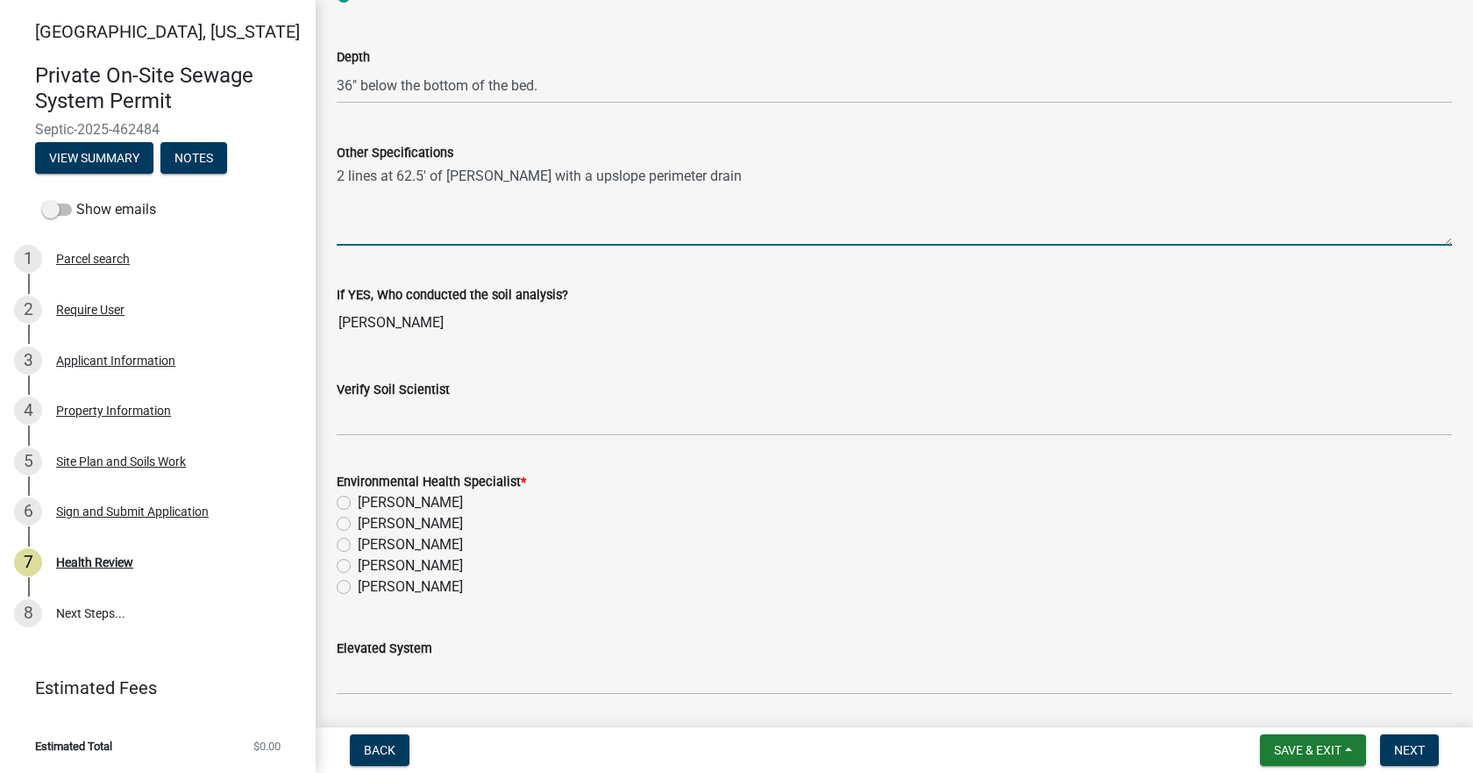
type textarea "2 lines at 62.5' of [PERSON_NAME] with a upslope perimeter drain"
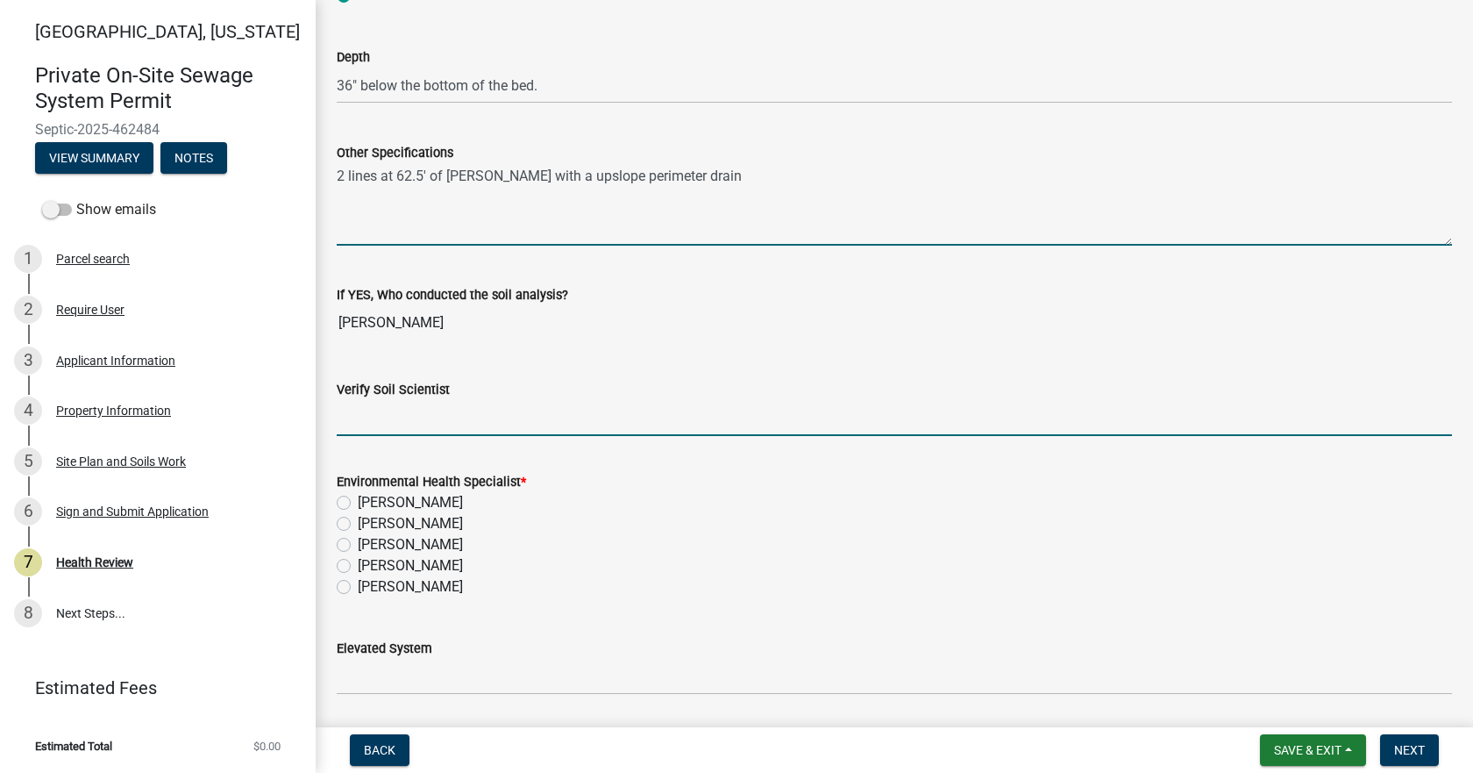
click at [417, 405] on input "Verify Soil Scientist" at bounding box center [894, 418] width 1115 height 36
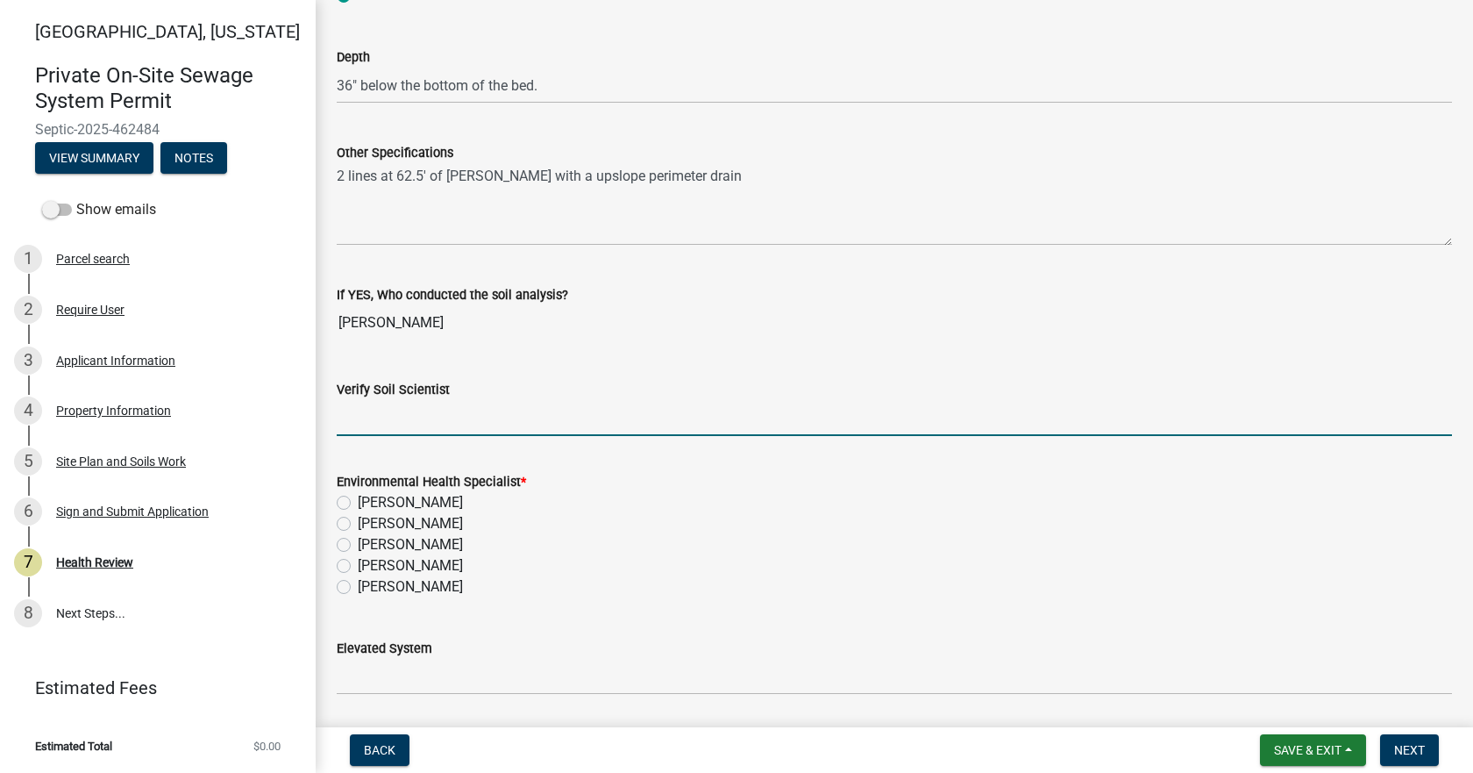
type input "Yes"
click at [358, 588] on label "[PERSON_NAME]" at bounding box center [410, 586] width 105 height 21
click at [358, 588] on input "[PERSON_NAME]" at bounding box center [363, 581] width 11 height 11
radio input "true"
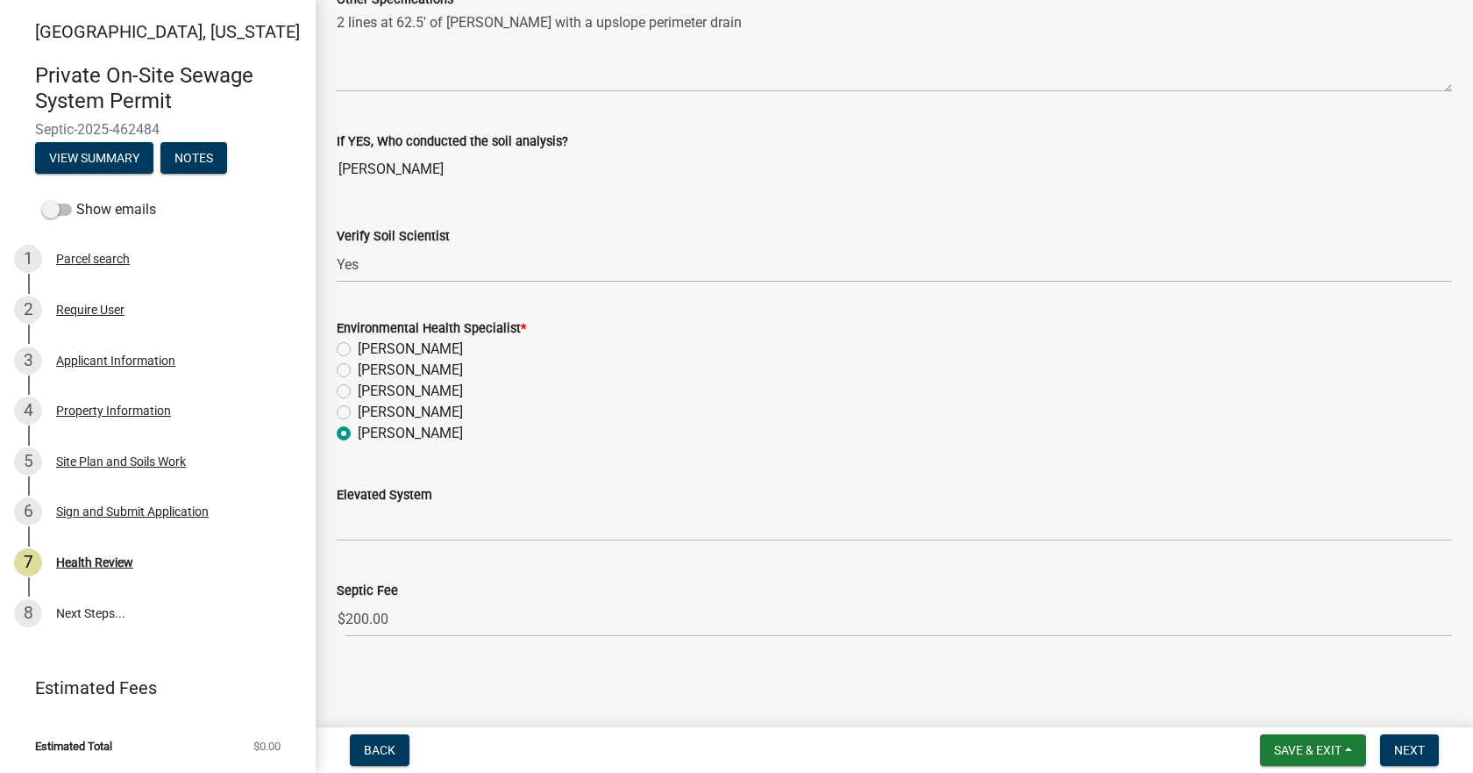
scroll to position [2697, 0]
click at [1392, 753] on button "Next" at bounding box center [1409, 750] width 59 height 32
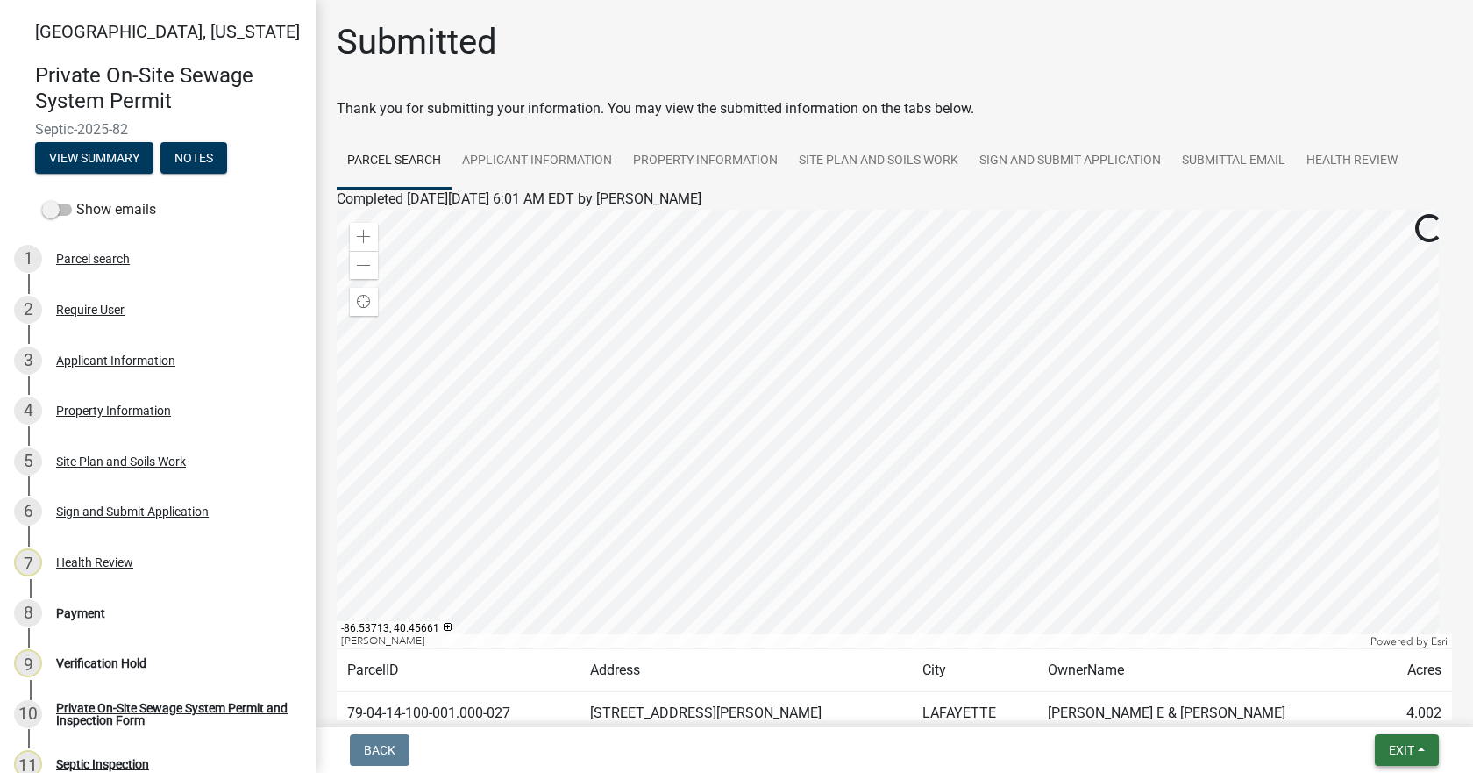
click at [1405, 751] on span "Exit" at bounding box center [1401, 750] width 25 height 14
click at [1359, 703] on button "Save & Exit" at bounding box center [1369, 704] width 140 height 42
